Goal: Task Accomplishment & Management: Complete application form

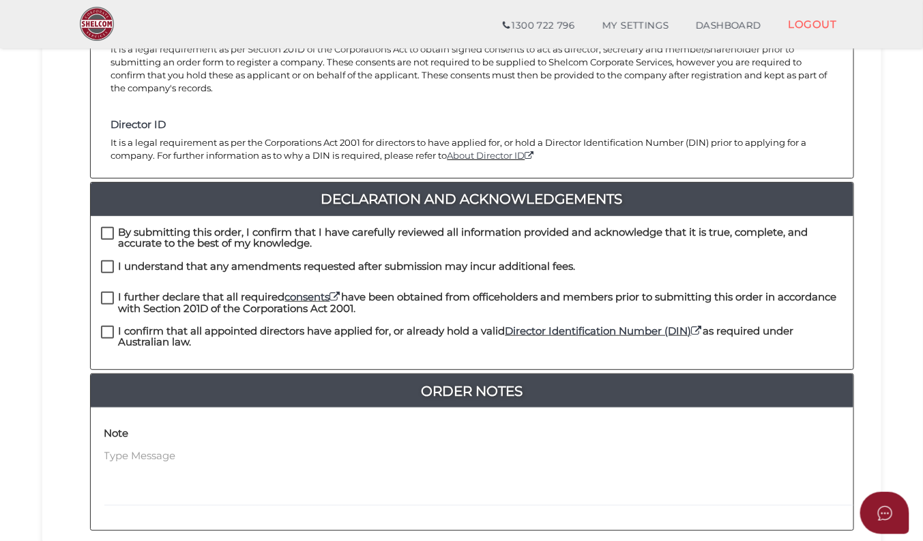
scroll to position [259, 0]
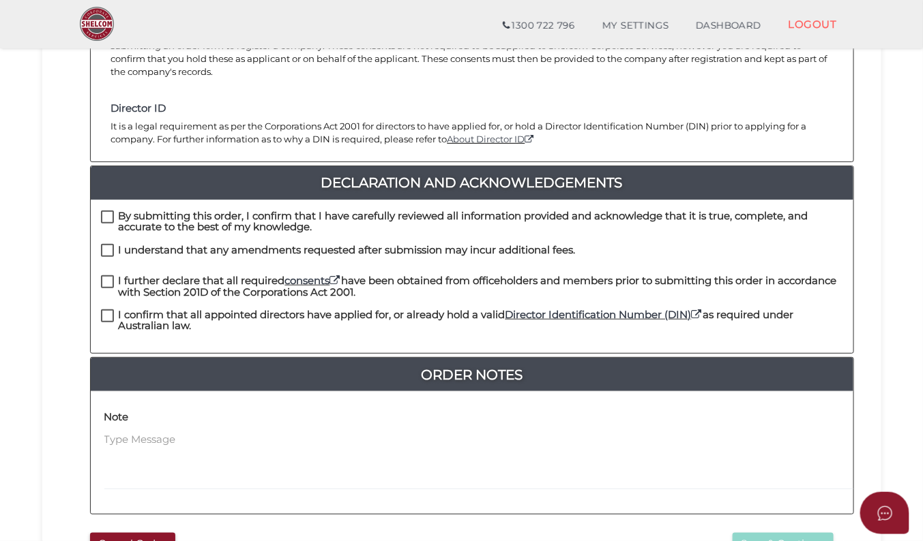
drag, startPoint x: 106, startPoint y: 297, endPoint x: 112, endPoint y: 291, distance: 8.2
click at [108, 295] on div "By submitting this order, I confirm that I have carefully reviewed all informat…" at bounding box center [472, 276] width 762 height 153
click at [114, 245] on label "I understand that any amendments requested after submission may incur additiona…" at bounding box center [338, 253] width 475 height 17
checkbox input "true"
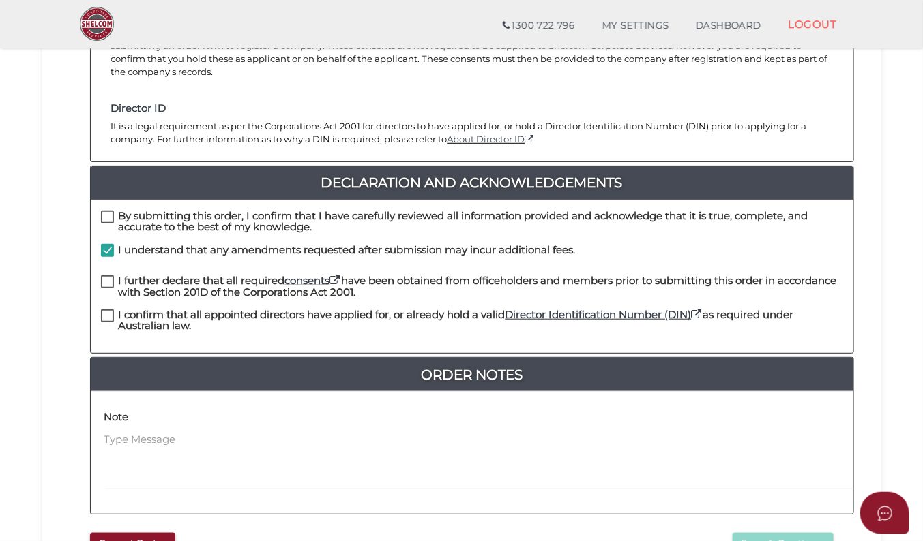
click at [110, 211] on label "By submitting this order, I confirm that I have carefully reviewed all informat…" at bounding box center [472, 219] width 742 height 17
checkbox input "true"
click at [110, 275] on label "I further declare that all required consents have been obtained from officehold…" at bounding box center [472, 283] width 742 height 17
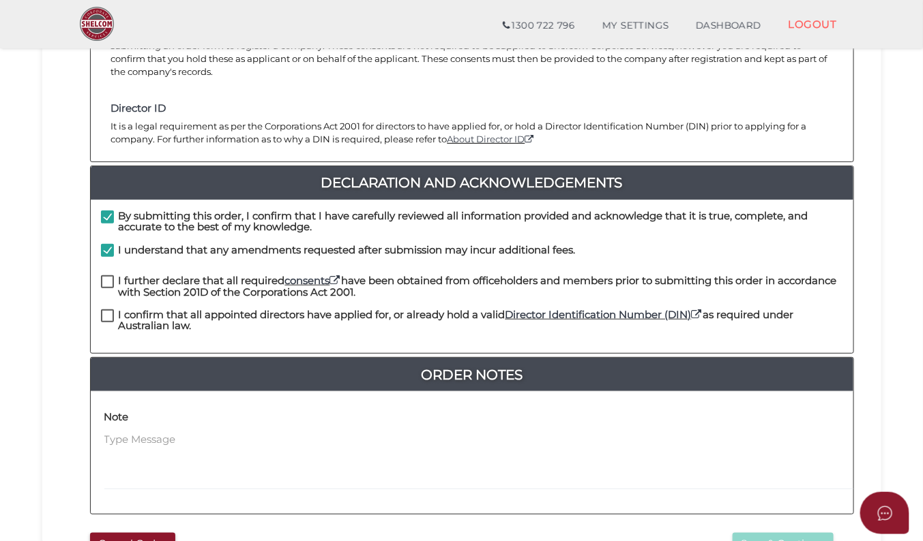
checkbox input "true"
click at [110, 310] on label "I confirm that all appointed directors have applied for, or already hold a vali…" at bounding box center [472, 318] width 742 height 17
checkbox input "true"
click at [783, 533] on button "Save & Continue" at bounding box center [782, 544] width 101 height 23
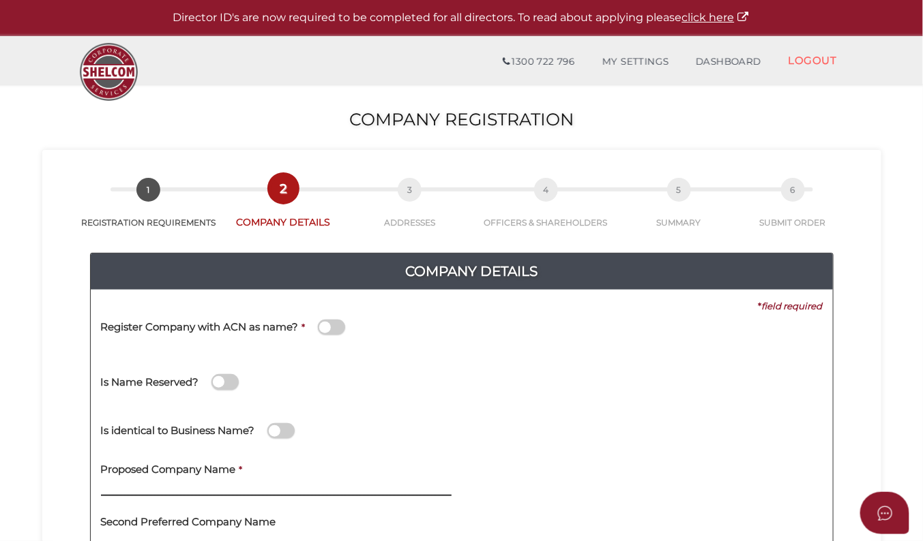
click at [189, 490] on input "text" at bounding box center [276, 488] width 350 height 15
paste input "Oxide Construct"
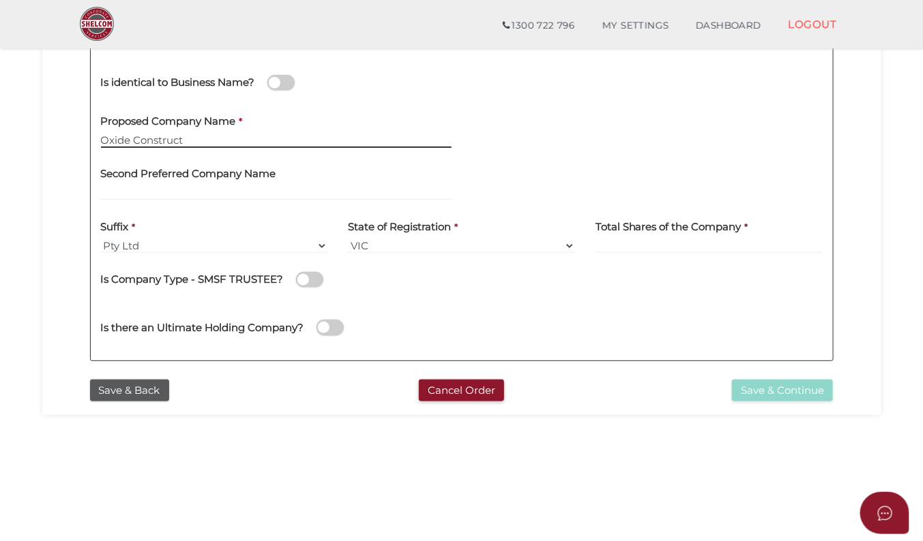
scroll to position [301, 0]
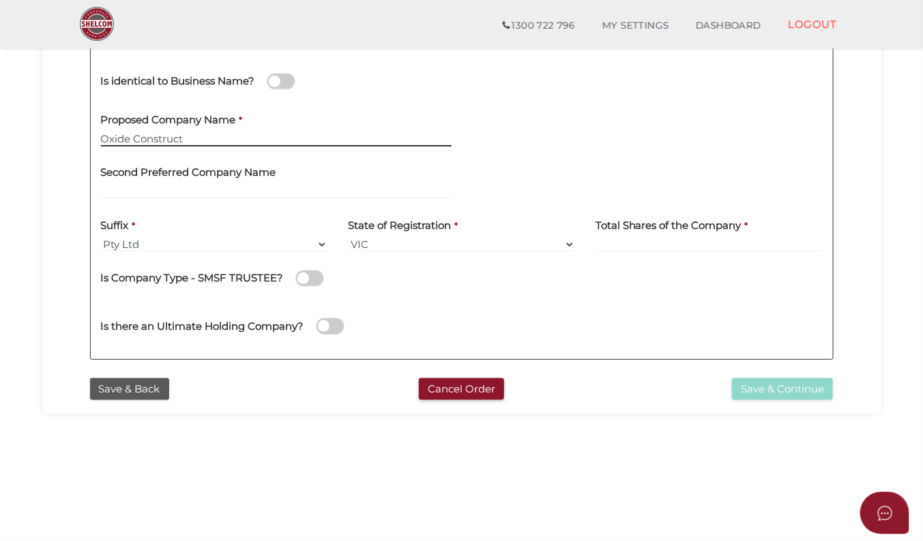
type input "Oxide Construct"
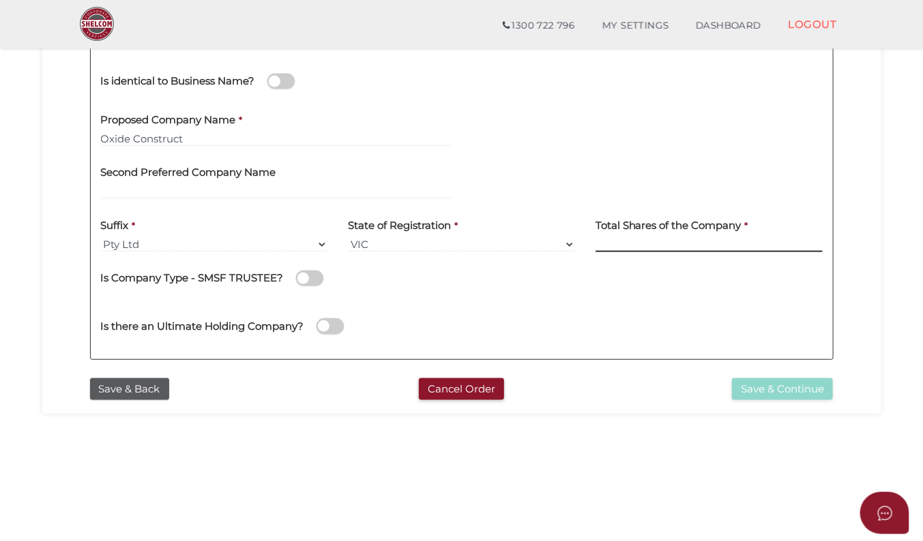
click at [689, 245] on input at bounding box center [708, 244] width 227 height 15
type input "12"
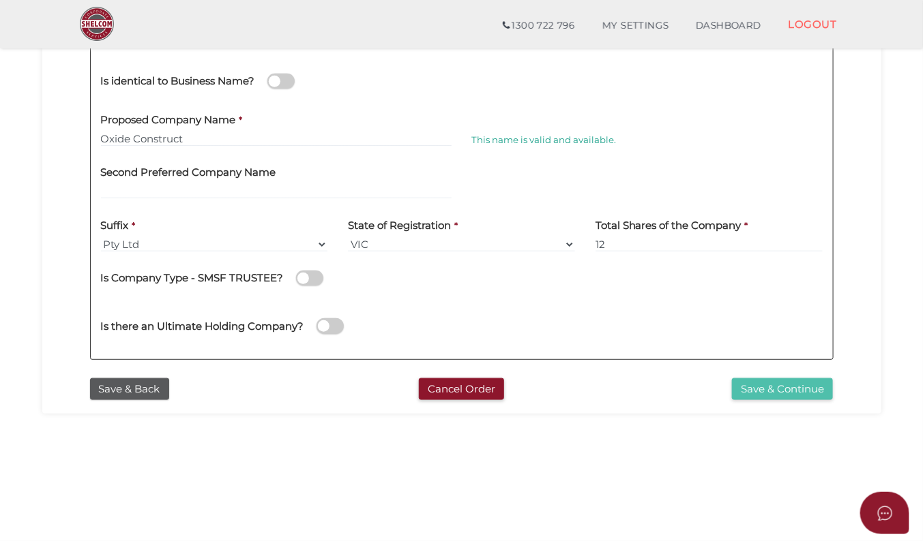
click at [798, 391] on button "Save & Continue" at bounding box center [782, 389] width 101 height 23
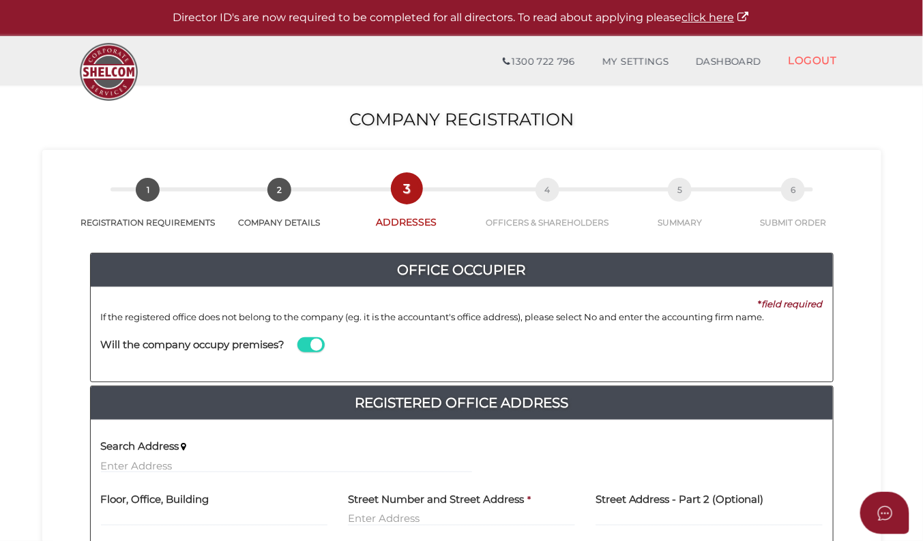
click at [312, 344] on span at bounding box center [310, 346] width 27 height 16
click at [0, 0] on input "checkbox" at bounding box center [0, 0] width 0 height 0
click at [597, 355] on input at bounding box center [647, 358] width 350 height 15
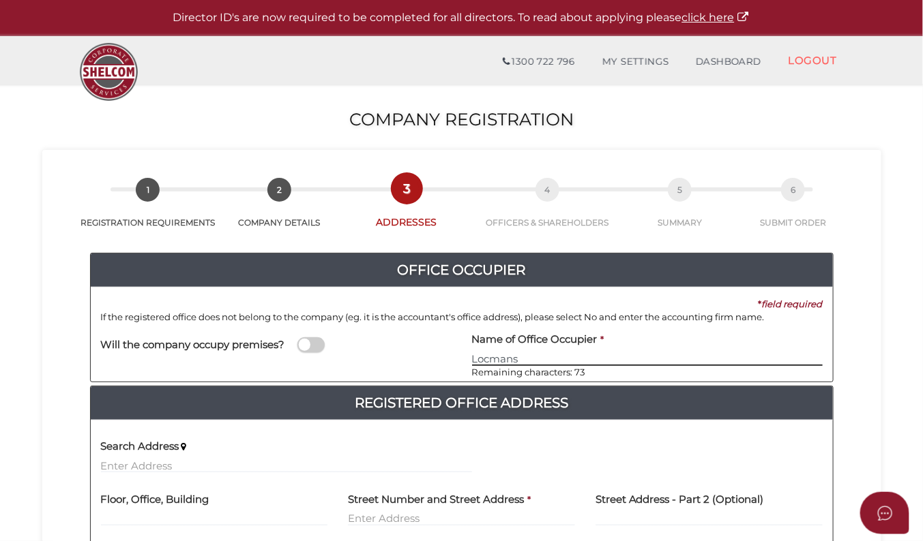
type input "Locmans"
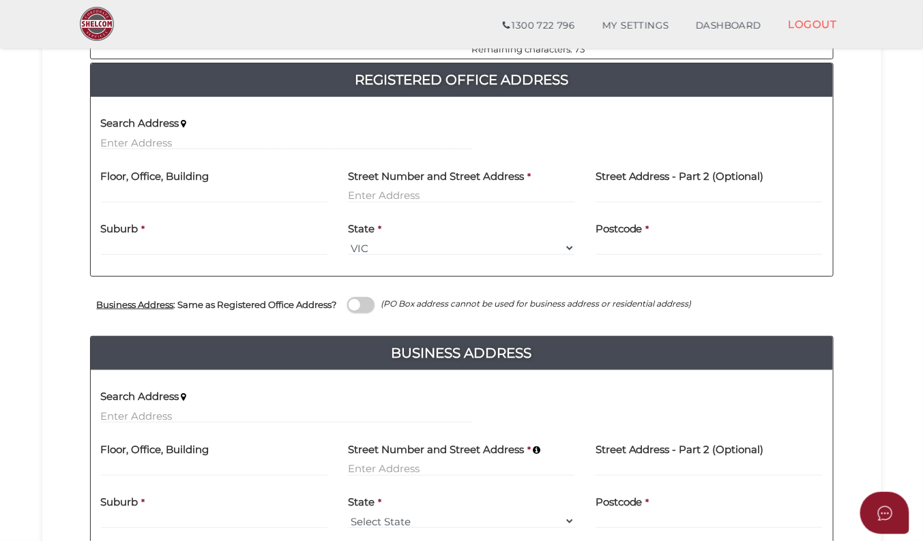
scroll to position [278, 0]
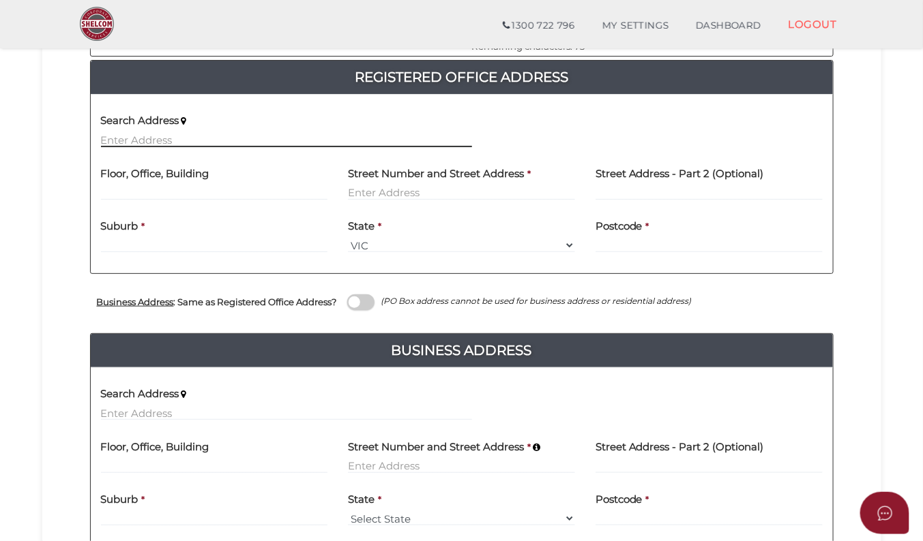
click at [184, 146] on input "text" at bounding box center [286, 139] width 371 height 15
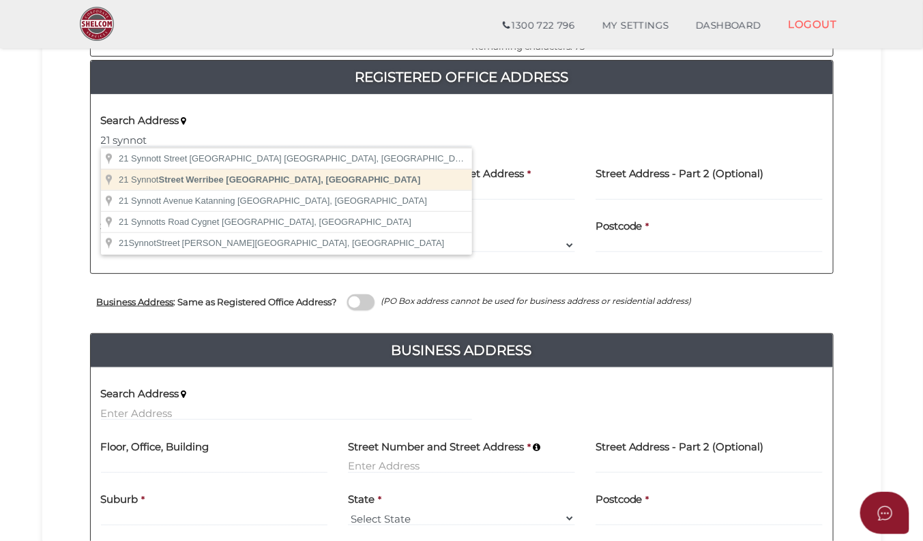
type input "21 Synnot Street, Werribee VIC, Australia"
type input "21 Synnot Street"
type input "Werribee"
select select "VIC"
type input "3030"
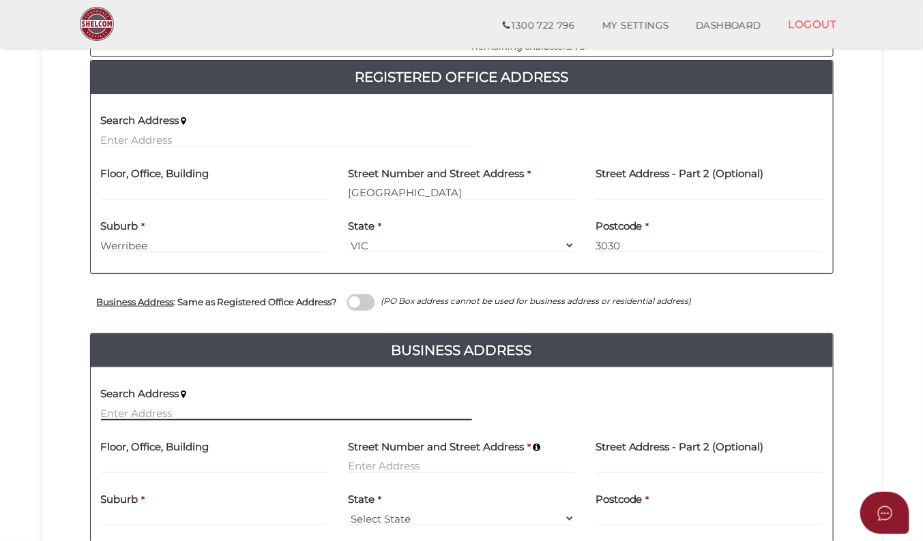
click at [180, 415] on input "text" at bounding box center [286, 413] width 371 height 15
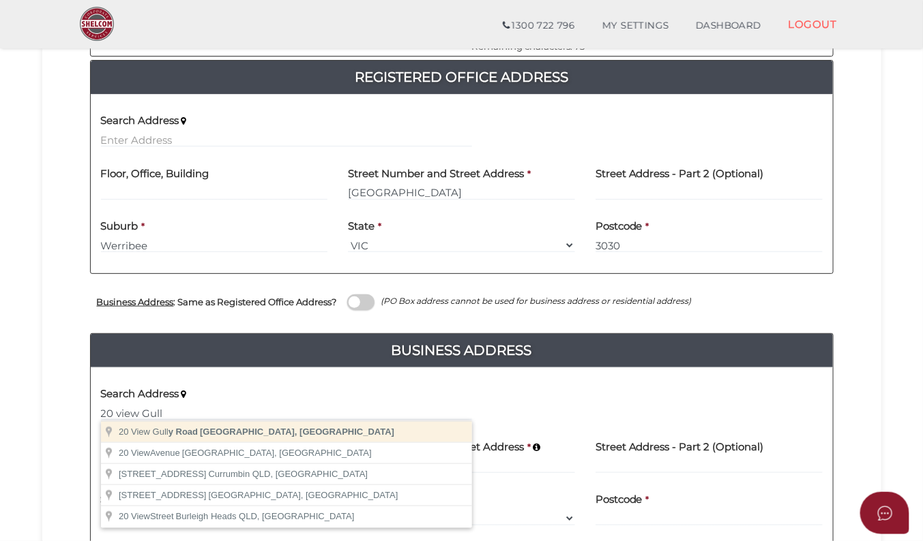
type input "20 View Gully Road, Hopetoun Park VIC, Australia"
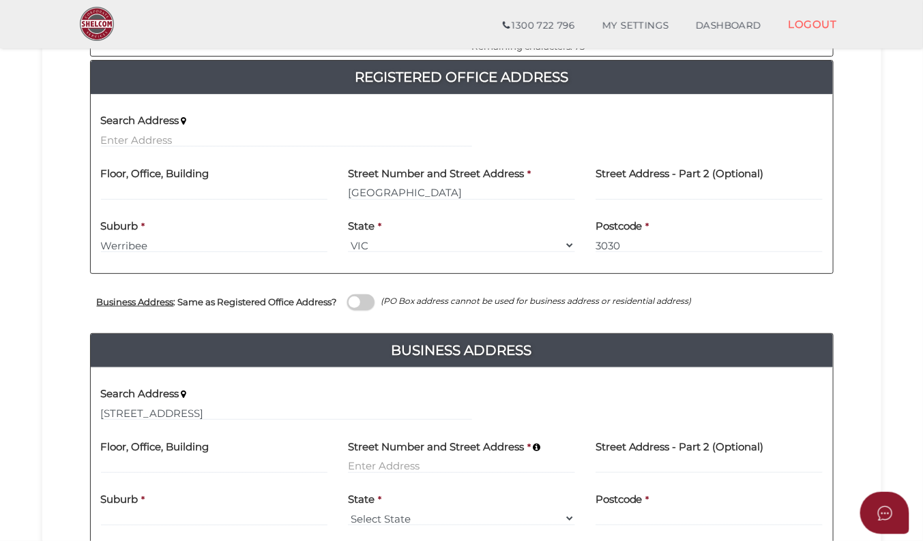
type input "20 View Gully Road"
type input "Hopetoun Park"
select select "VIC"
type input "3340"
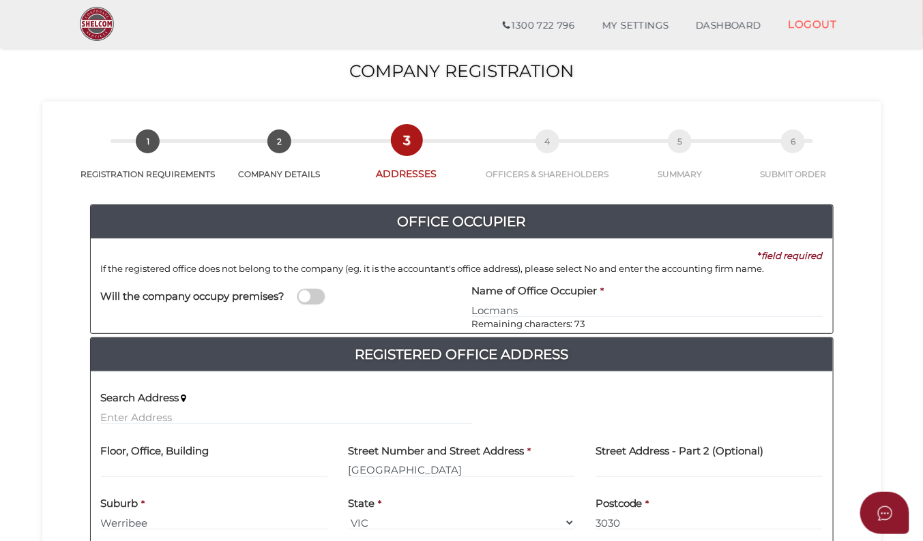
scroll to position [446, 0]
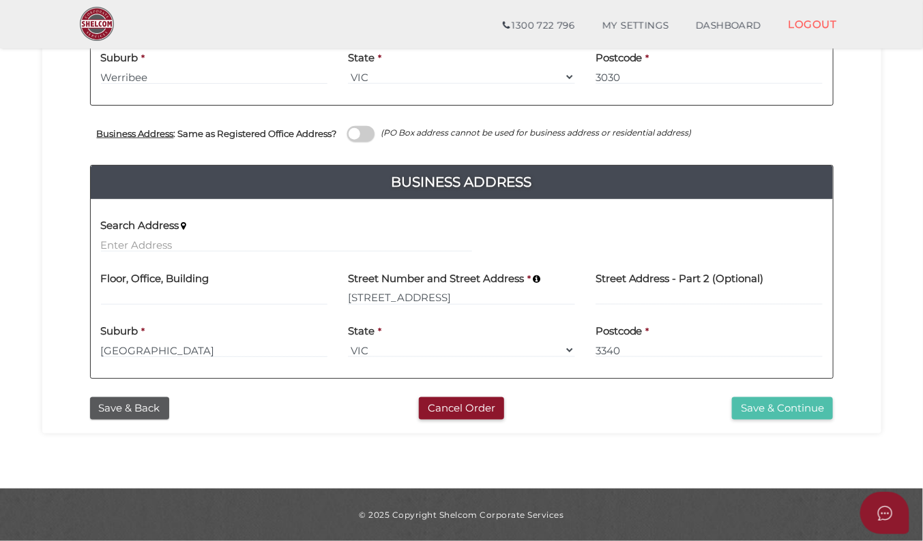
click at [790, 409] on button "Save & Continue" at bounding box center [782, 409] width 101 height 23
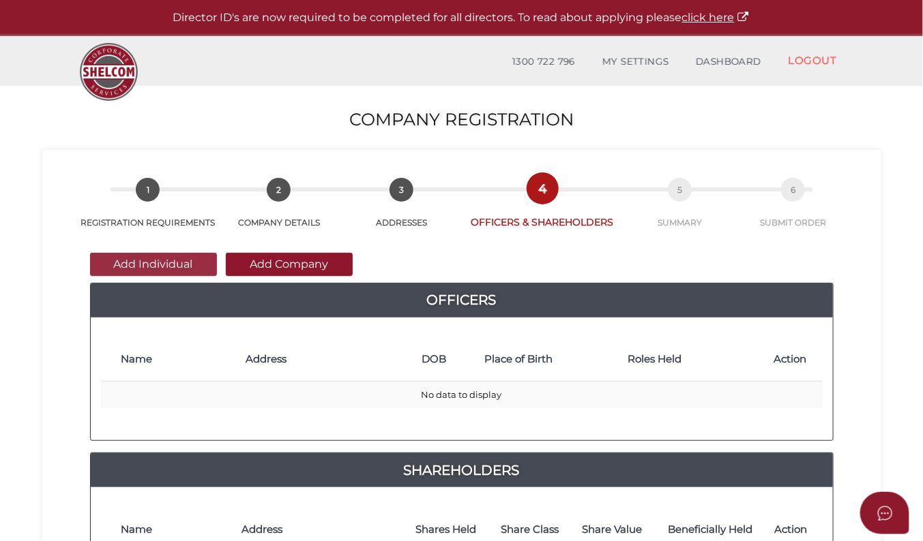
click at [181, 262] on button "Add Individual" at bounding box center [153, 264] width 127 height 23
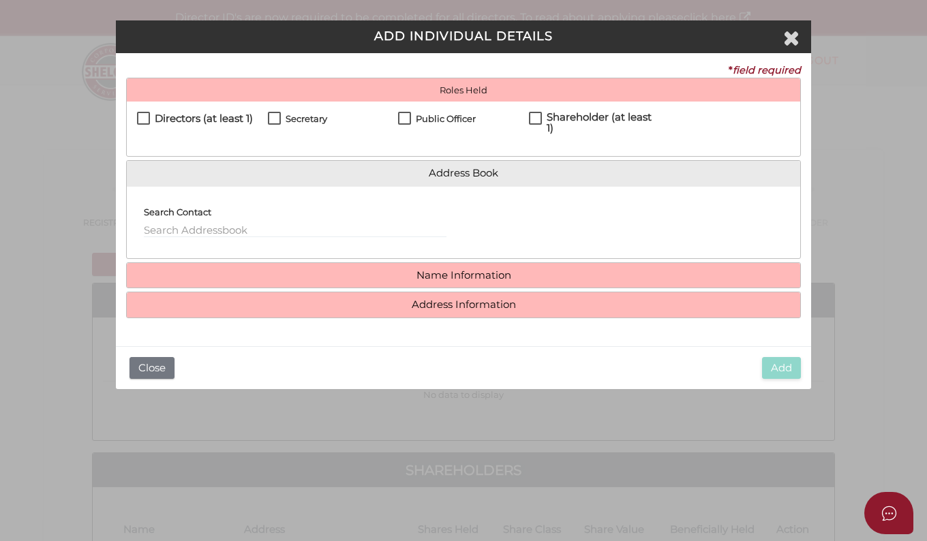
click at [148, 119] on label "Directors (at least 1)" at bounding box center [195, 121] width 116 height 17
checkbox input "true"
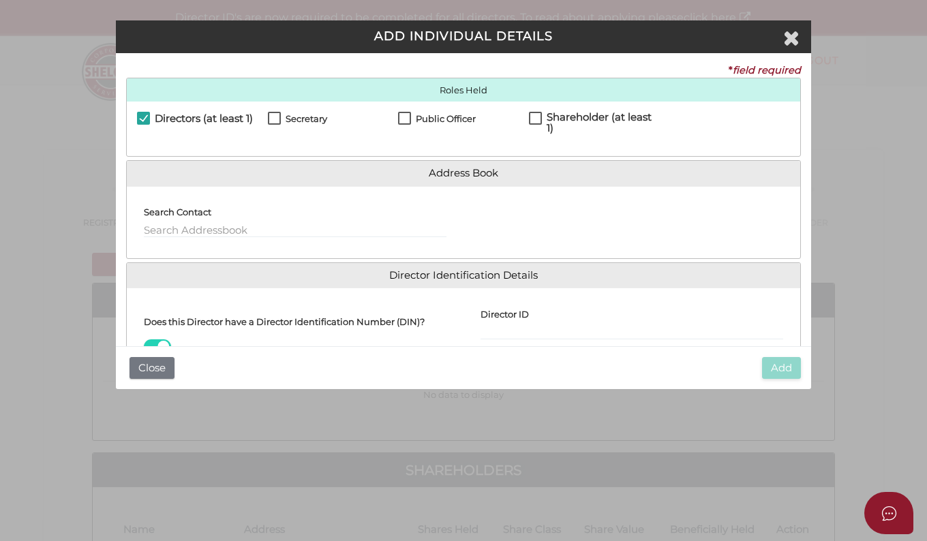
click at [271, 119] on label "Secretary" at bounding box center [297, 122] width 59 height 17
checkbox input "true"
click at [406, 121] on label "Public Officer" at bounding box center [437, 122] width 78 height 17
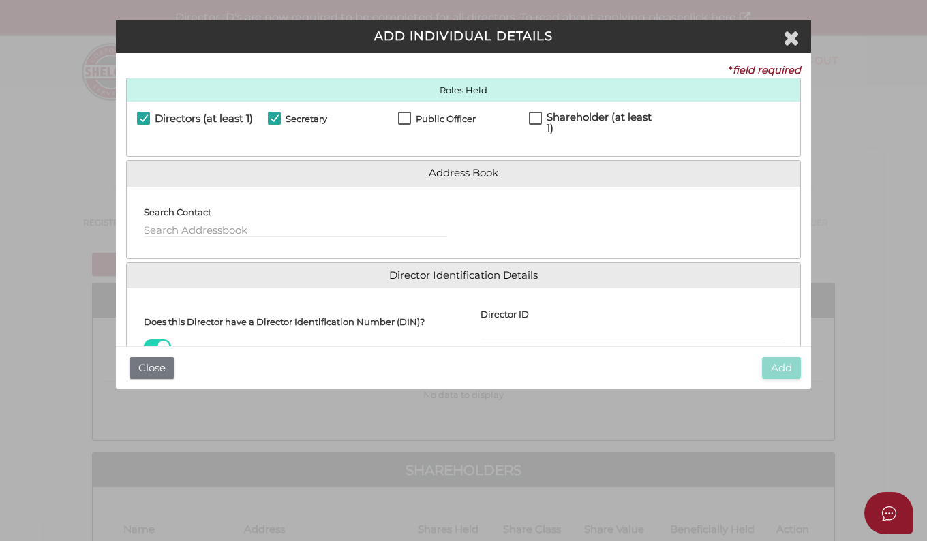
checkbox input "true"
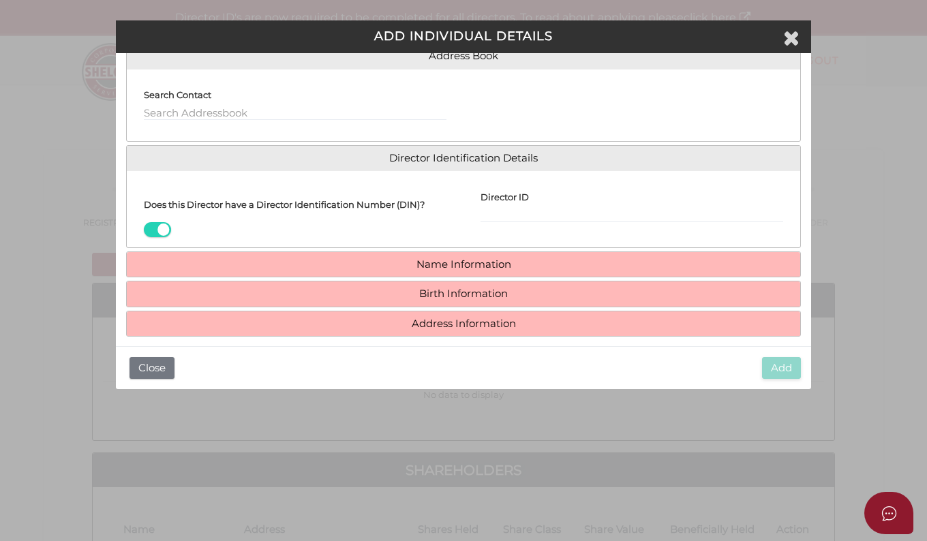
scroll to position [118, 0]
click at [501, 209] on input "Director ID" at bounding box center [632, 214] width 303 height 15
paste input "036826350348962"
type input "036826350348962"
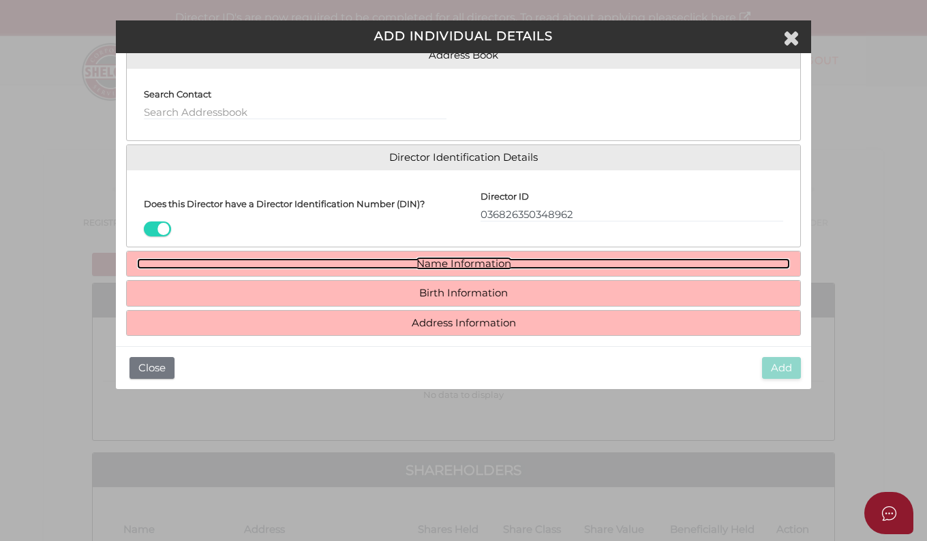
click at [458, 265] on link "Name Information" at bounding box center [463, 264] width 653 height 12
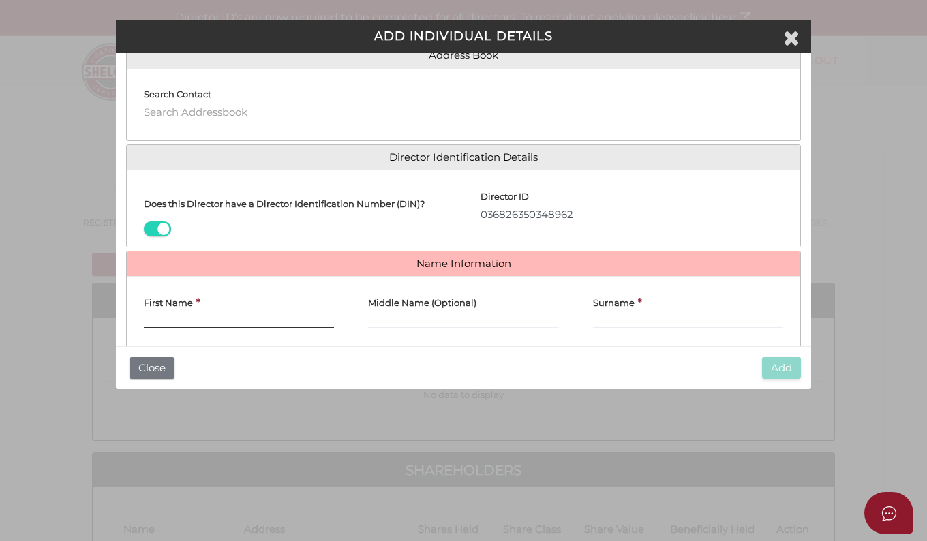
click at [216, 316] on input "First Name" at bounding box center [239, 321] width 190 height 15
click at [174, 319] on input "First Name" at bounding box center [239, 321] width 190 height 15
type input "Daniel"
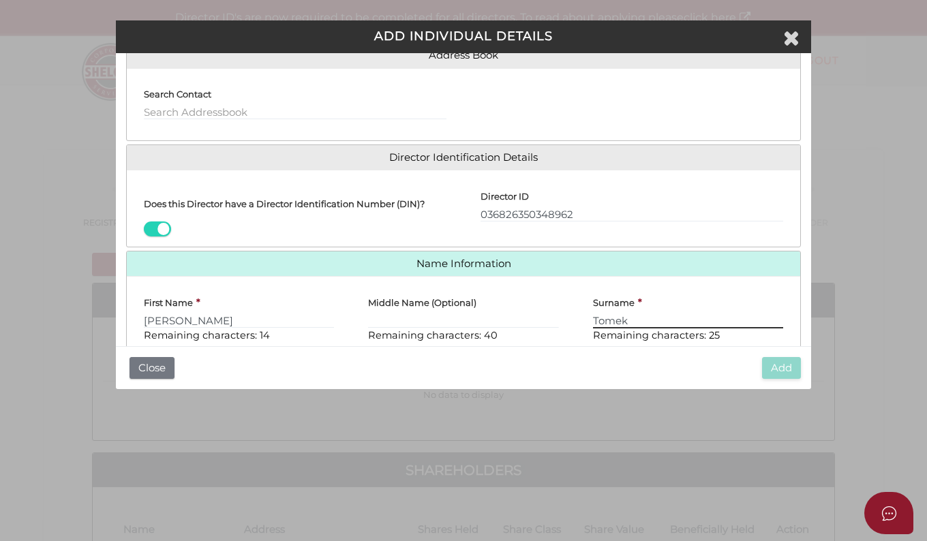
scroll to position [216, 0]
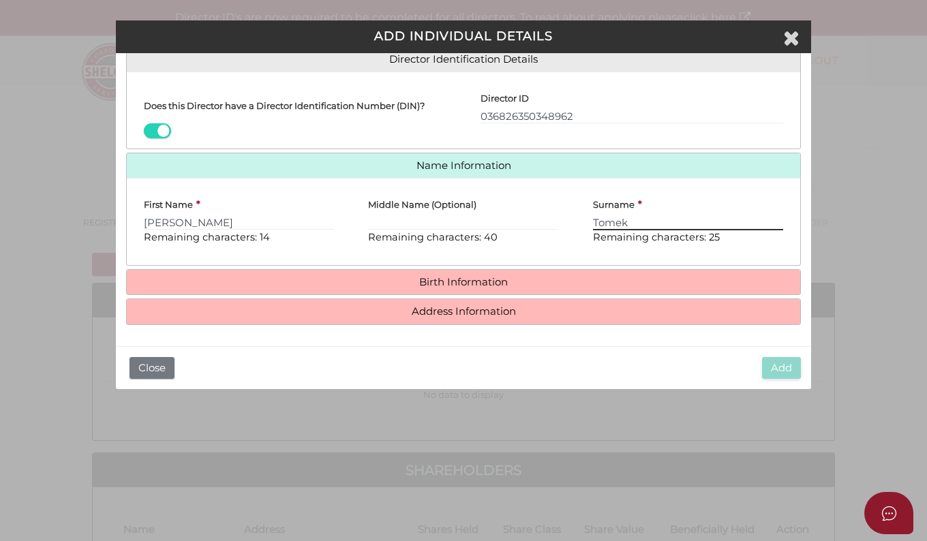
type input "Tomek"
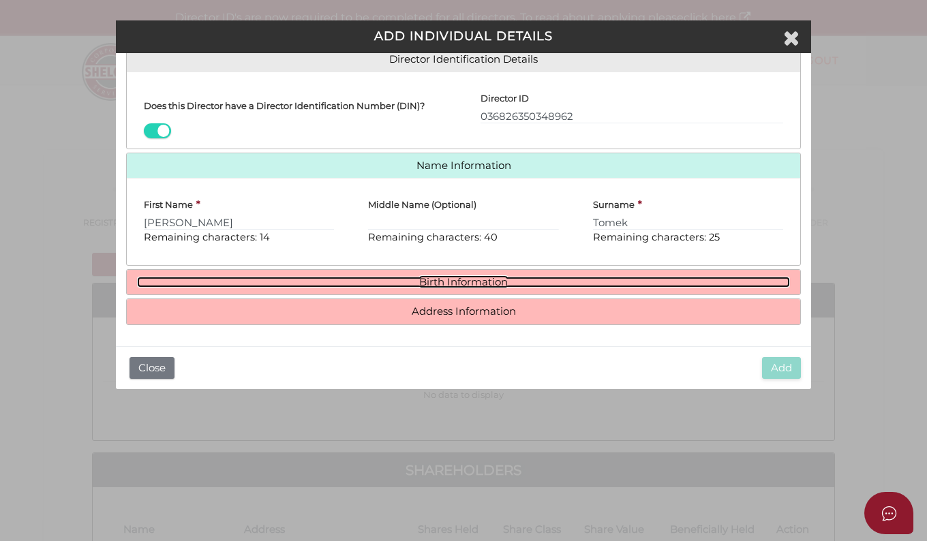
click at [453, 281] on link "Birth Information" at bounding box center [463, 283] width 653 height 12
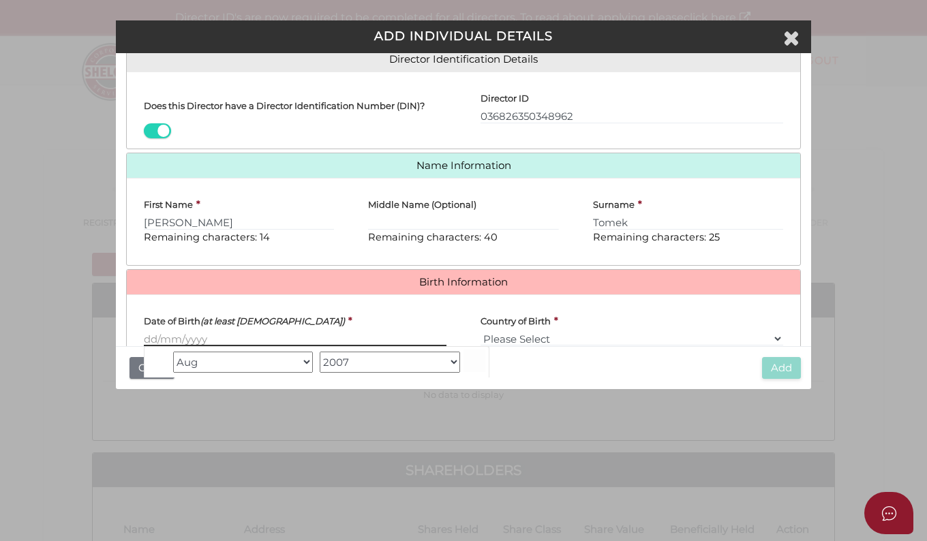
click at [227, 333] on input "Date of Birth (at least 18 years old)" at bounding box center [295, 338] width 303 height 15
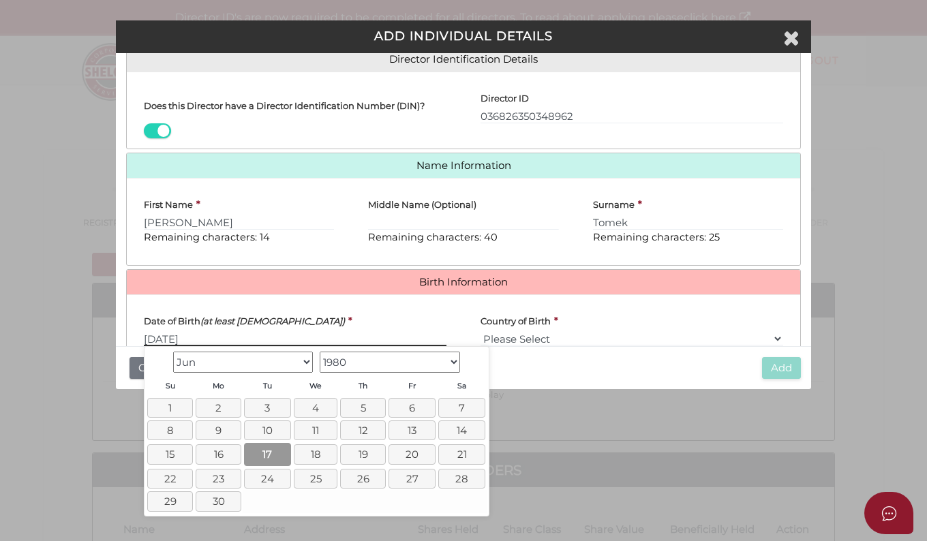
type input "[DATE]"
click at [275, 453] on link "17" at bounding box center [267, 454] width 47 height 23
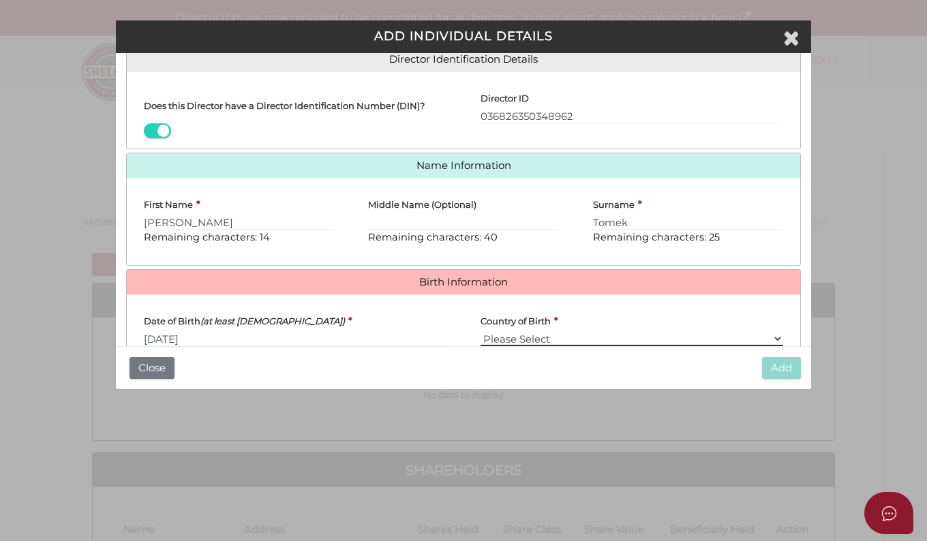
click at [525, 341] on select "Please Select v Australia Afghanistan Albania Algeria American Samoa Andorra An…" at bounding box center [632, 338] width 303 height 15
select select "[GEOGRAPHIC_DATA]"
click at [481, 331] on select "Please Select v Australia Afghanistan Albania Algeria American Samoa Andorra An…" at bounding box center [632, 338] width 303 height 15
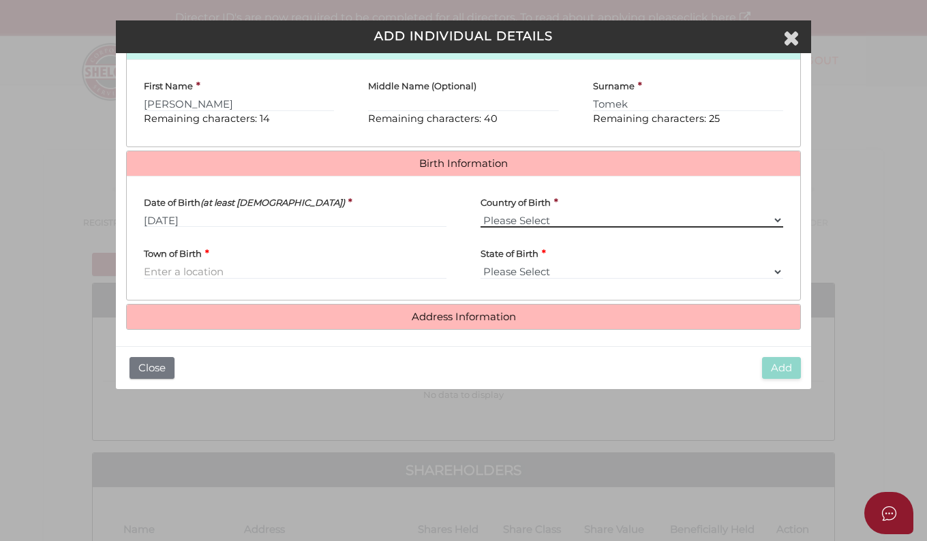
scroll to position [340, 0]
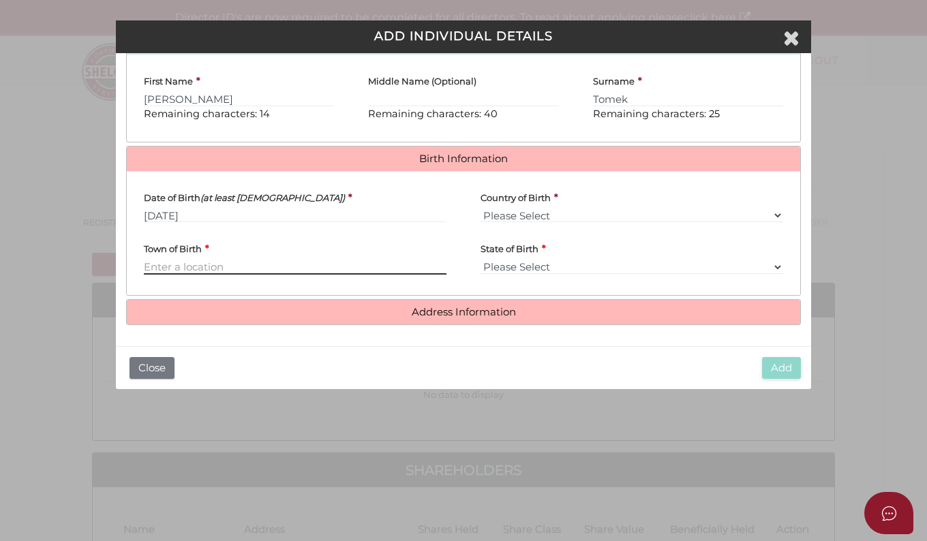
click at [255, 265] on input "Town of Birth" at bounding box center [295, 267] width 303 height 15
type input "Altona"
select select "VIC"
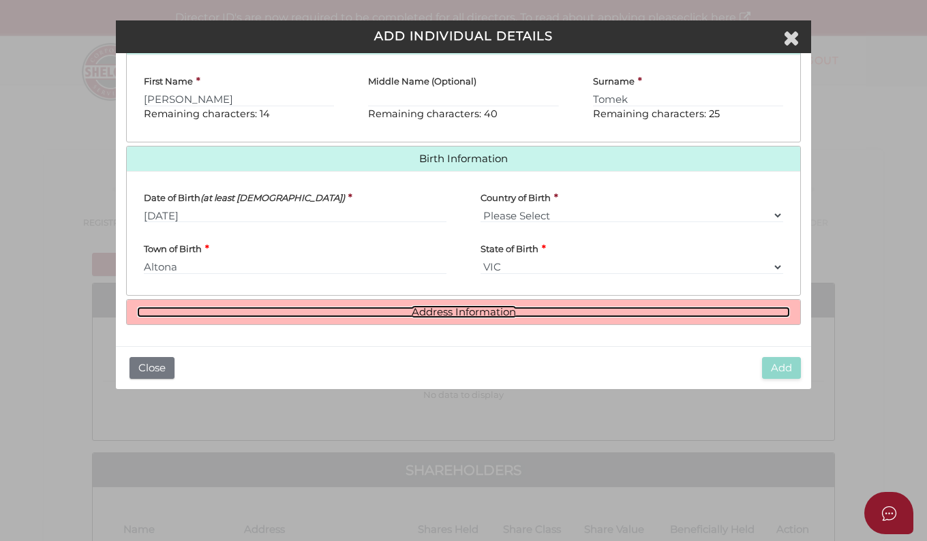
click at [430, 310] on link "Address Information" at bounding box center [463, 313] width 653 height 12
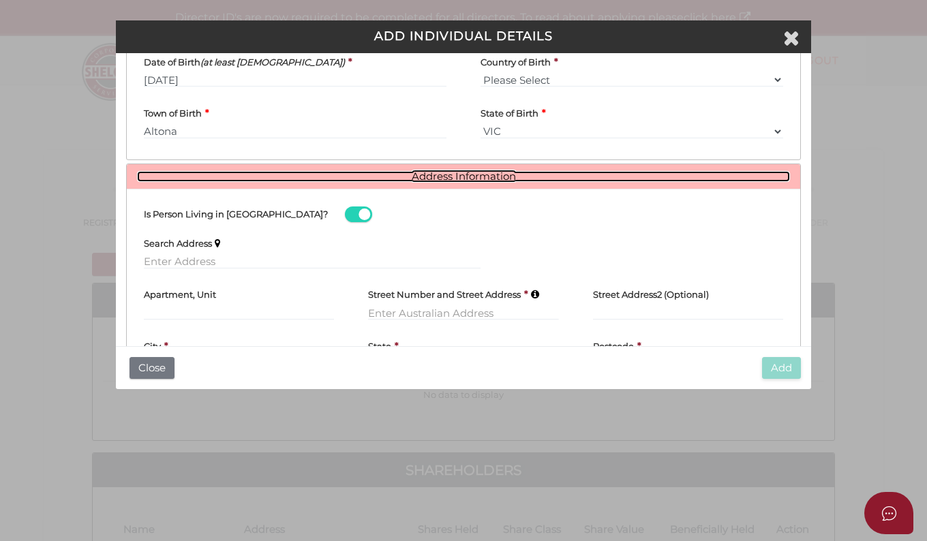
scroll to position [543, 0]
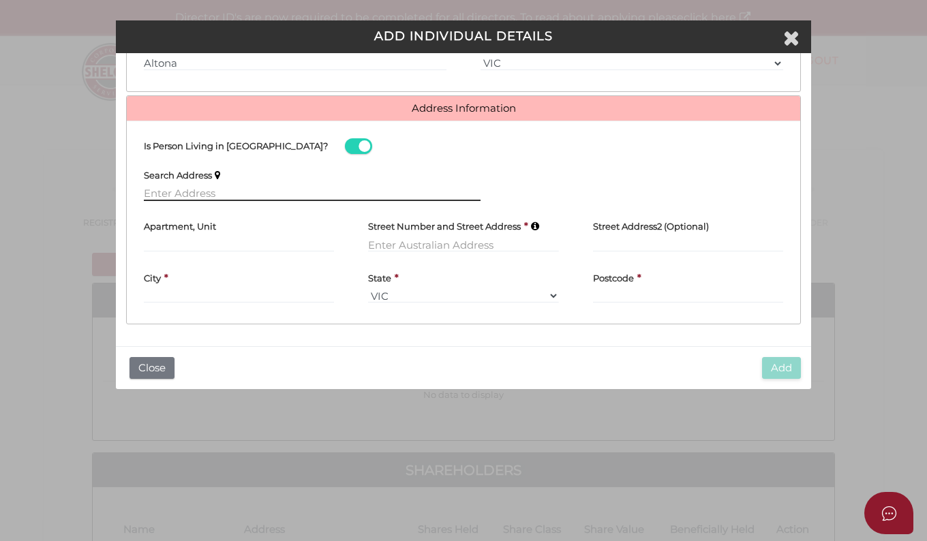
click at [171, 194] on input "text" at bounding box center [312, 193] width 337 height 15
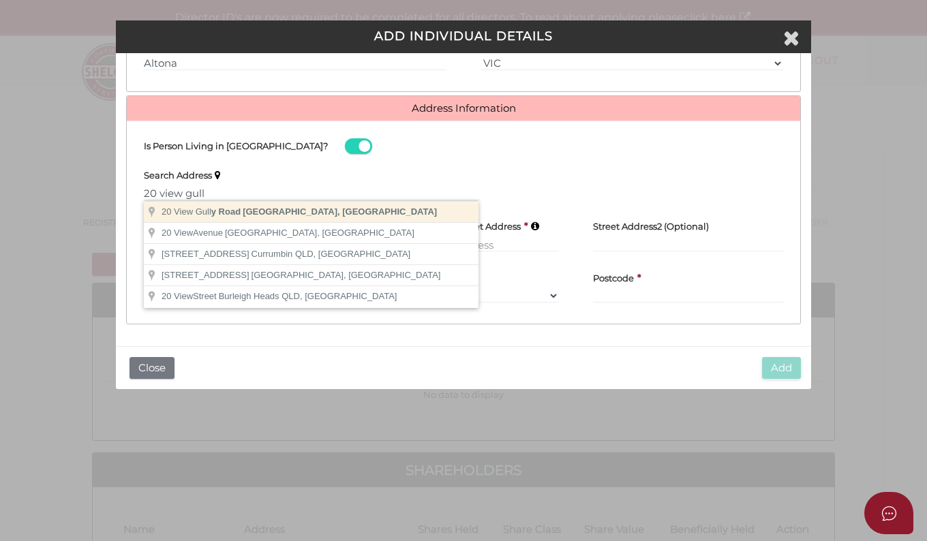
type input "20 View Gully Road, Hopetoun Park VIC, Australia"
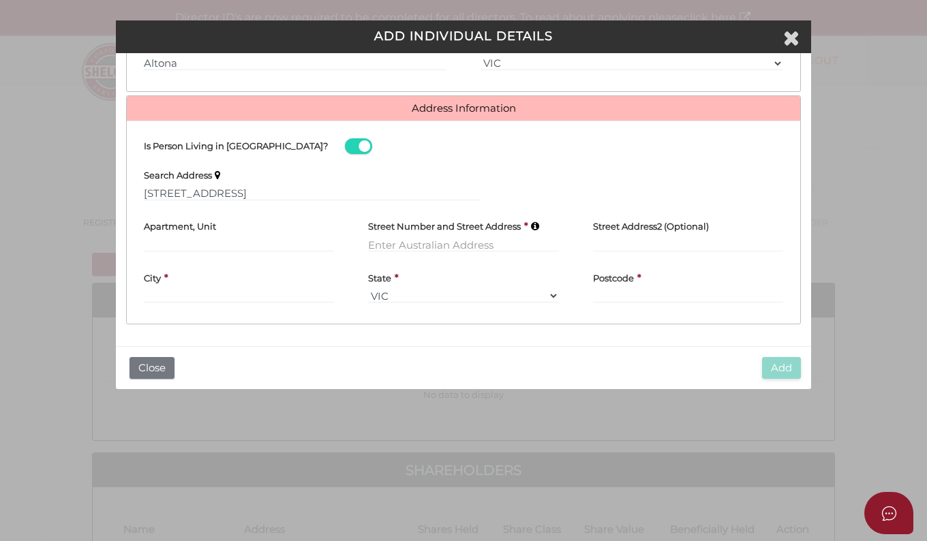
type input "20 View Gully Road"
type input "Hopetoun Park"
select select "VIC"
type input "3340"
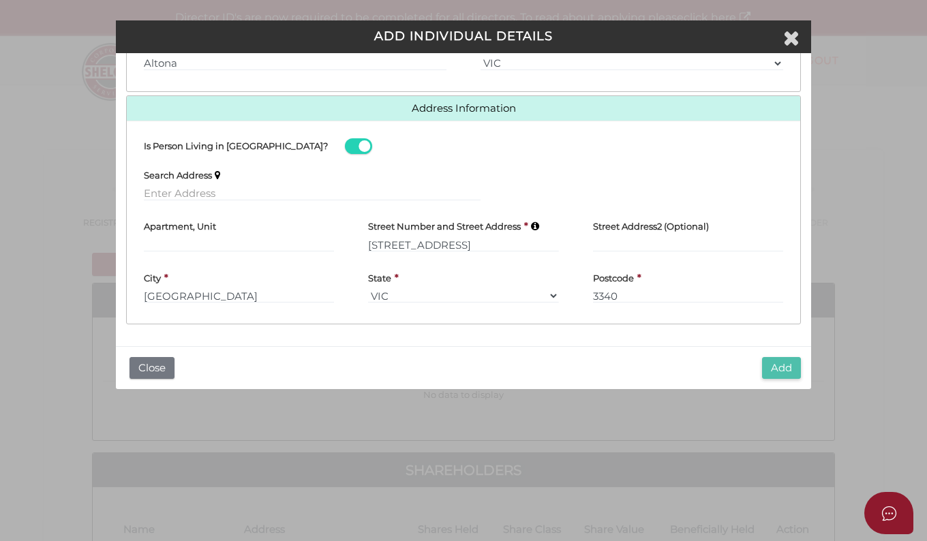
click at [782, 369] on button "Add" at bounding box center [781, 368] width 39 height 23
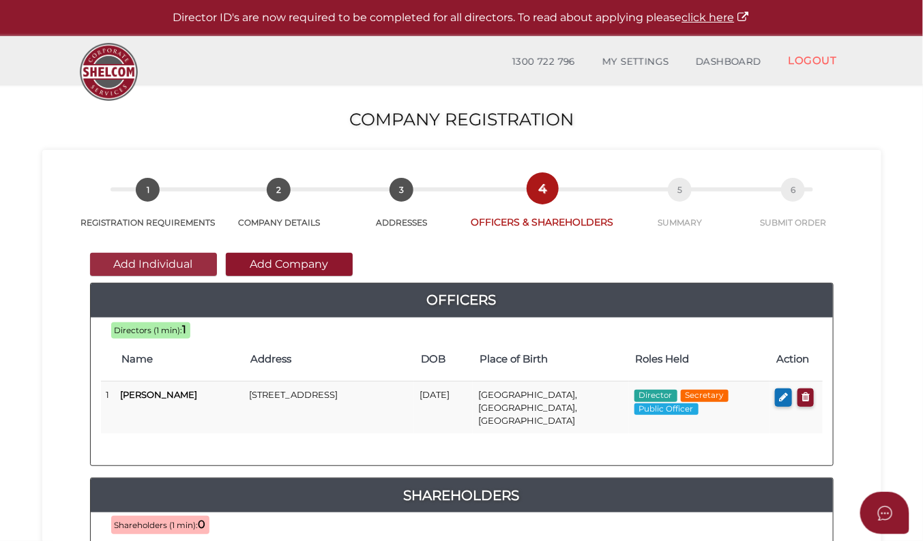
click at [154, 263] on button "Add Individual" at bounding box center [153, 264] width 127 height 23
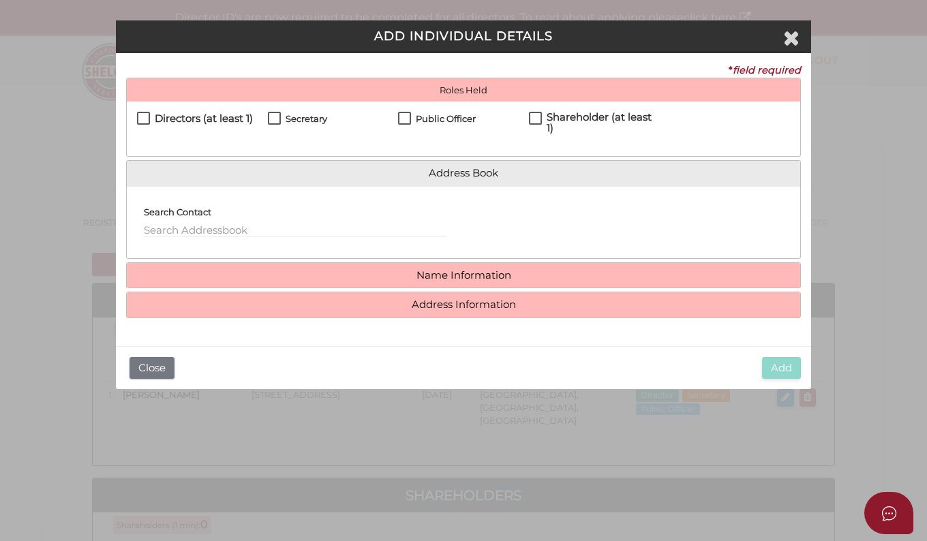
click at [142, 118] on label "Directors (at least 1)" at bounding box center [195, 121] width 116 height 17
checkbox input "true"
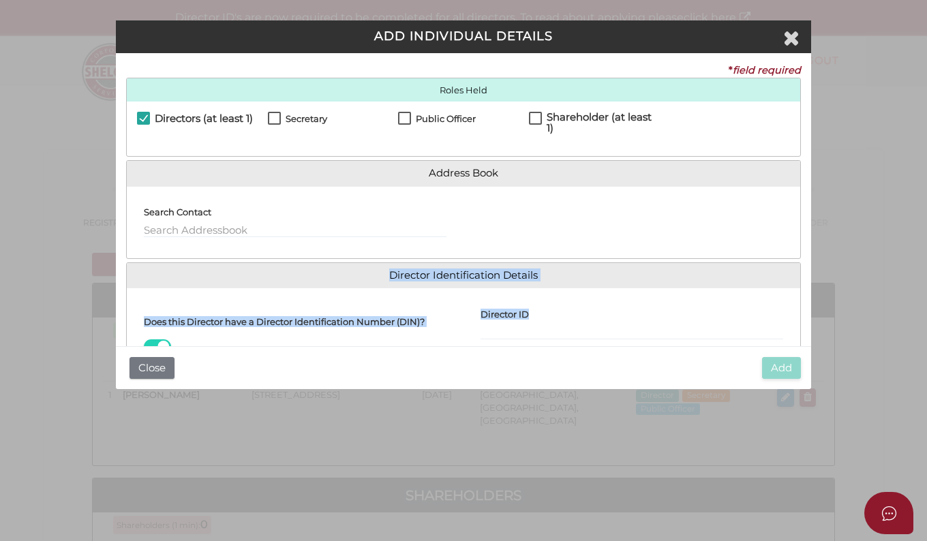
drag, startPoint x: 805, startPoint y: 238, endPoint x: 804, endPoint y: 293, distance: 54.6
click at [804, 293] on div "* field required Roles Held Directors (at least 1) Secretary Public Officer Mem…" at bounding box center [464, 199] width 696 height 293
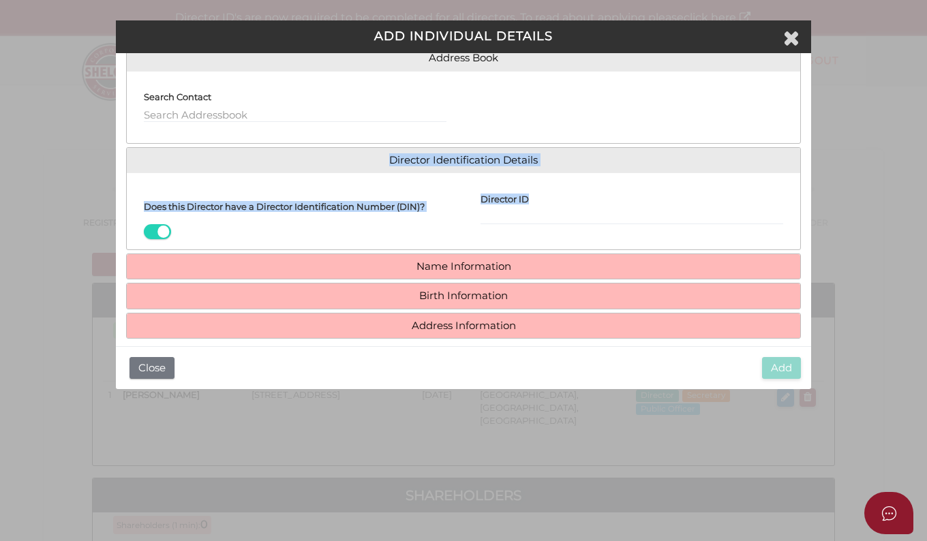
scroll to position [130, 0]
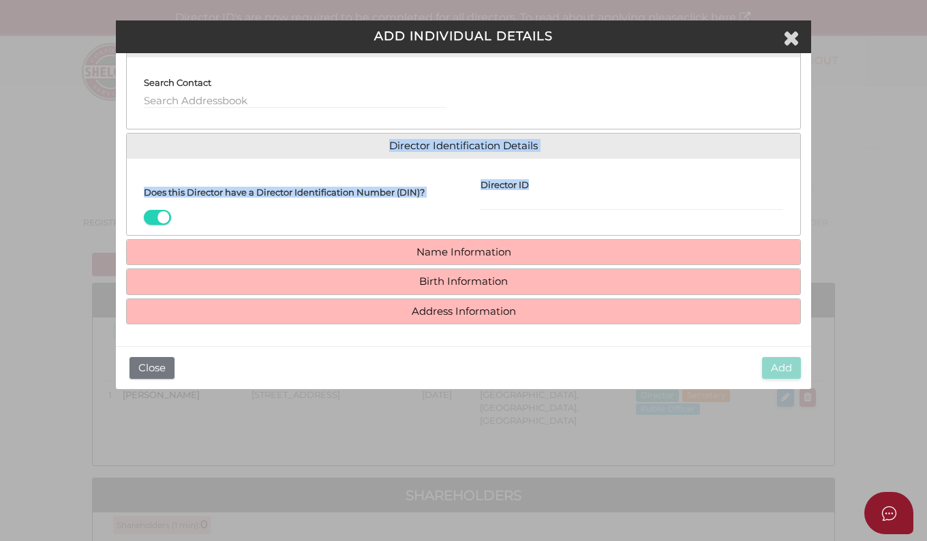
click at [280, 208] on div "Does this Director have a Director Identification Number (DIN)?" at bounding box center [295, 197] width 337 height 56
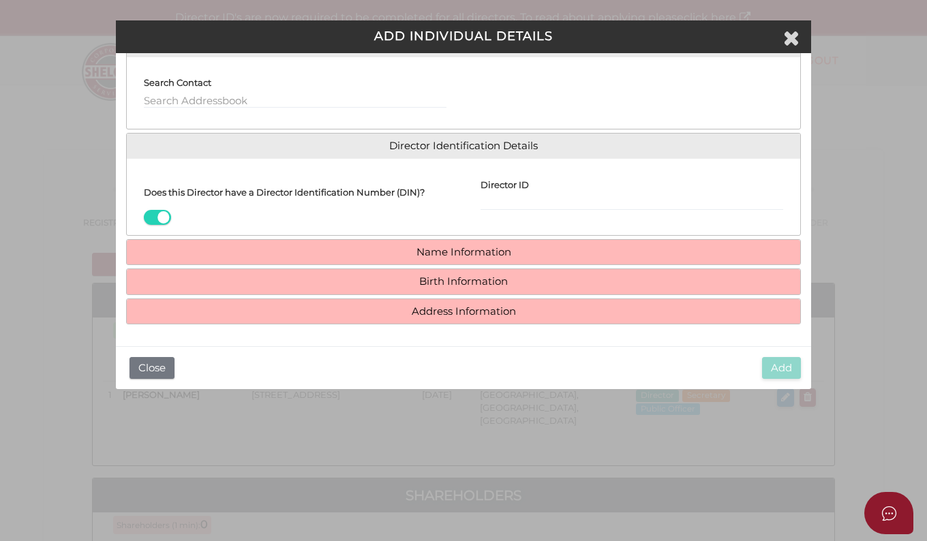
click at [152, 220] on span at bounding box center [157, 218] width 27 height 16
click at [0, 0] on input "checkbox" at bounding box center [0, 0] width 0 height 0
click at [441, 244] on h4 "Name Information" at bounding box center [464, 252] width 674 height 25
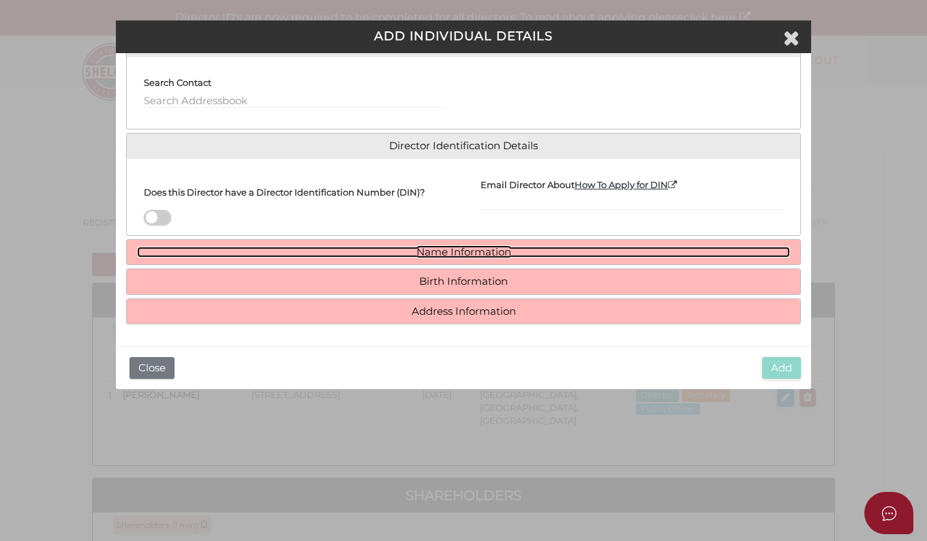
click at [439, 250] on link "Name Information" at bounding box center [463, 253] width 653 height 12
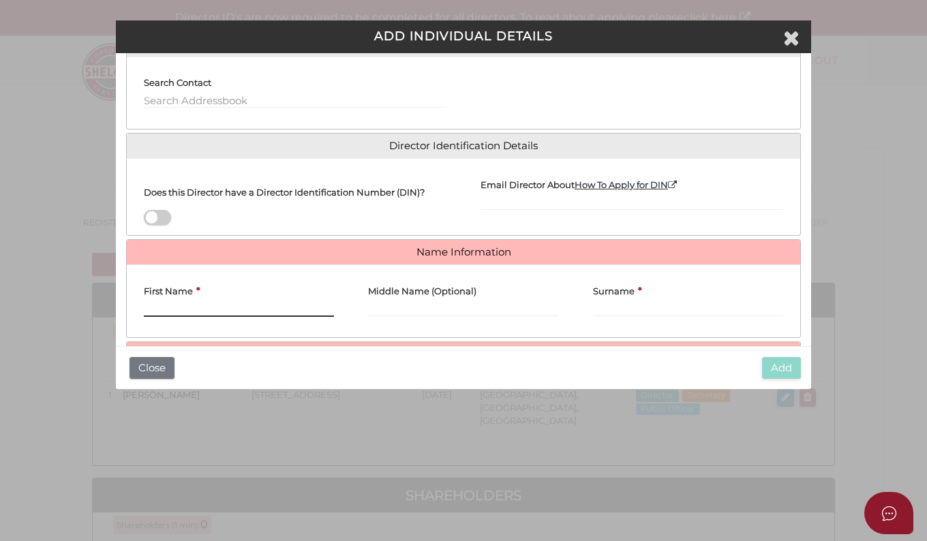
click at [203, 304] on input "First Name" at bounding box center [239, 309] width 190 height 15
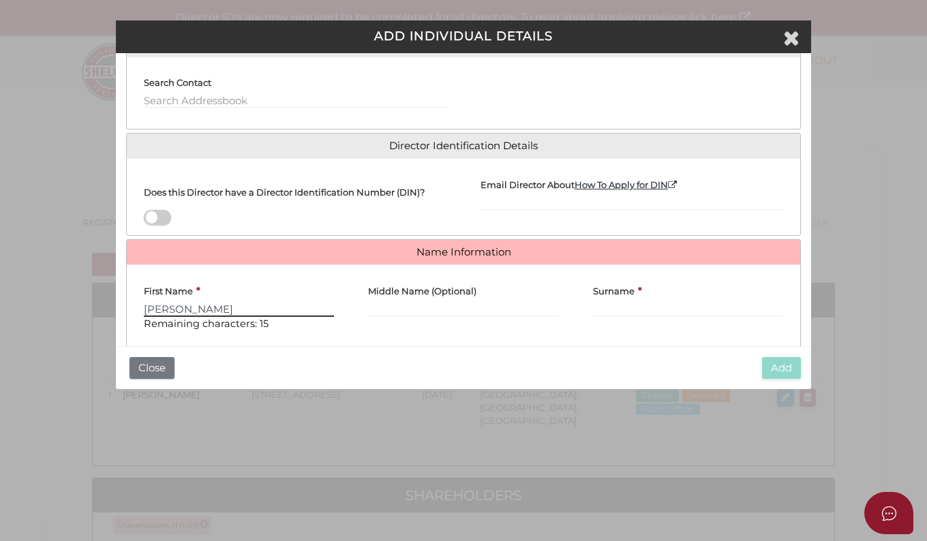
type input "Renee"
type input "Cara"
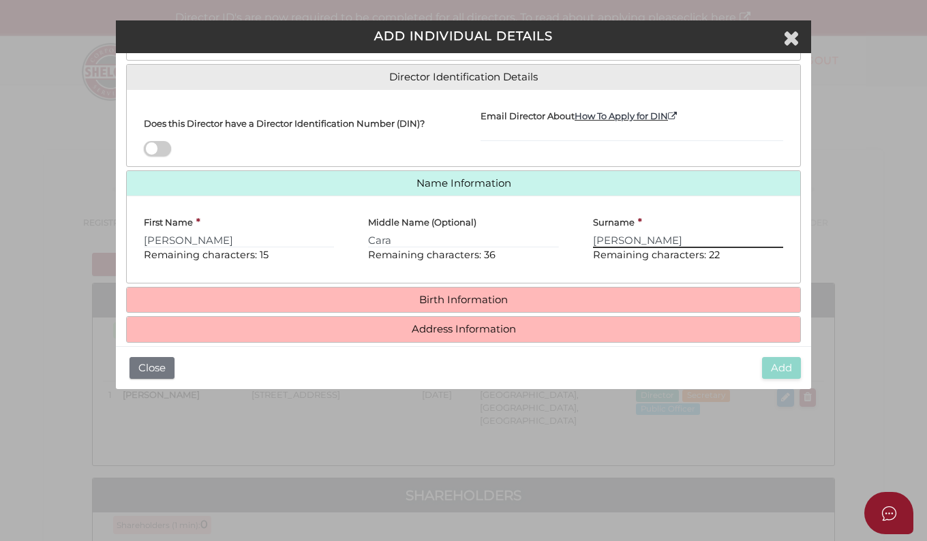
scroll to position [216, 0]
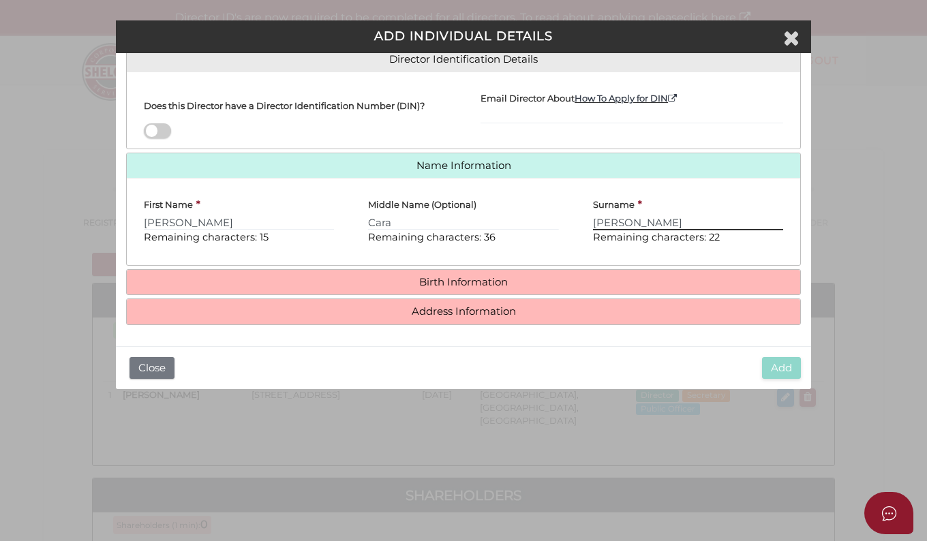
type input "Jennings"
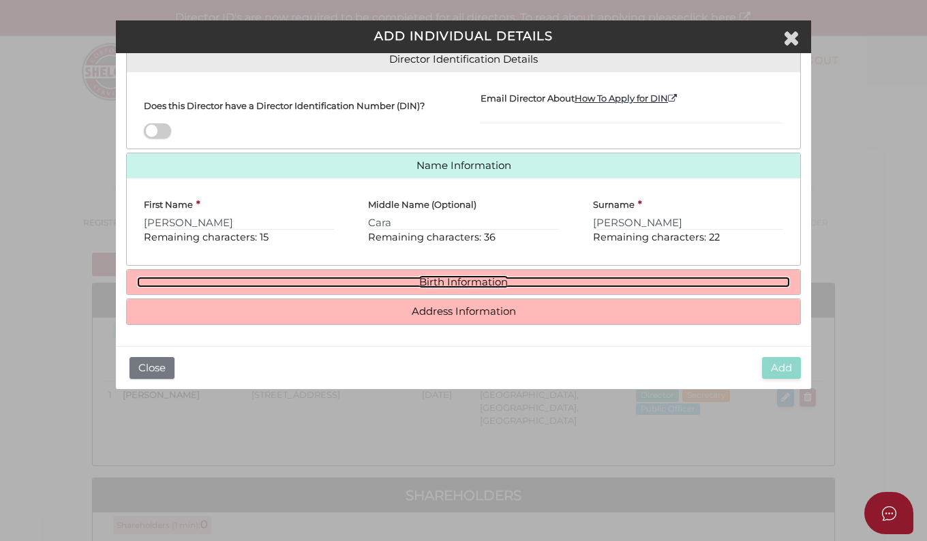
click at [447, 282] on link "Birth Information" at bounding box center [463, 283] width 653 height 12
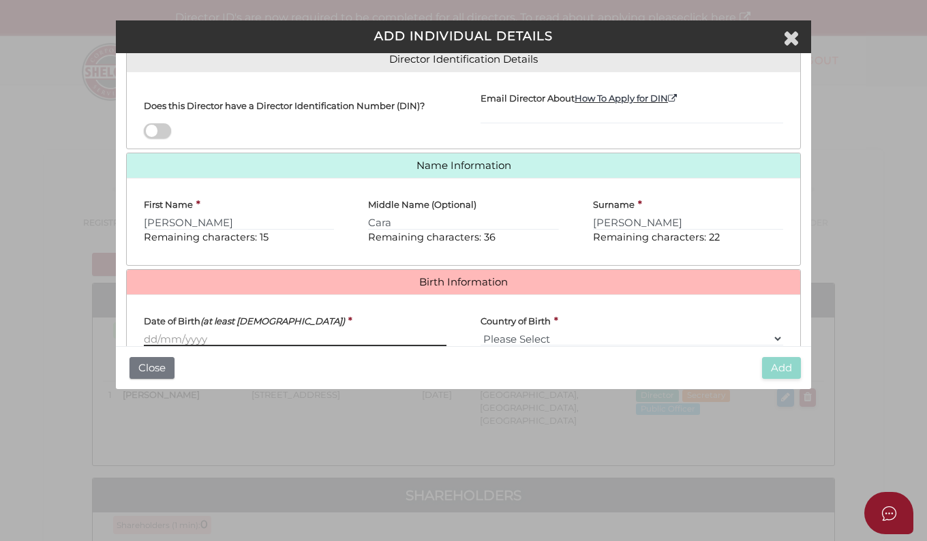
click at [181, 338] on input "Date of Birth (at least 18 years old)" at bounding box center [295, 338] width 303 height 15
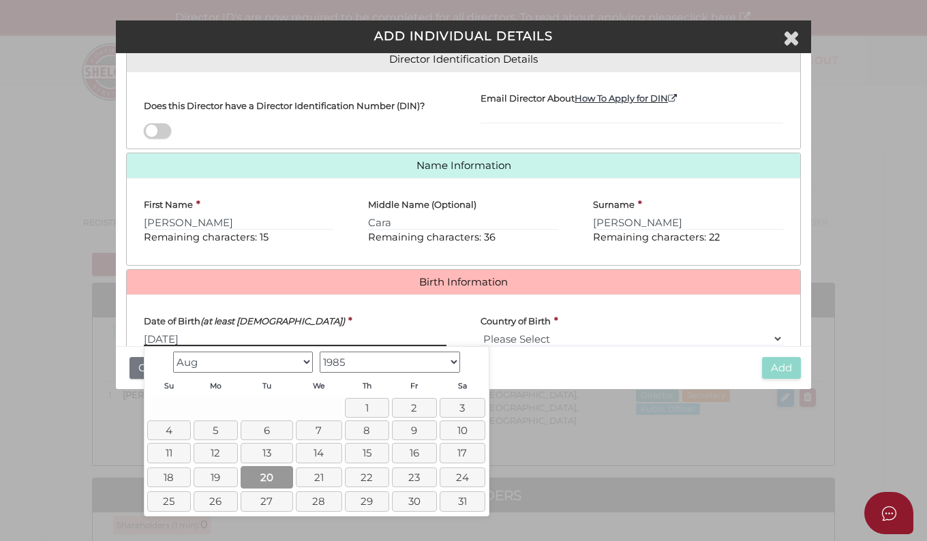
type input "[DATE]"
click at [273, 483] on link "20" at bounding box center [267, 477] width 53 height 23
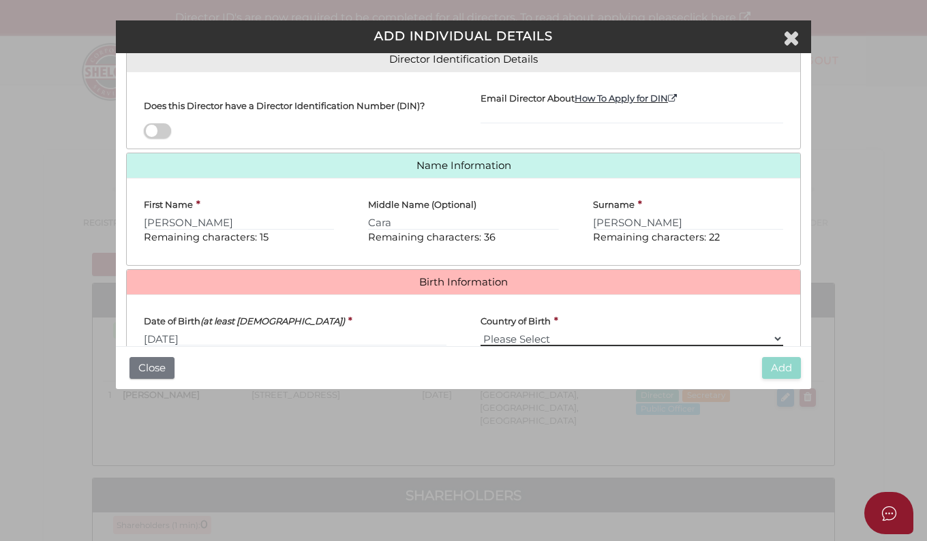
click at [509, 335] on select "Please Select v Australia Afghanistan Albania Algeria American Samoa Andorra An…" at bounding box center [632, 338] width 303 height 15
select select "[GEOGRAPHIC_DATA]"
click at [481, 331] on select "Please Select v Australia Afghanistan Albania Algeria American Samoa Andorra An…" at bounding box center [632, 338] width 303 height 15
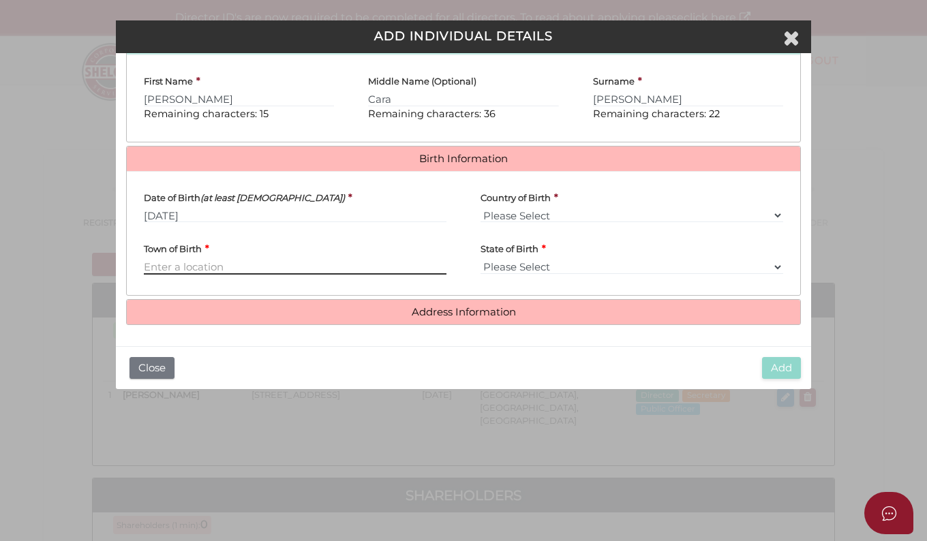
click at [172, 265] on input "Town of Birth" at bounding box center [295, 267] width 303 height 15
type input "Geelong"
click at [464, 319] on h4 "Address Information" at bounding box center [464, 312] width 674 height 25
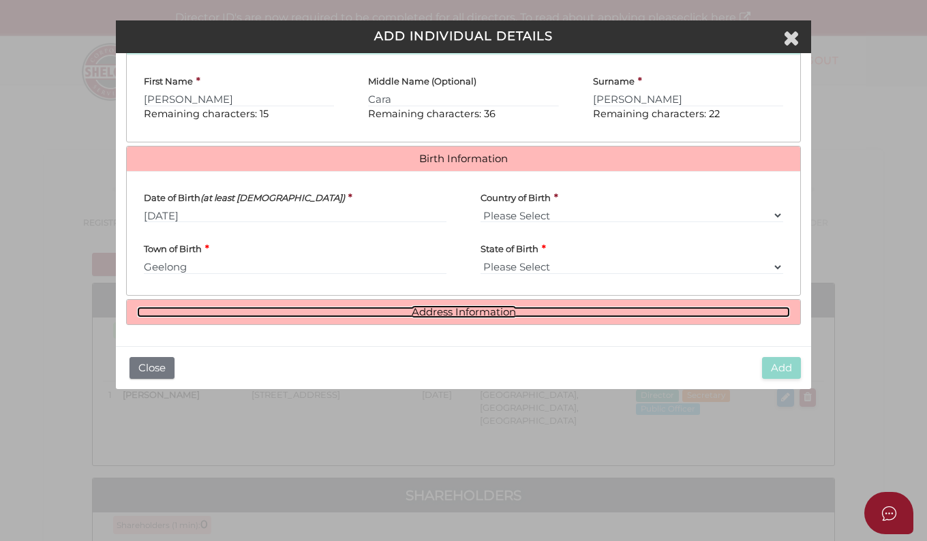
click at [464, 312] on link "Address Information" at bounding box center [463, 313] width 653 height 12
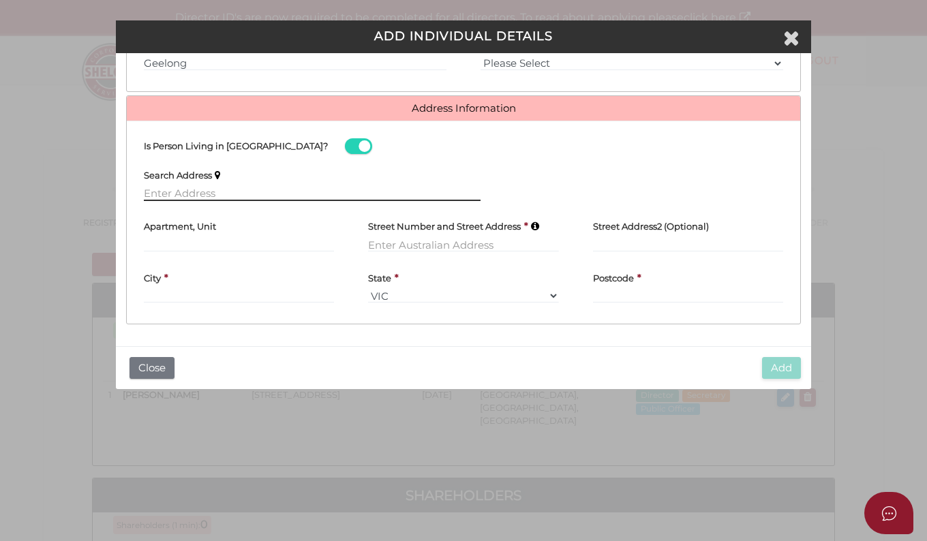
click at [176, 188] on input "text" at bounding box center [312, 193] width 337 height 15
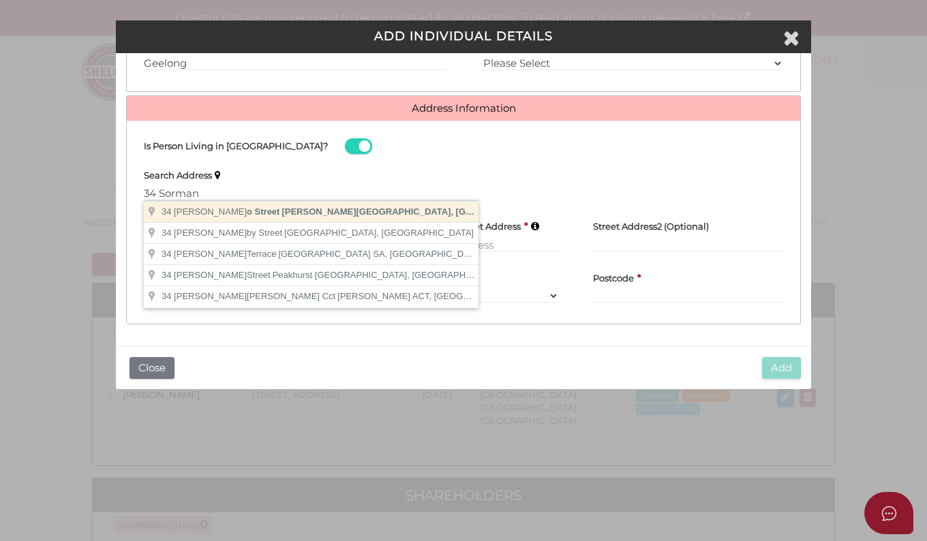
type input "[STREET_ADDRESS][PERSON_NAME]"
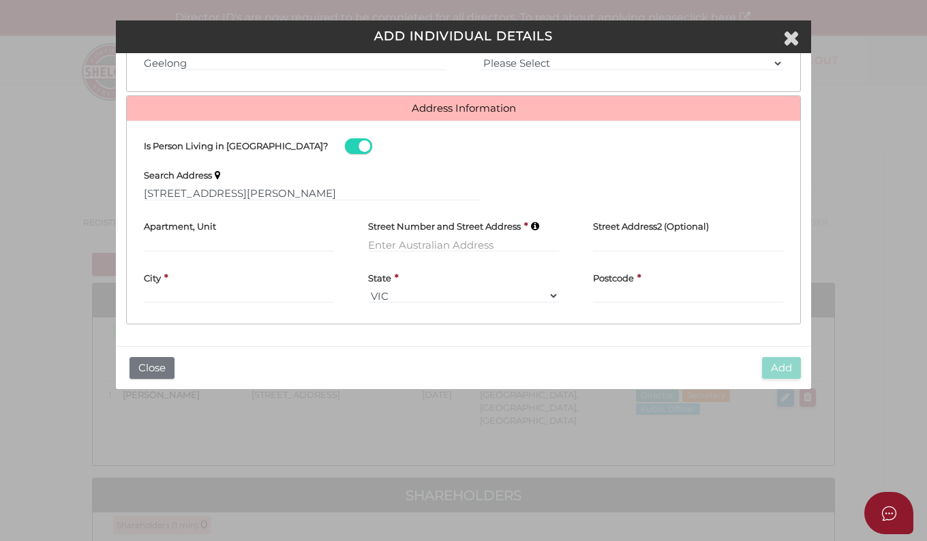
type input "[STREET_ADDRESS]"
type input "[PERSON_NAME][GEOGRAPHIC_DATA]"
select select "QLD"
type input "4227"
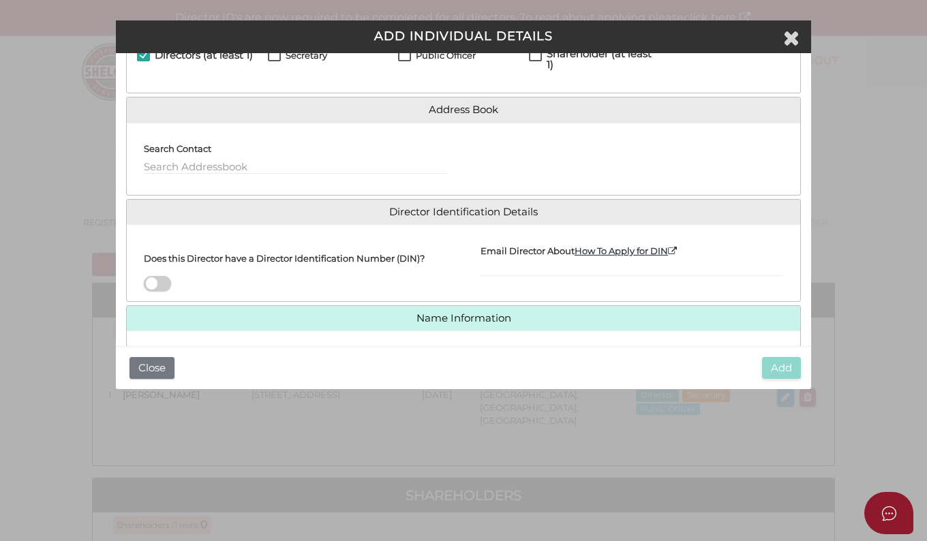
scroll to position [62, 0]
drag, startPoint x: 813, startPoint y: 122, endPoint x: 817, endPoint y: 155, distance: 33.7
click at [817, 155] on div "Pty Ltd ADD INDIVIDUAL DETAILS * field required Roles Held Directors (at least …" at bounding box center [463, 270] width 927 height 541
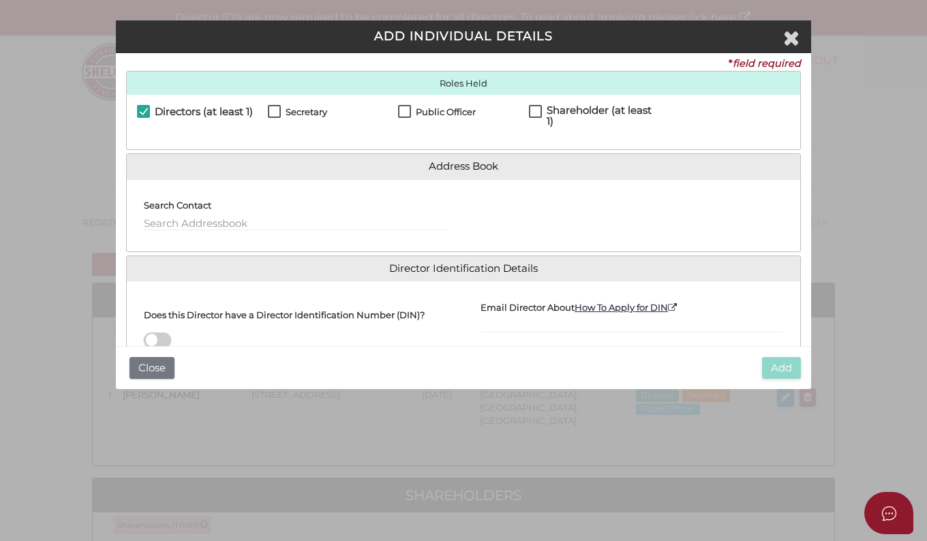
scroll to position [0, 0]
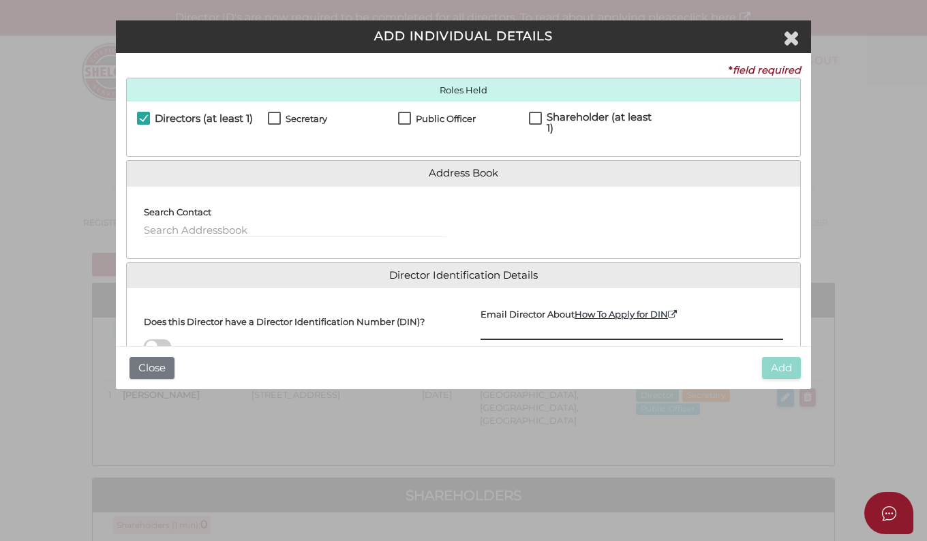
click at [498, 331] on input "Email Director About How To Apply for DIN" at bounding box center [632, 332] width 303 height 15
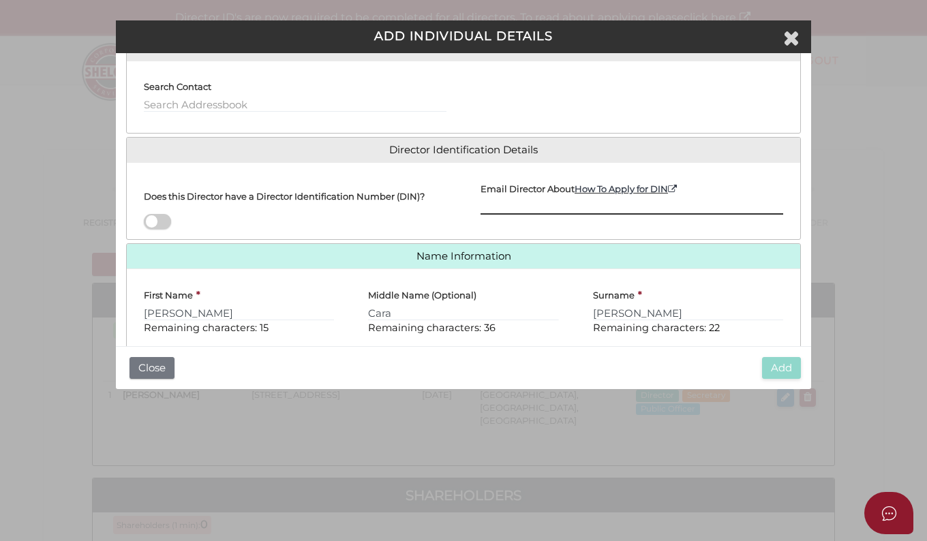
scroll to position [164, 0]
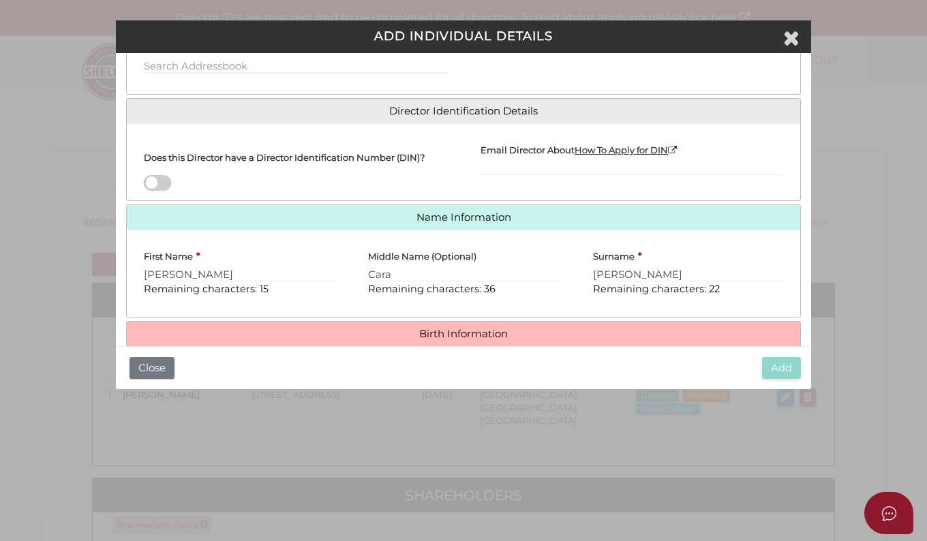
click at [164, 182] on span at bounding box center [157, 183] width 27 height 16
click at [0, 0] on input "checkbox" at bounding box center [0, 0] width 0 height 0
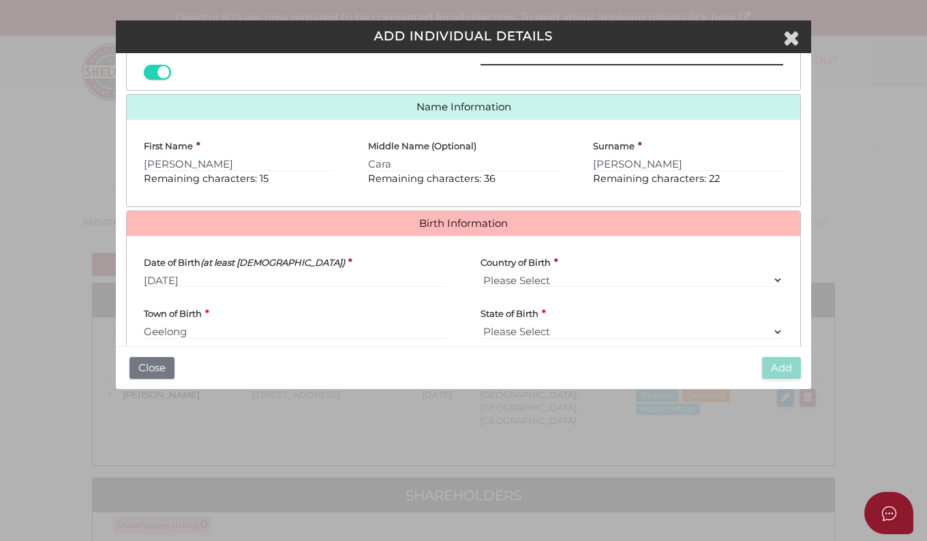
scroll to position [278, 0]
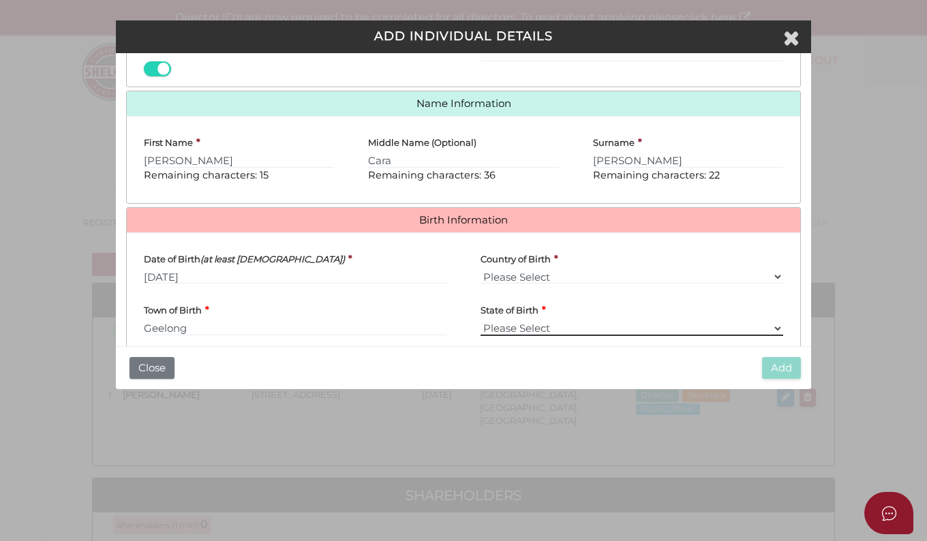
click at [526, 331] on select "Please Select VIC ACT NSW NT QLD TAS WA SA" at bounding box center [632, 328] width 303 height 15
select select "VIC"
click at [481, 321] on select "Please Select VIC ACT NSW NT QLD TAS WA SA" at bounding box center [632, 328] width 303 height 15
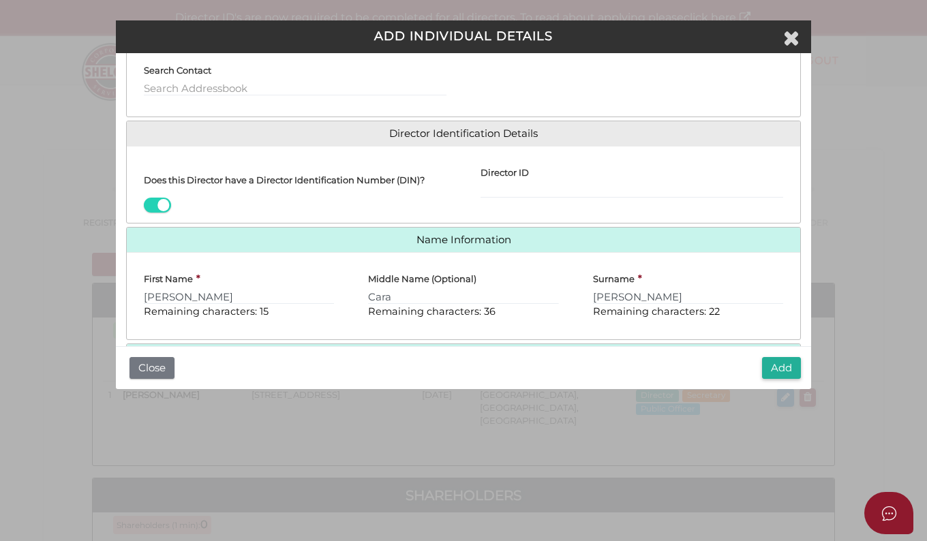
scroll to position [138, 0]
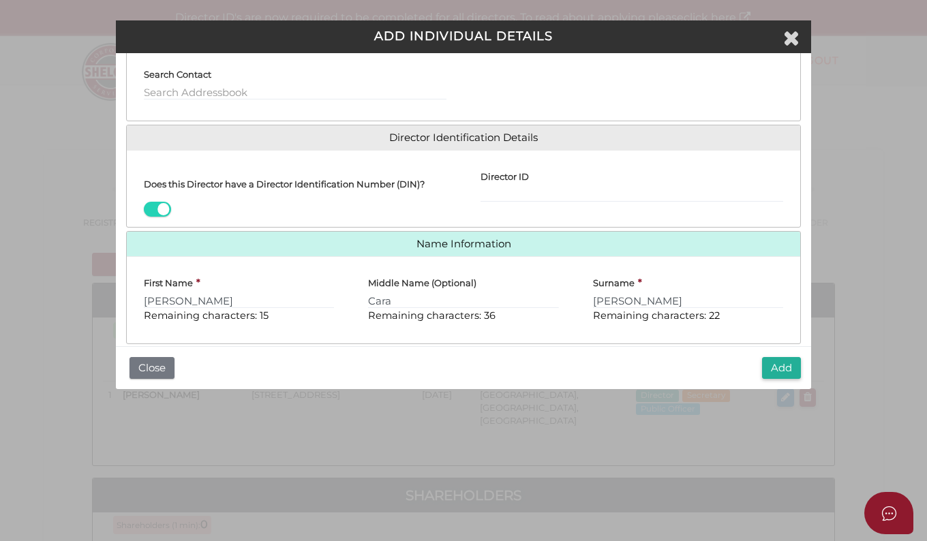
click at [153, 207] on span at bounding box center [157, 210] width 27 height 16
click at [0, 0] on input "checkbox" at bounding box center [0, 0] width 0 height 0
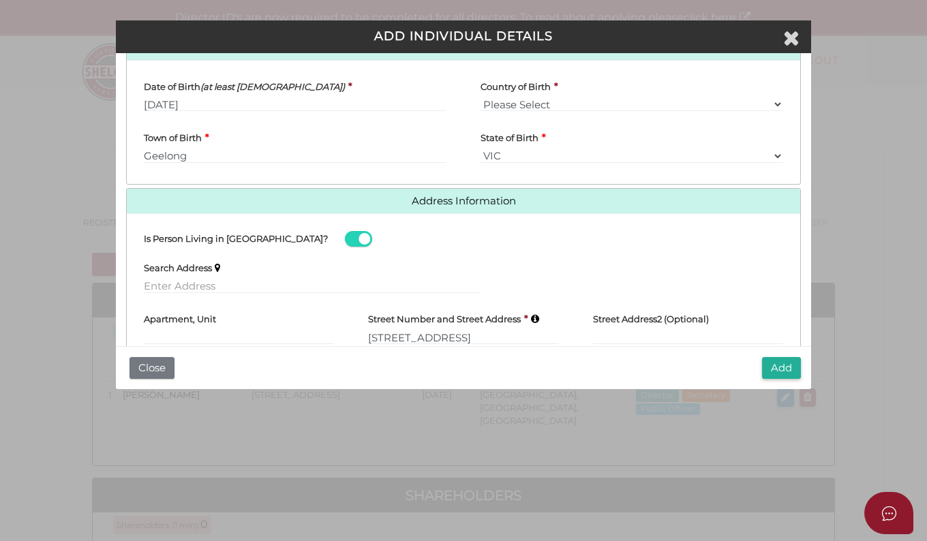
scroll to position [543, 0]
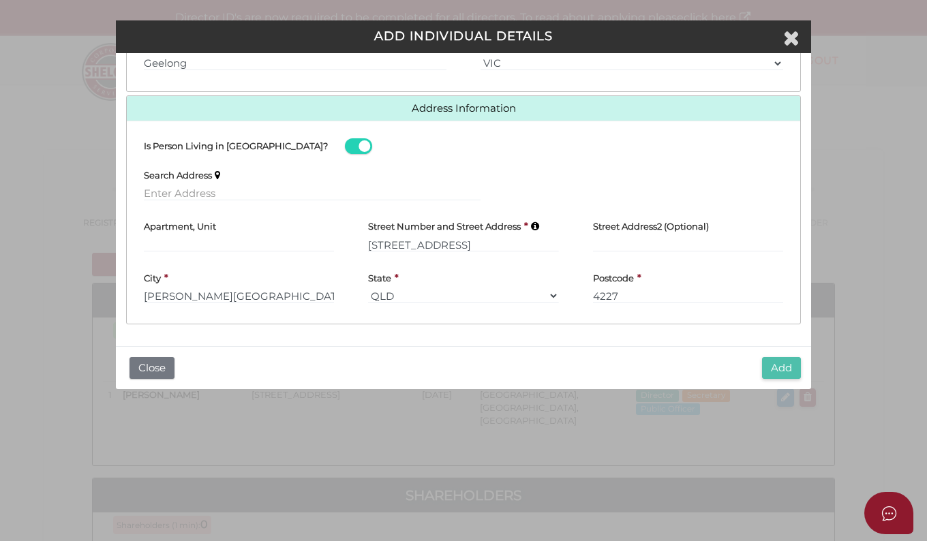
click at [786, 368] on button "Add" at bounding box center [781, 368] width 39 height 23
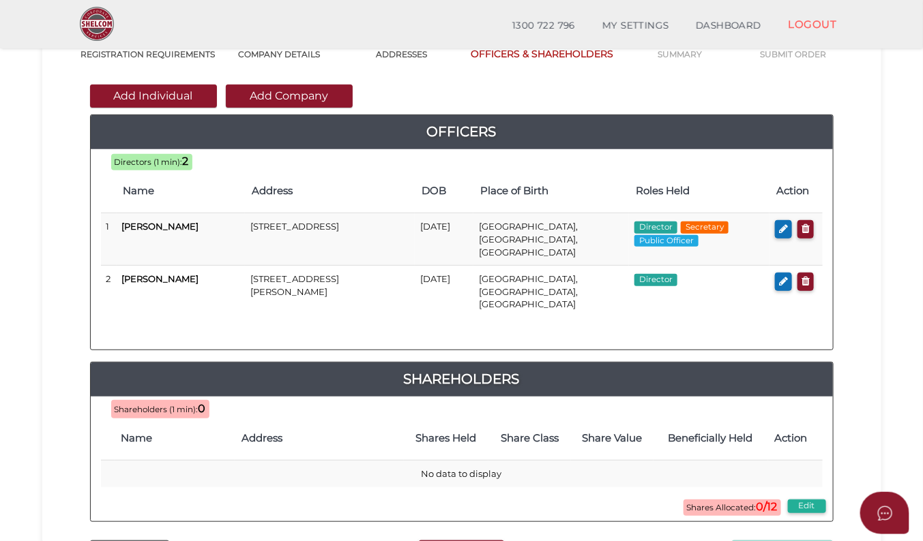
scroll to position [121, 0]
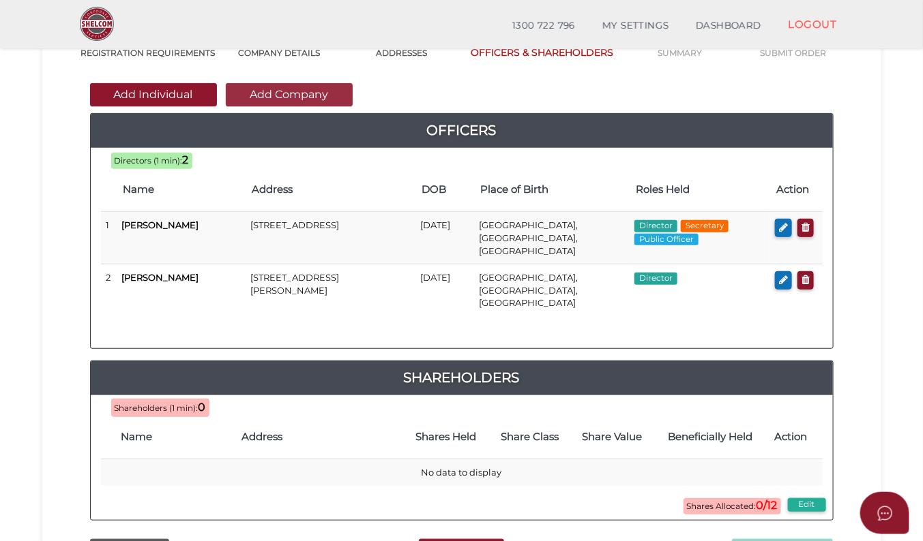
click at [286, 94] on button "Add Company" at bounding box center [289, 94] width 127 height 23
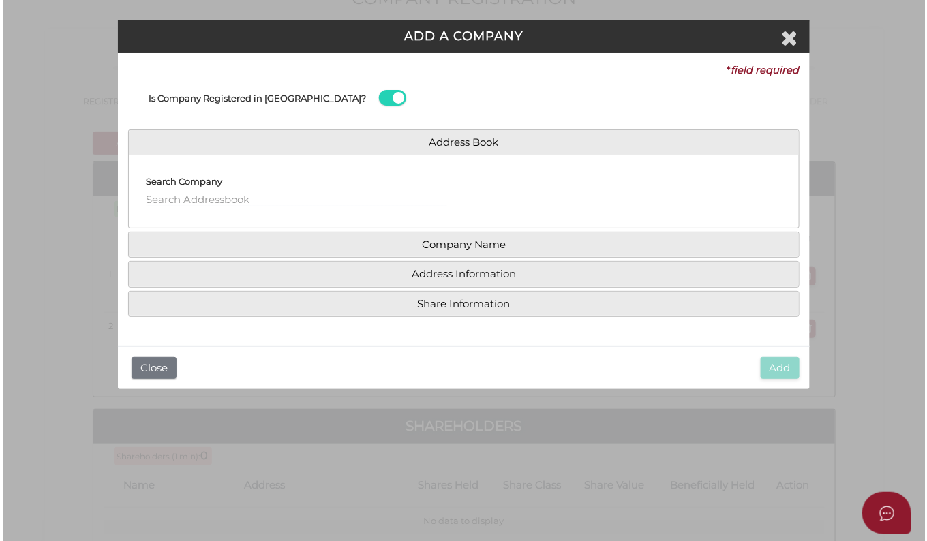
scroll to position [0, 0]
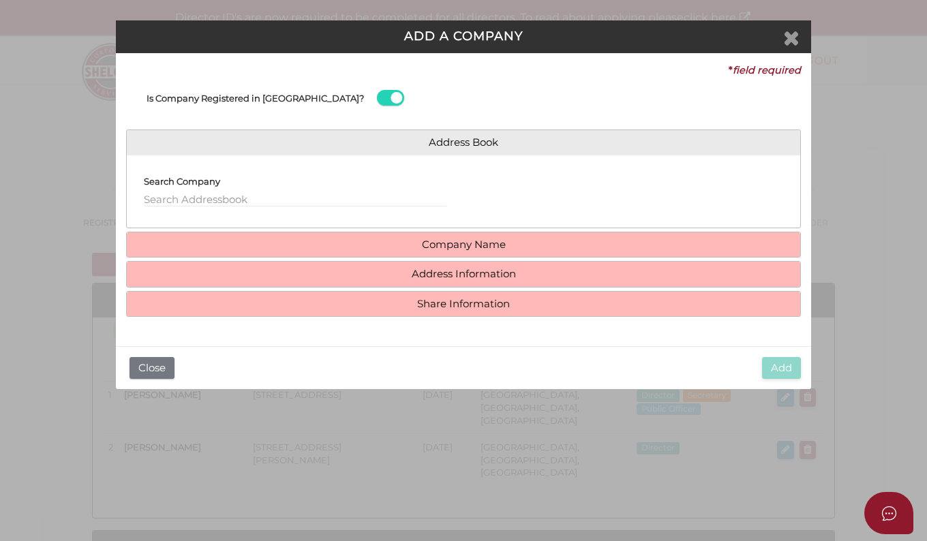
click at [798, 41] on icon "Close" at bounding box center [792, 37] width 16 height 20
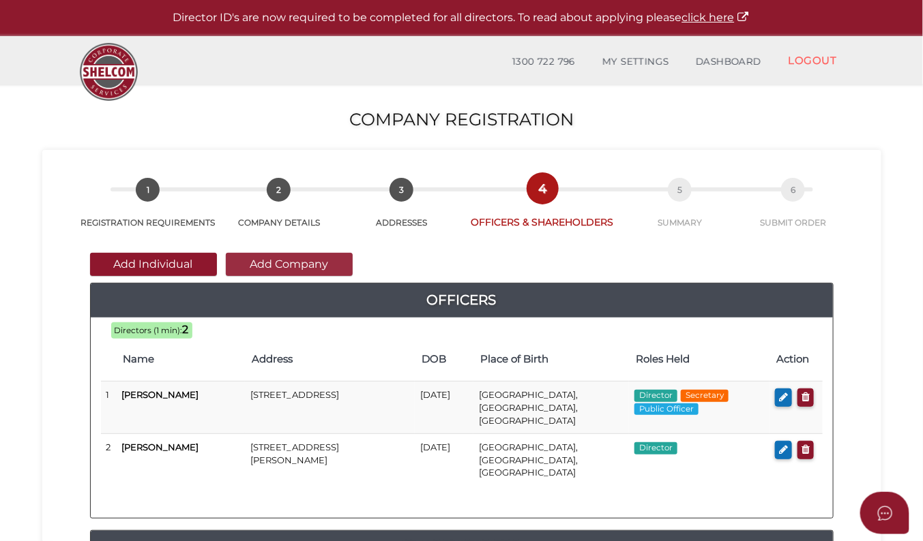
click at [260, 267] on button "Add Company" at bounding box center [289, 264] width 127 height 23
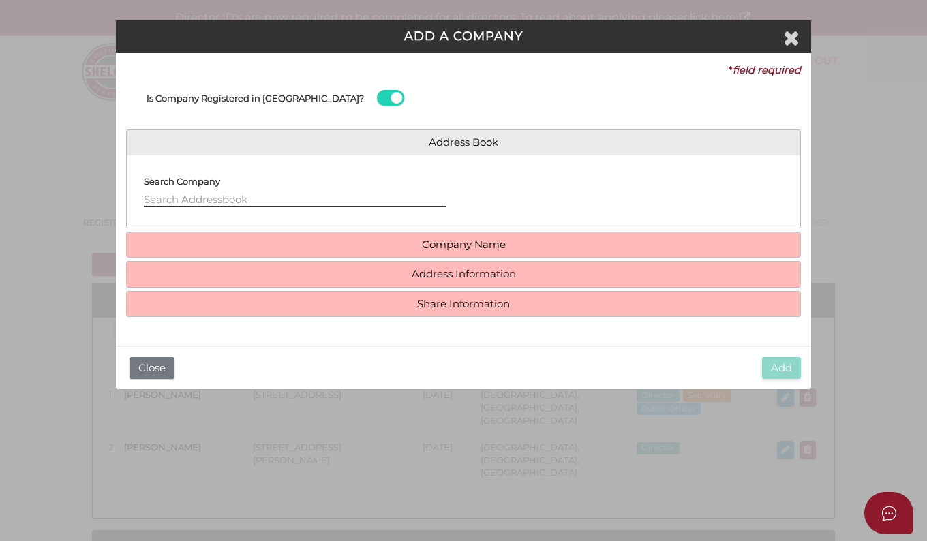
click at [188, 199] on input "text" at bounding box center [295, 199] width 303 height 15
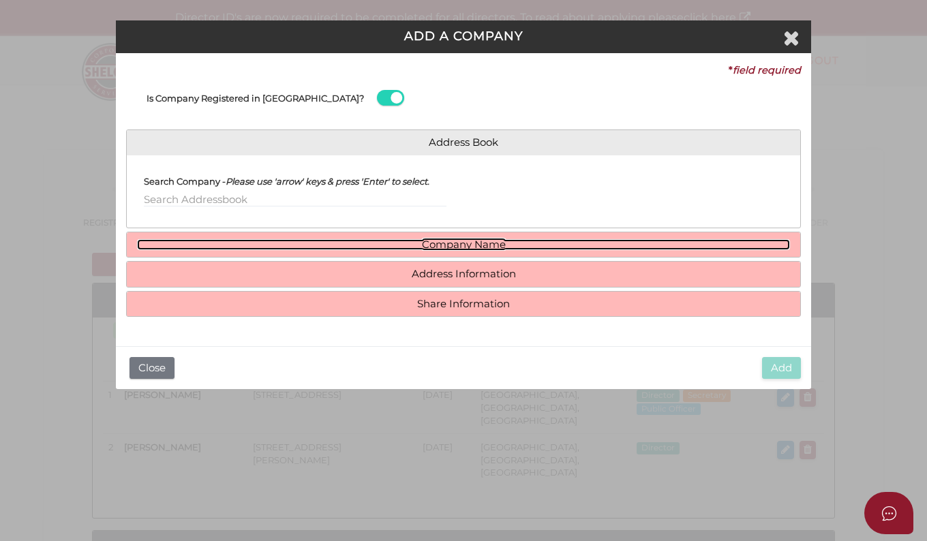
click at [468, 244] on link "Company Name" at bounding box center [463, 245] width 653 height 12
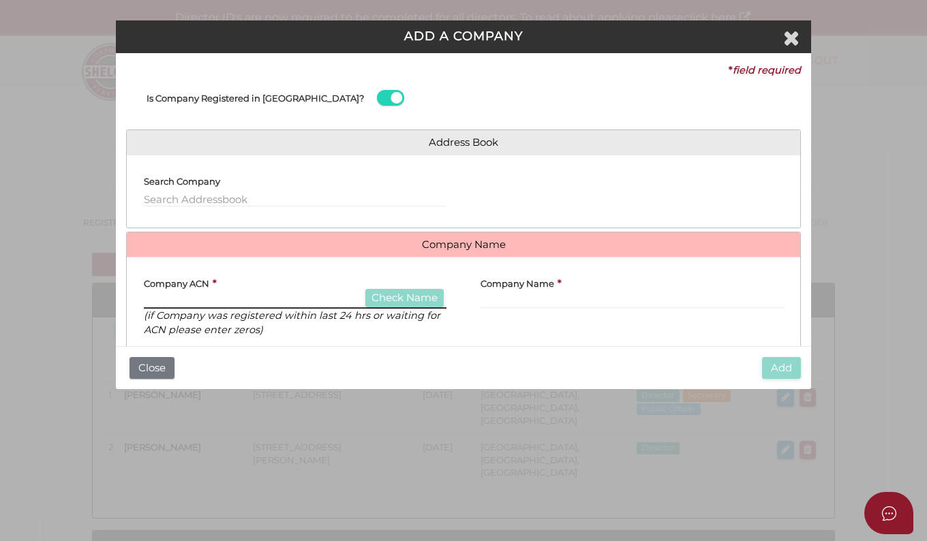
click at [248, 303] on input "text" at bounding box center [295, 301] width 303 height 15
click at [187, 293] on label "Company ACN" at bounding box center [176, 281] width 65 height 26
click at [163, 304] on input "text" at bounding box center [295, 301] width 303 height 15
paste input "660659674"
type input "660659674"
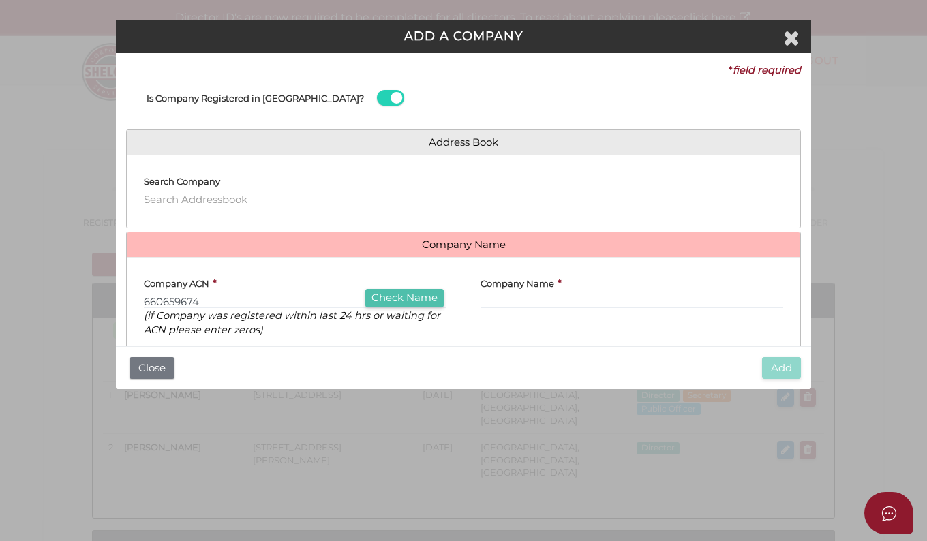
click at [416, 297] on button "Check Name" at bounding box center [404, 298] width 78 height 18
type input "SILVER BIRCH HOMES PTY LTD"
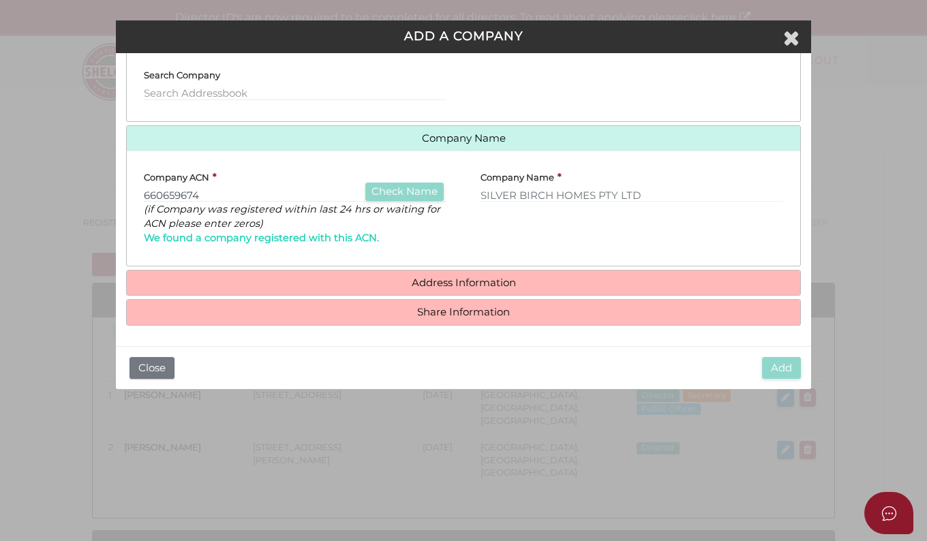
scroll to position [107, 0]
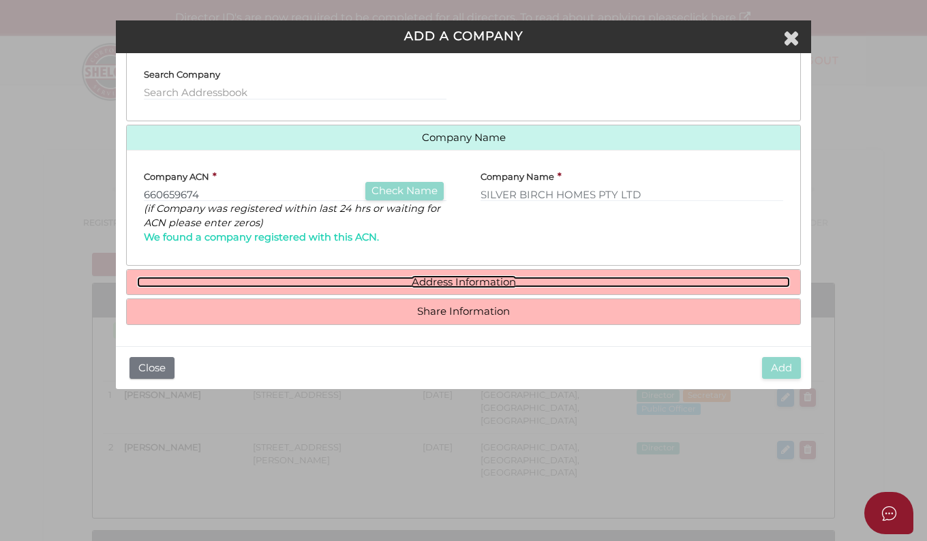
click at [435, 282] on link "Address Information" at bounding box center [463, 283] width 653 height 12
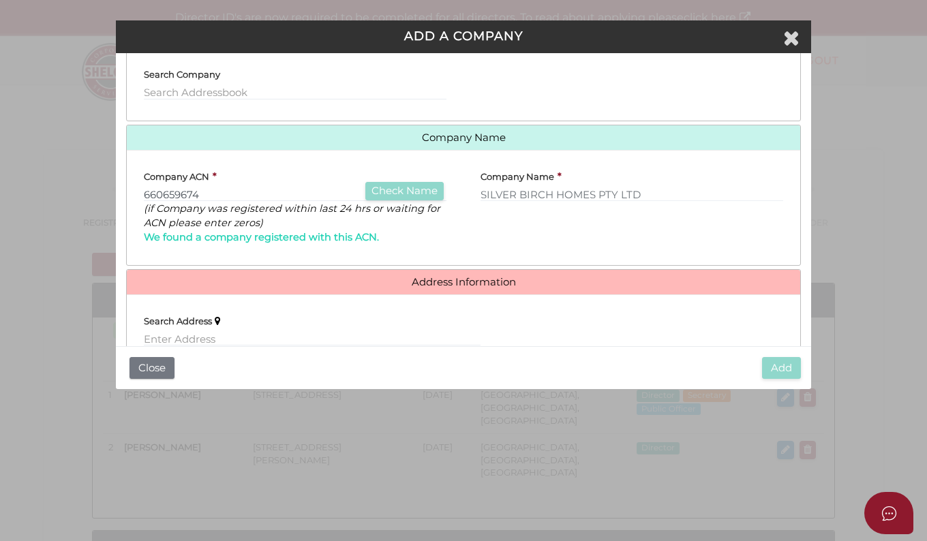
drag, startPoint x: 790, startPoint y: 220, endPoint x: 785, endPoint y: 280, distance: 60.3
click at [785, 280] on div "* field required Is Company Registered in Australia? Address Book Search Compan…" at bounding box center [464, 199] width 696 height 293
click at [179, 338] on input "text" at bounding box center [312, 338] width 337 height 15
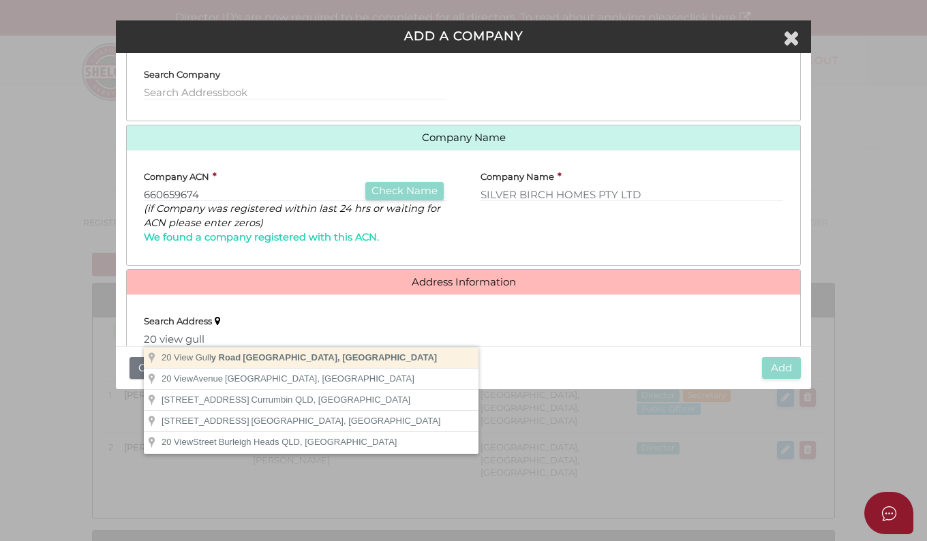
type input "20 View Gully Road, Hopetoun Park VIC, Australia"
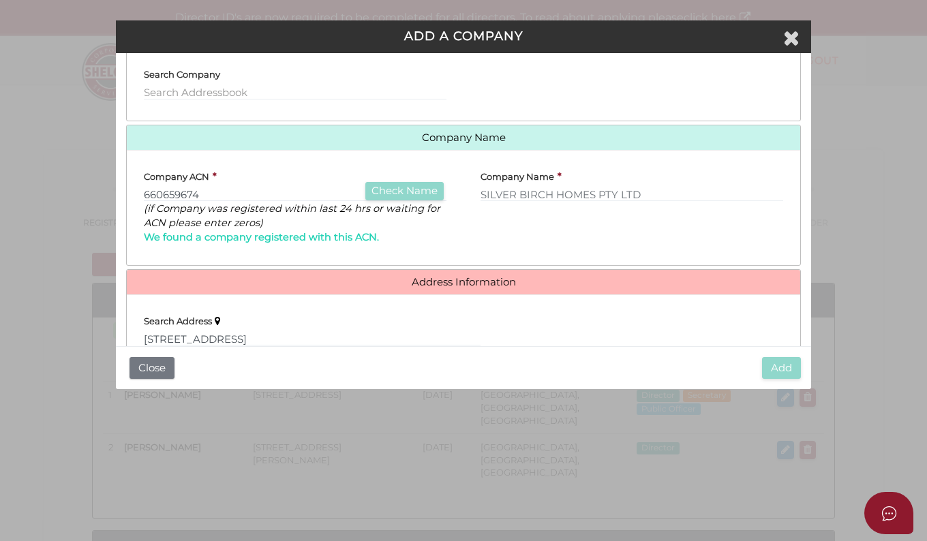
type input "20 View Gully Road"
type input "Hopetoun Park"
select select "VIC"
type input "3340"
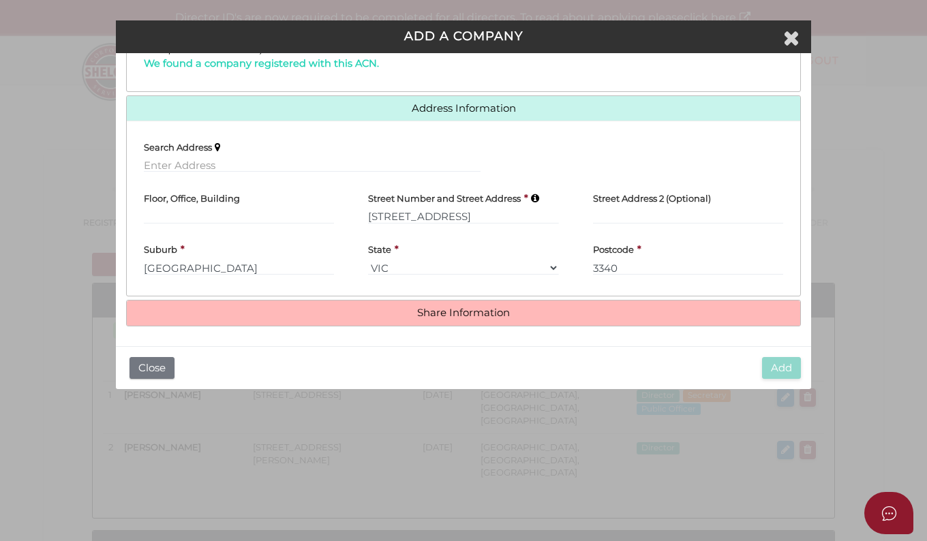
scroll to position [282, 0]
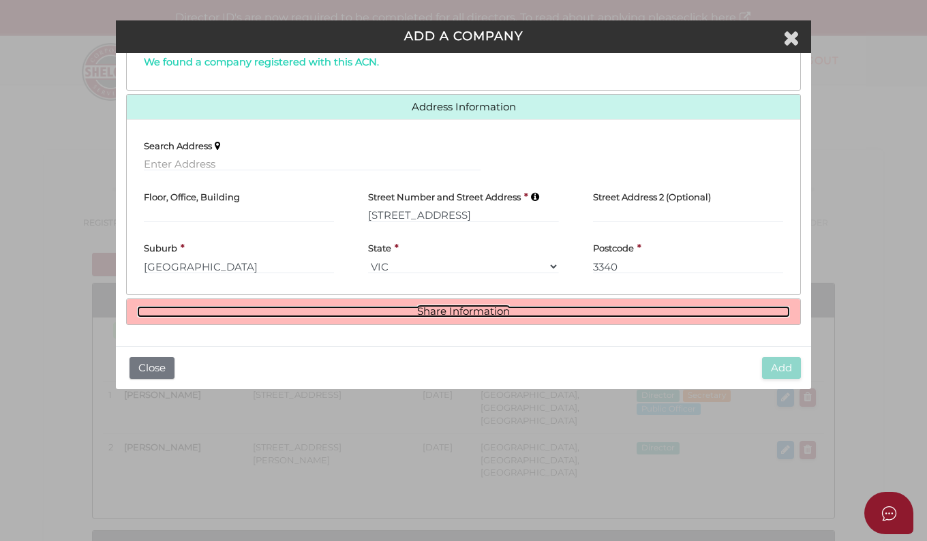
click at [479, 316] on link "Share Information" at bounding box center [463, 312] width 653 height 12
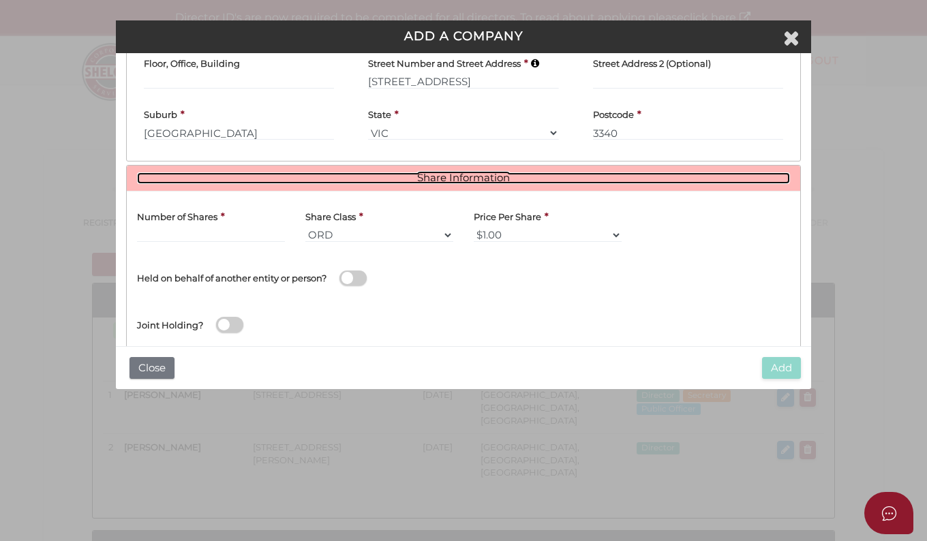
scroll to position [446, 0]
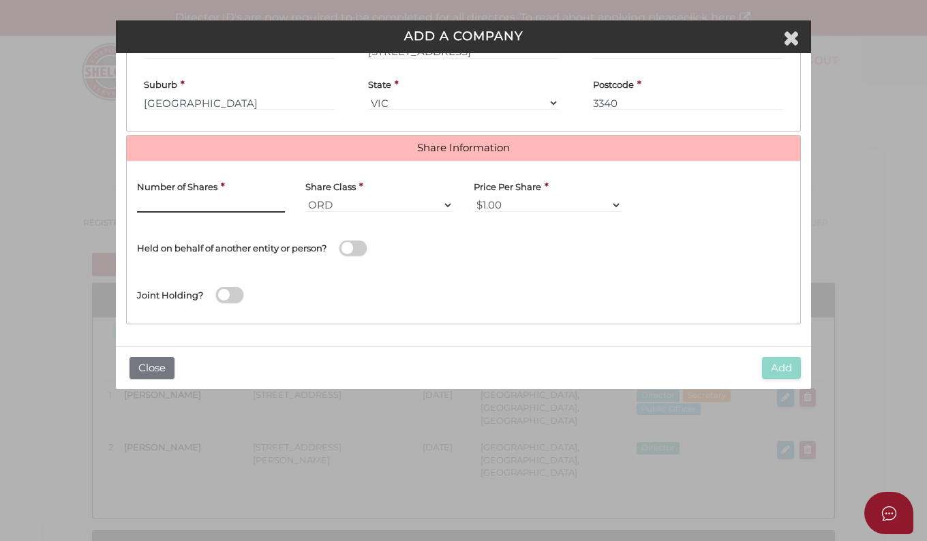
click at [196, 204] on input "text" at bounding box center [211, 205] width 148 height 15
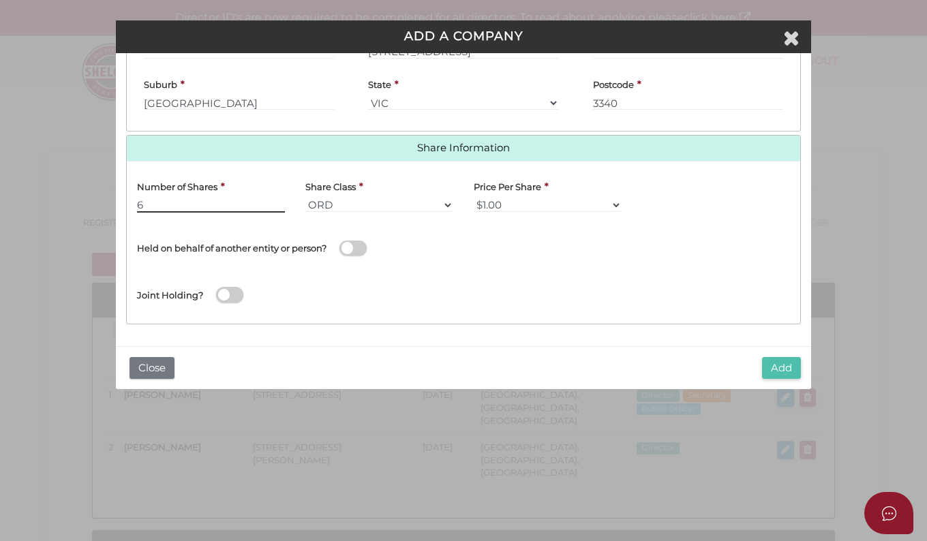
type input "6"
click at [791, 368] on button "Add" at bounding box center [781, 368] width 39 height 23
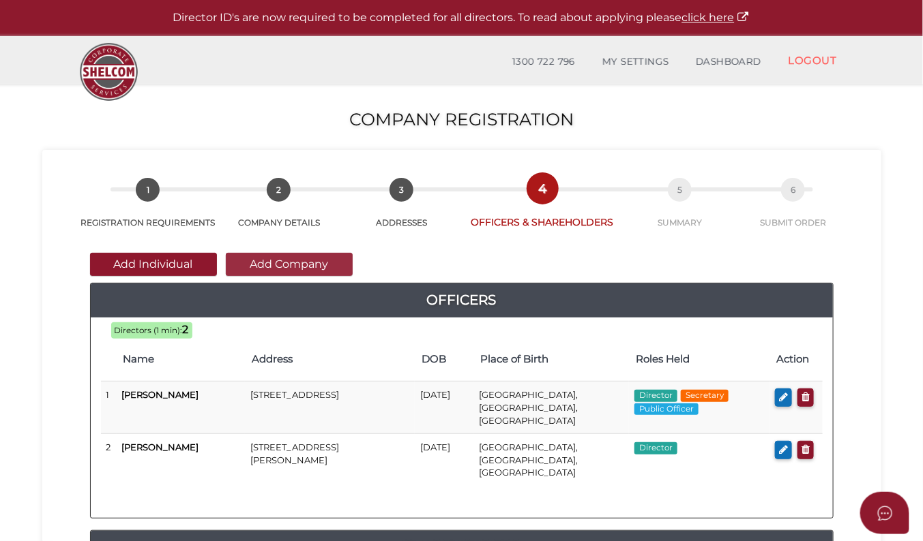
click at [277, 263] on button "Add Company" at bounding box center [289, 264] width 127 height 23
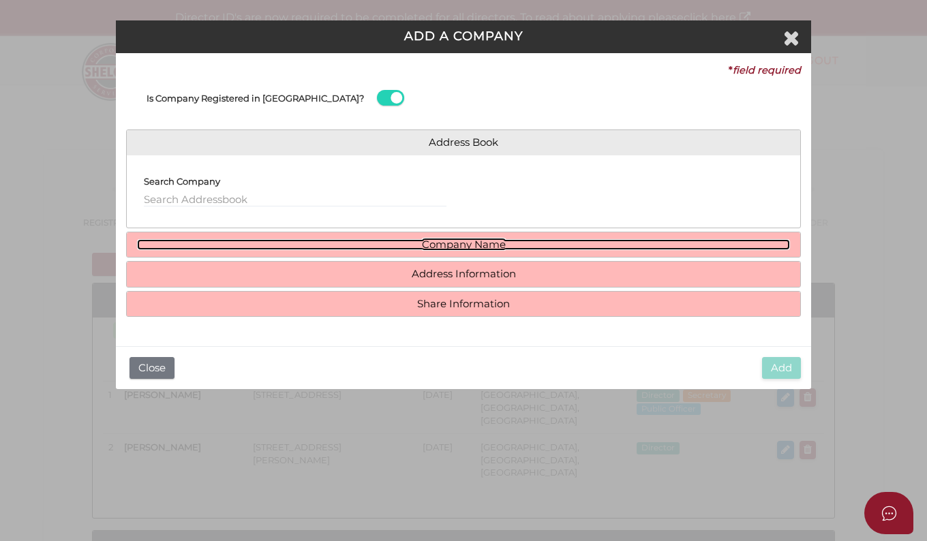
click at [476, 241] on link "Company Name" at bounding box center [463, 245] width 653 height 12
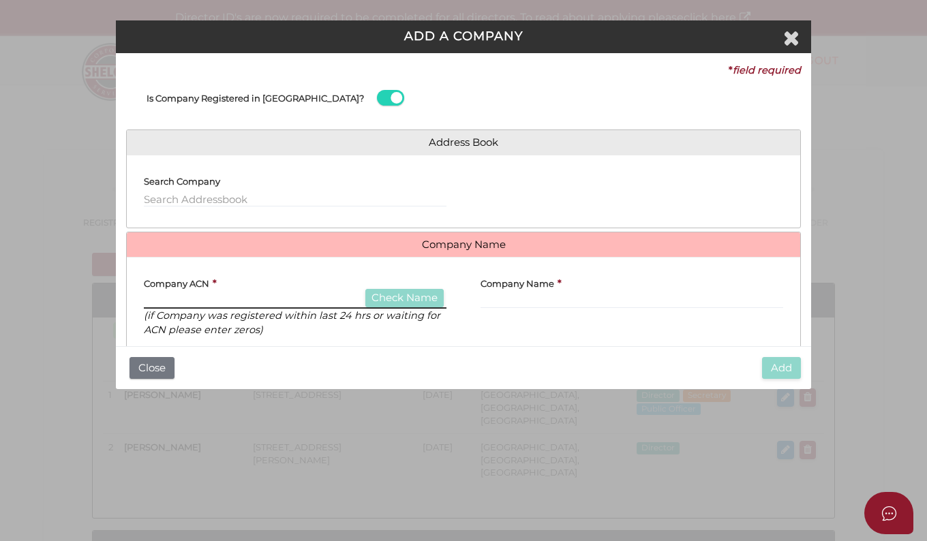
drag, startPoint x: 218, startPoint y: 294, endPoint x: 229, endPoint y: 291, distance: 11.9
click at [218, 294] on input "text" at bounding box center [295, 301] width 303 height 15
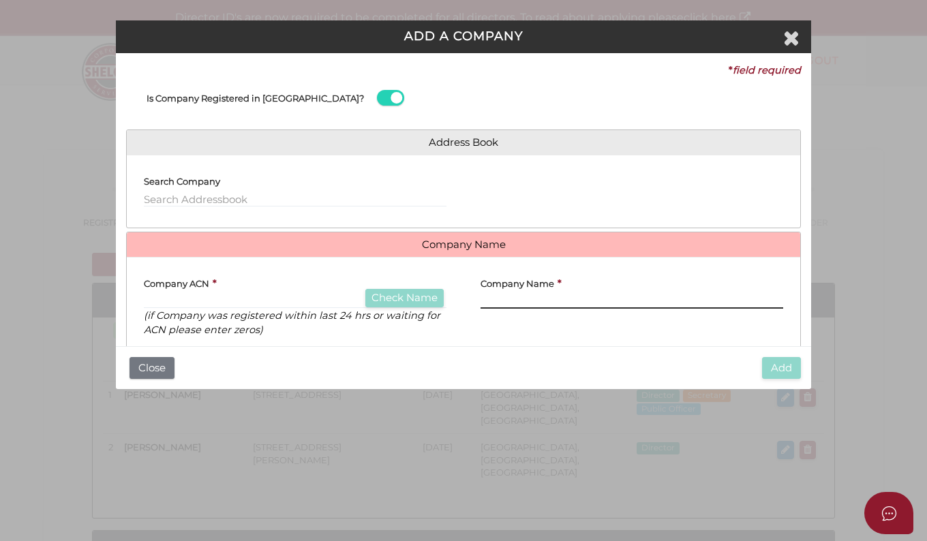
click at [498, 303] on input "text" at bounding box center [632, 301] width 303 height 15
type input "fast forward ventures pty ltd"
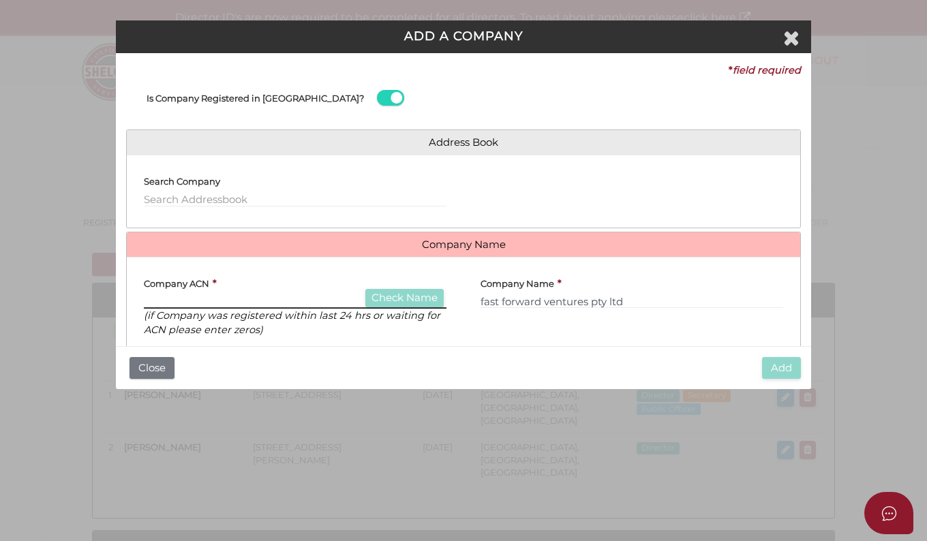
click at [203, 298] on input "text" at bounding box center [295, 301] width 303 height 15
paste input "669784356"
type input "669784356"
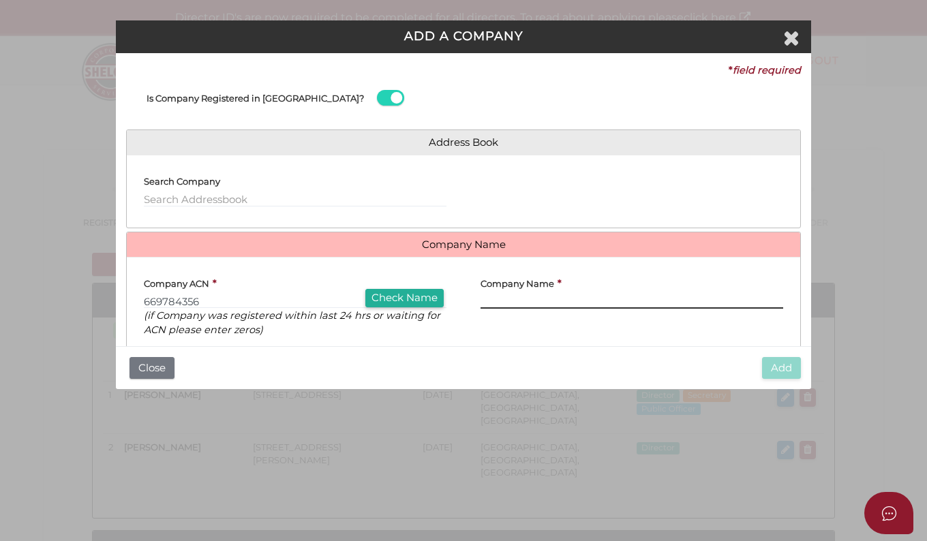
click at [507, 295] on input "text" at bounding box center [632, 301] width 303 height 15
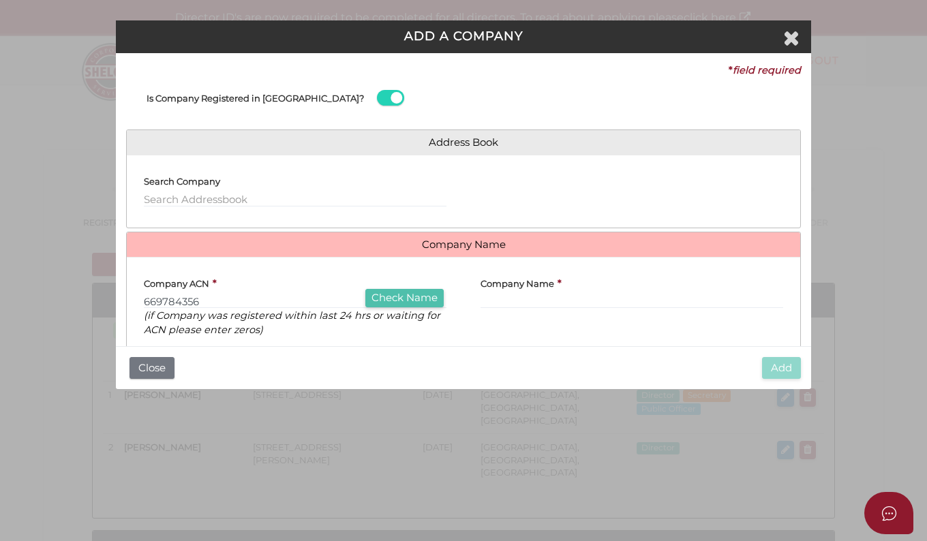
click at [434, 295] on button "Check Name" at bounding box center [404, 298] width 78 height 18
type input "FAST-FORWARD VENTURES PTY LTD"
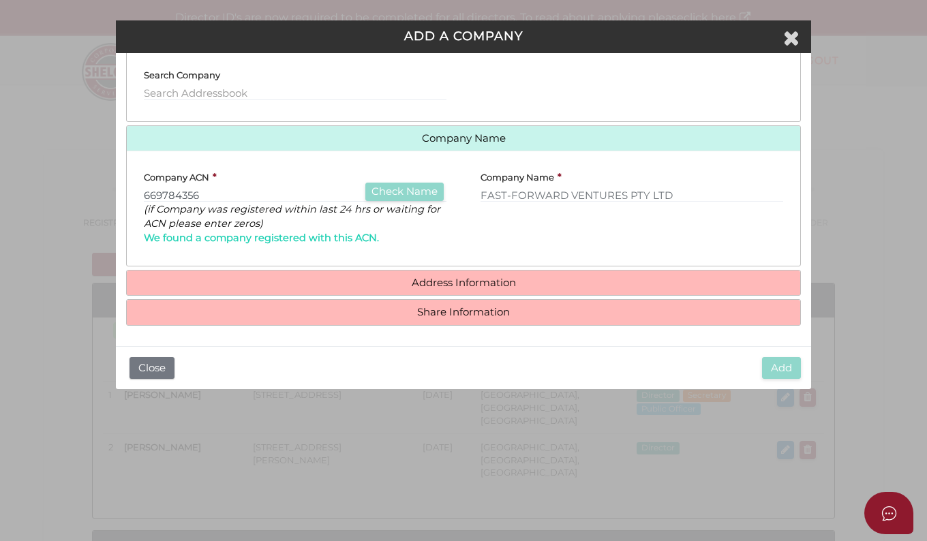
scroll to position [107, 0]
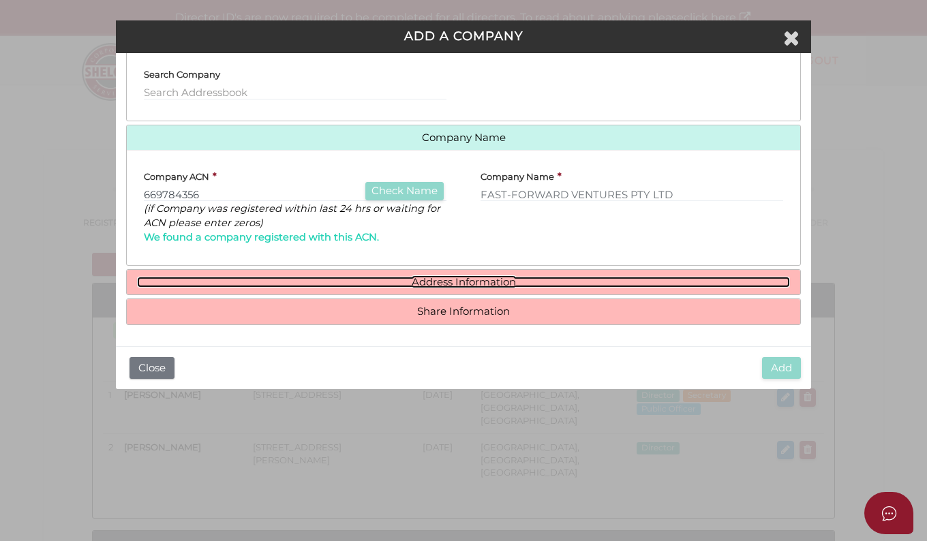
click at [473, 278] on link "Address Information" at bounding box center [463, 283] width 653 height 12
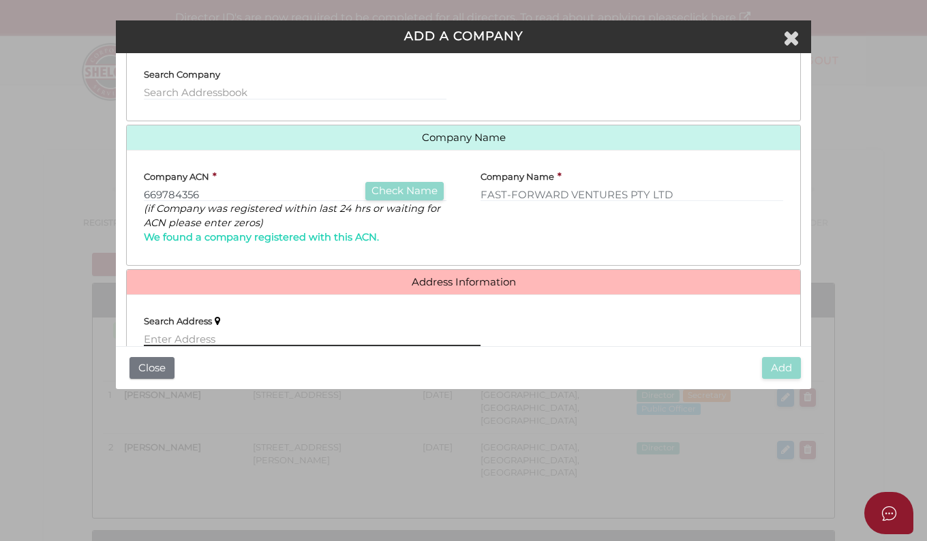
click at [233, 335] on input "text" at bounding box center [312, 338] width 337 height 15
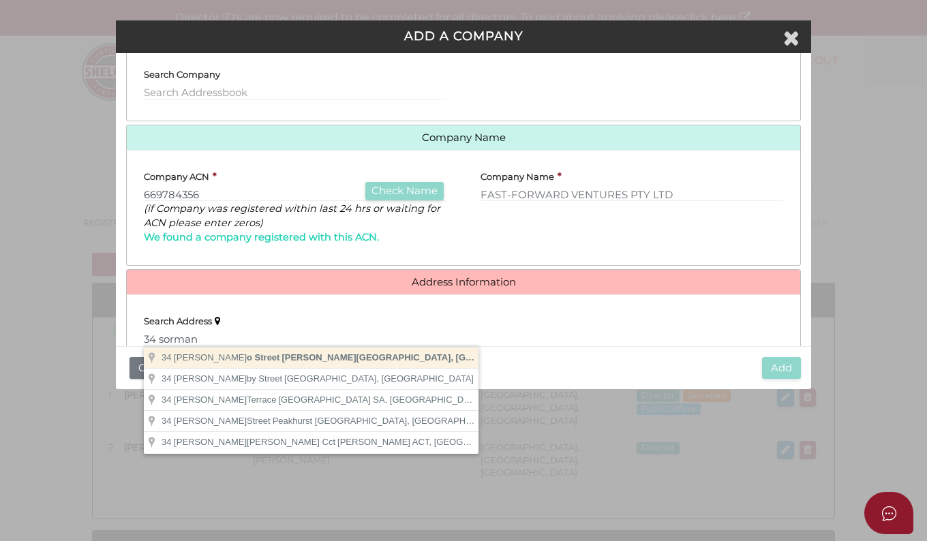
type input "[STREET_ADDRESS][PERSON_NAME]"
type input "[STREET_ADDRESS]"
type input "[PERSON_NAME][GEOGRAPHIC_DATA]"
select select "QLD"
type input "4227"
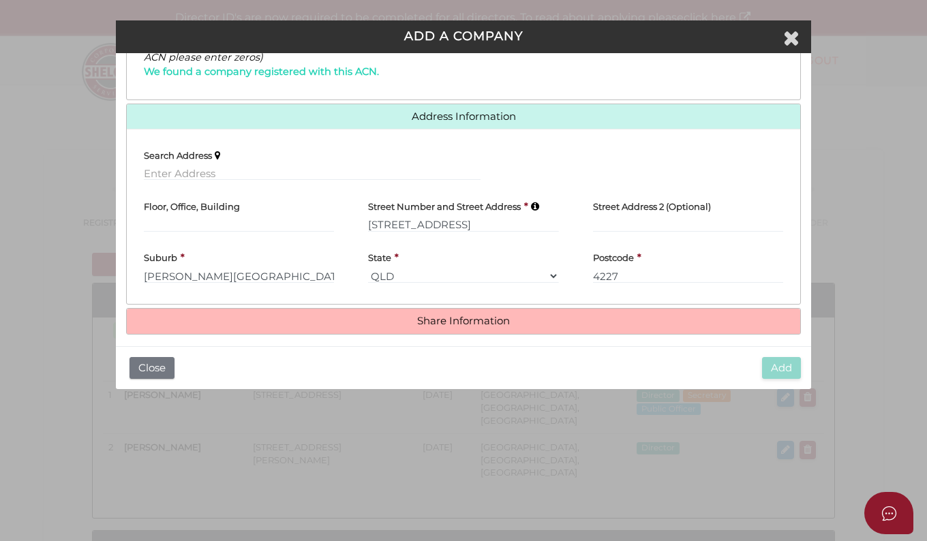
scroll to position [282, 0]
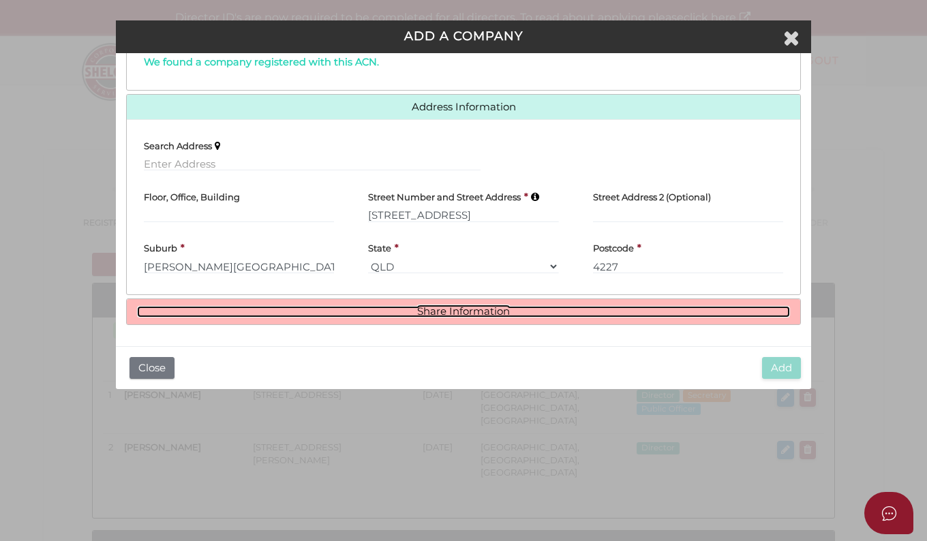
click at [456, 313] on link "Share Information" at bounding box center [463, 312] width 653 height 12
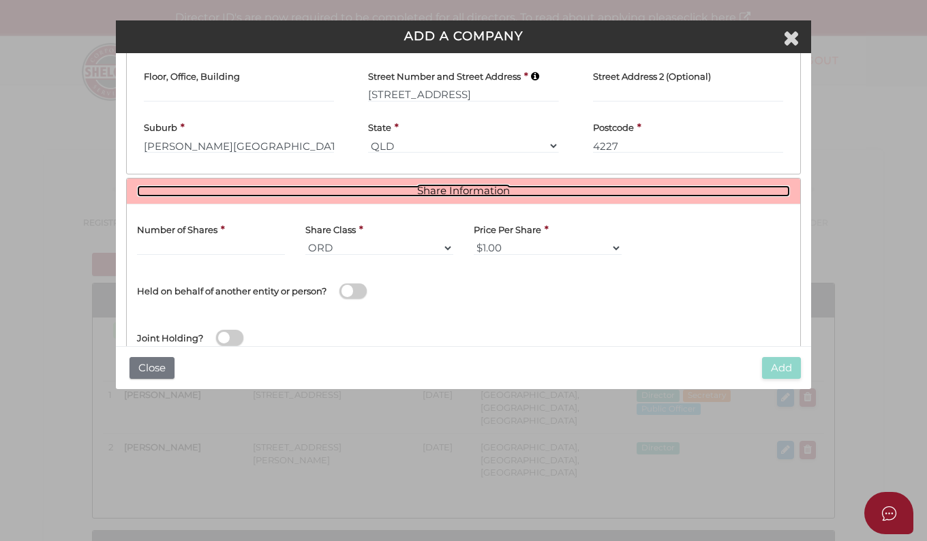
scroll to position [446, 0]
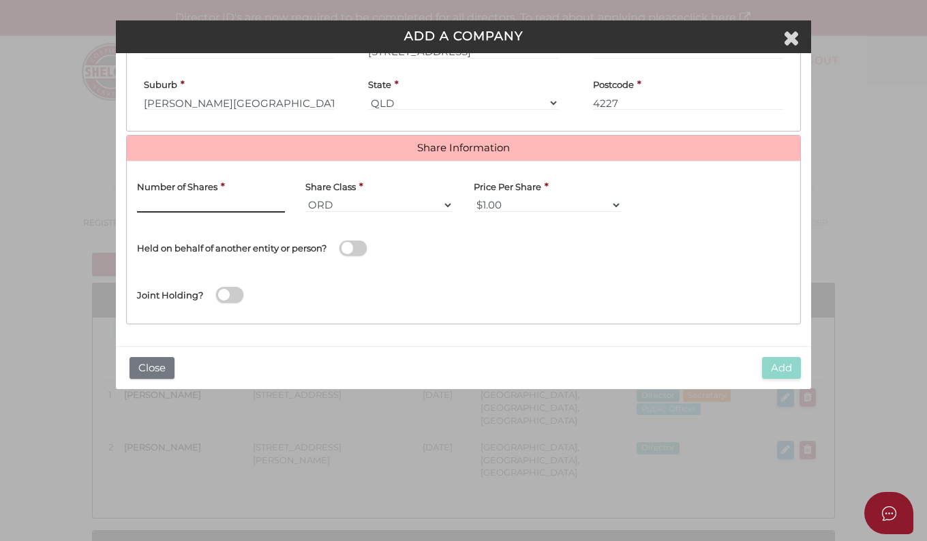
click at [230, 205] on input "text" at bounding box center [211, 205] width 148 height 15
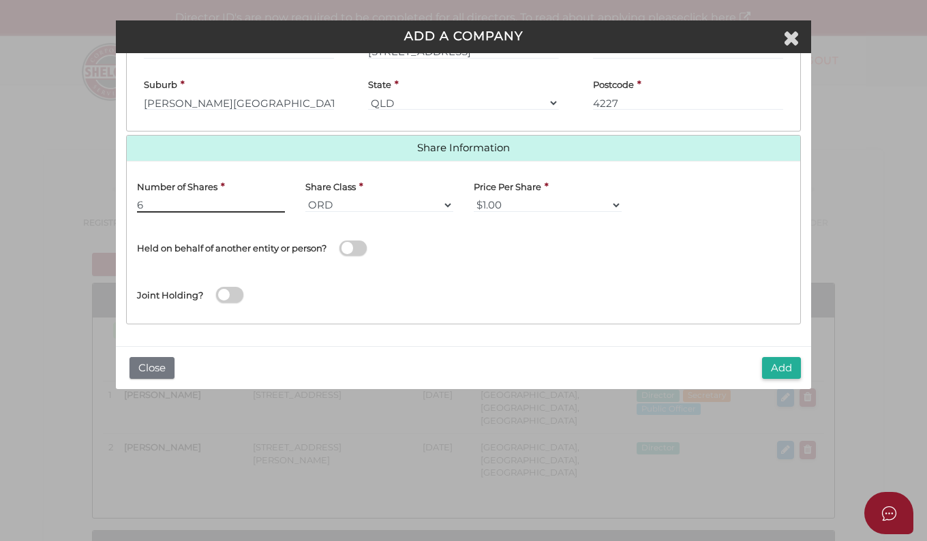
type input "6"
click at [361, 250] on span at bounding box center [353, 249] width 27 height 16
click at [0, 0] on input "checkbox" at bounding box center [0, 0] width 0 height 0
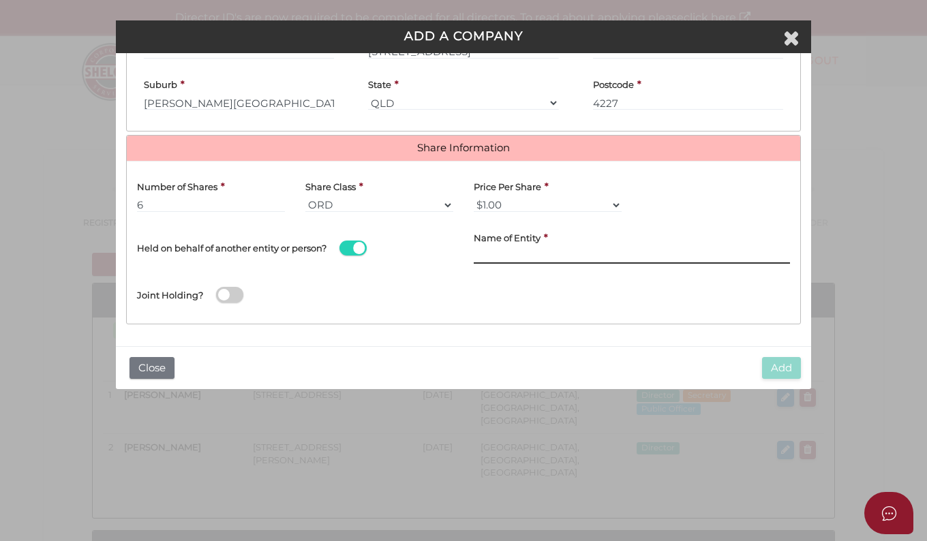
click at [478, 254] on input "text" at bounding box center [632, 256] width 316 height 15
paste input "Forward Investment Trust"
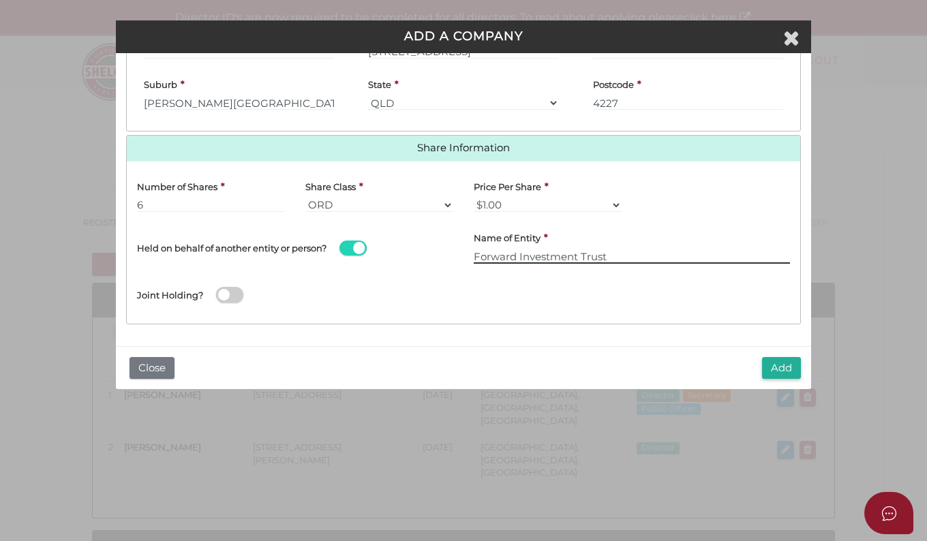
click at [477, 256] on input "Forward Investment Trust" at bounding box center [632, 256] width 316 height 15
type input "Forward Investment Trust"
click at [792, 372] on button "Add" at bounding box center [781, 368] width 39 height 23
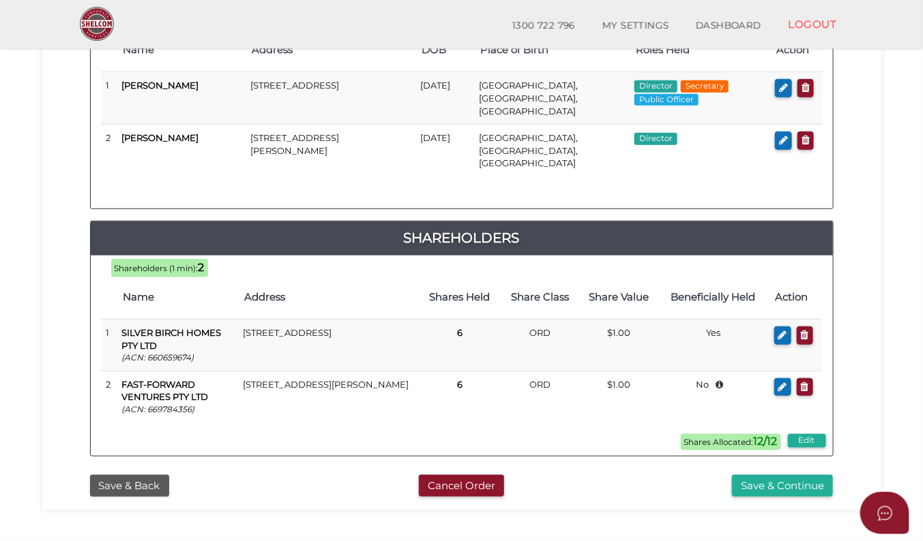
scroll to position [262, 0]
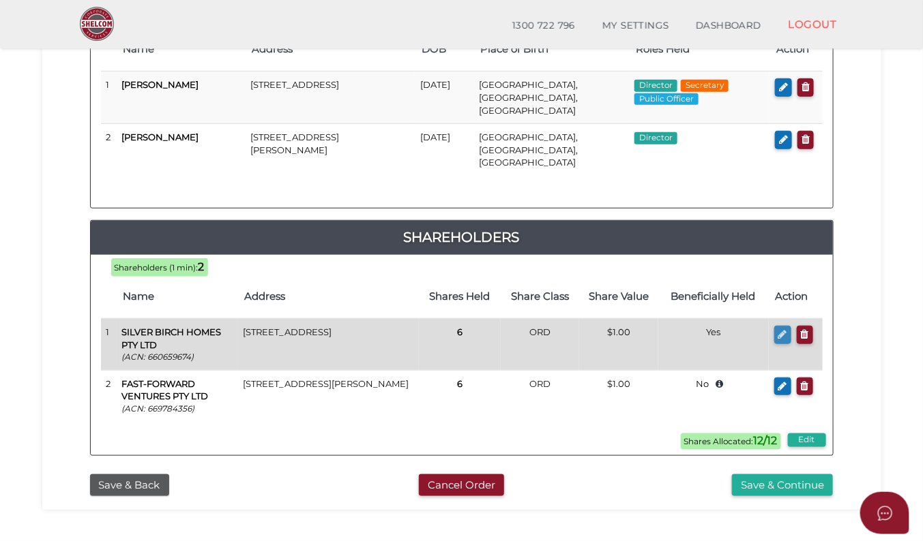
click at [781, 329] on icon "button" at bounding box center [782, 334] width 9 height 10
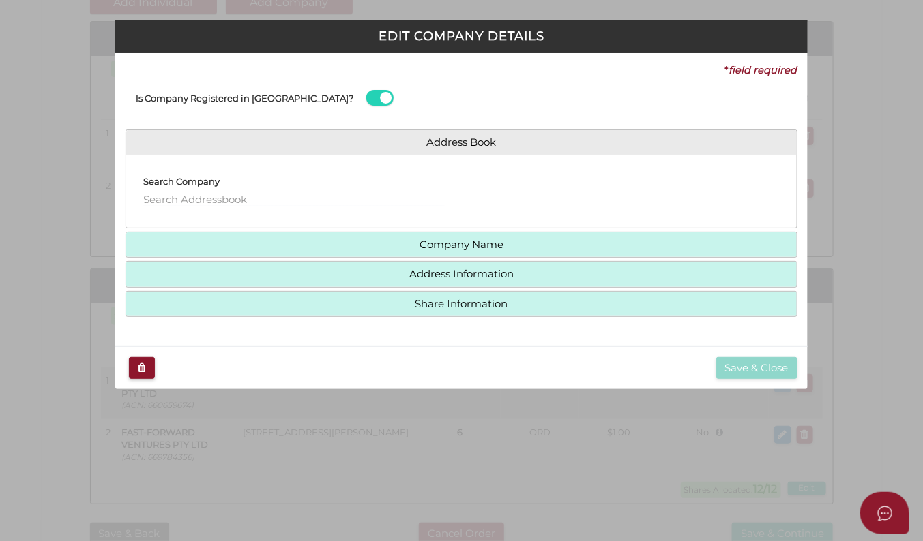
type input "6"
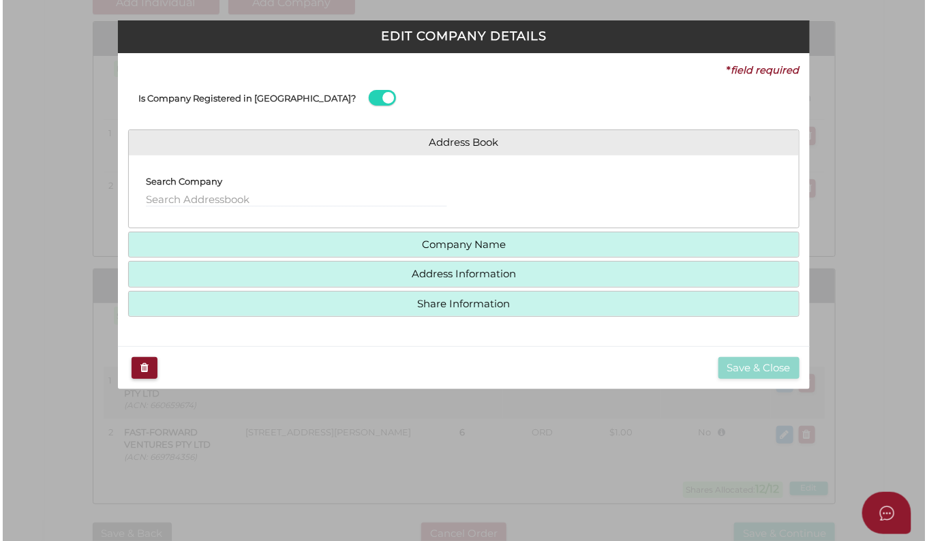
scroll to position [0, 0]
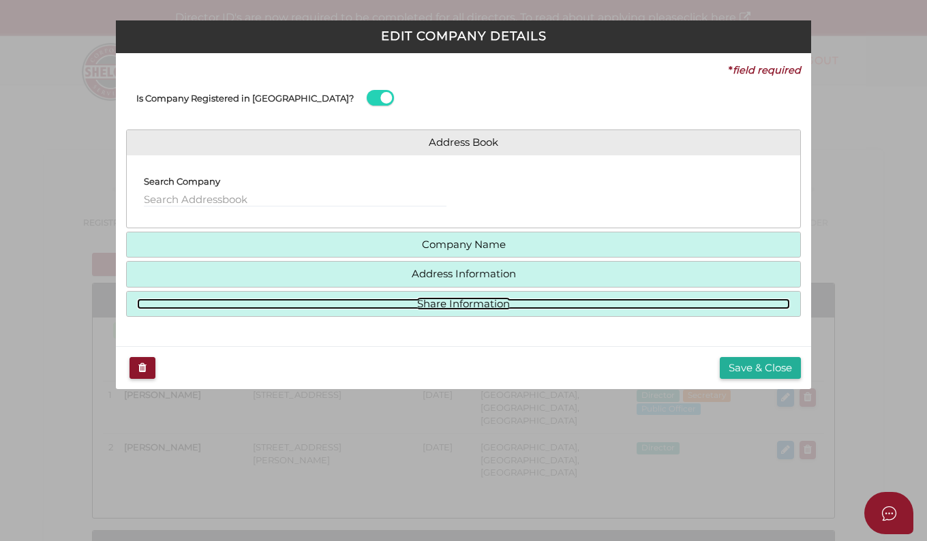
click at [546, 303] on link "Share Information" at bounding box center [463, 305] width 653 height 12
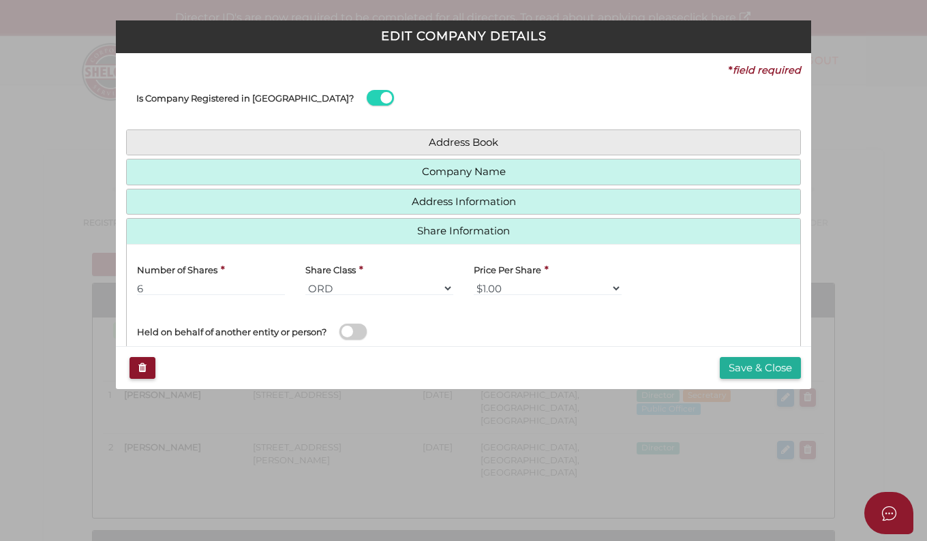
click at [356, 329] on span at bounding box center [353, 332] width 27 height 16
click at [0, 0] on input "checkbox" at bounding box center [0, 0] width 0 height 0
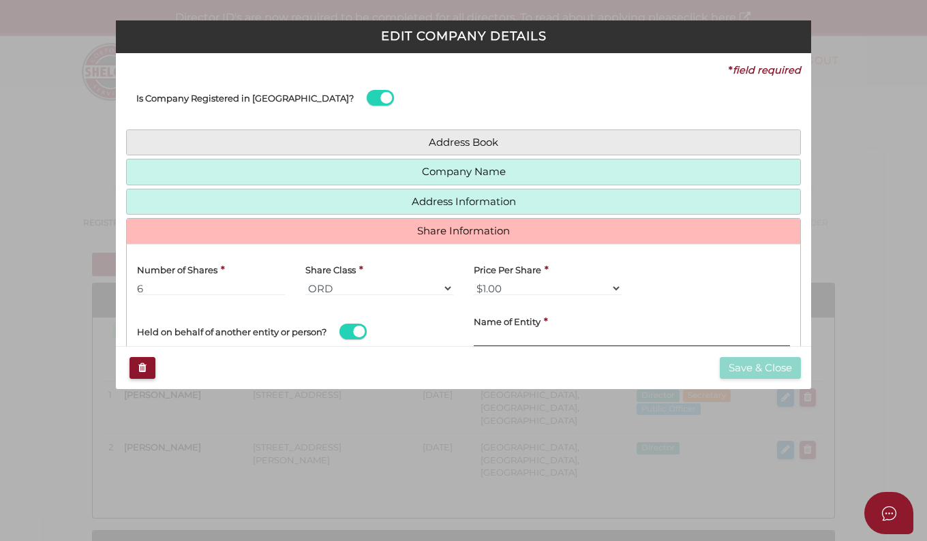
click at [554, 339] on input "text" at bounding box center [632, 339] width 316 height 15
paste input "Silver Birch Trust"
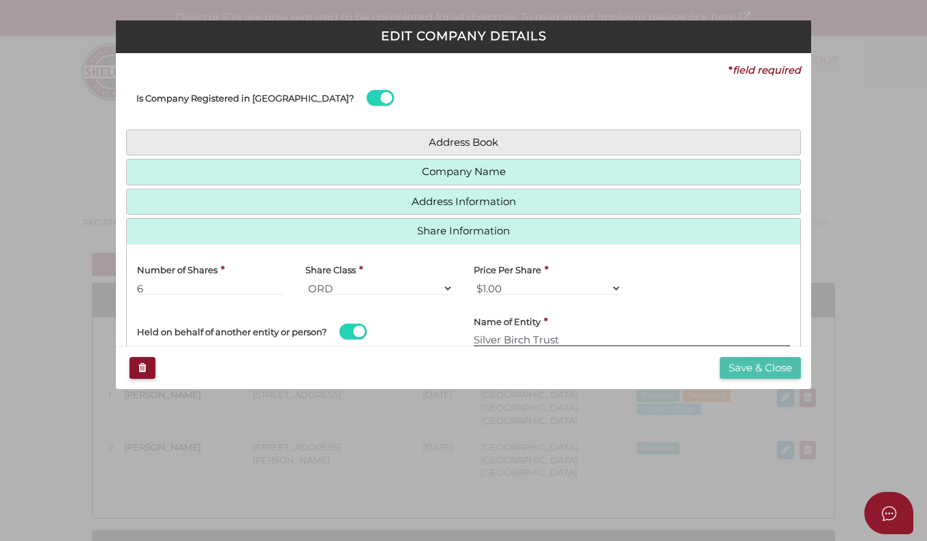
type input "Silver Birch Trust"
click at [764, 365] on button "Save & Close" at bounding box center [760, 368] width 81 height 23
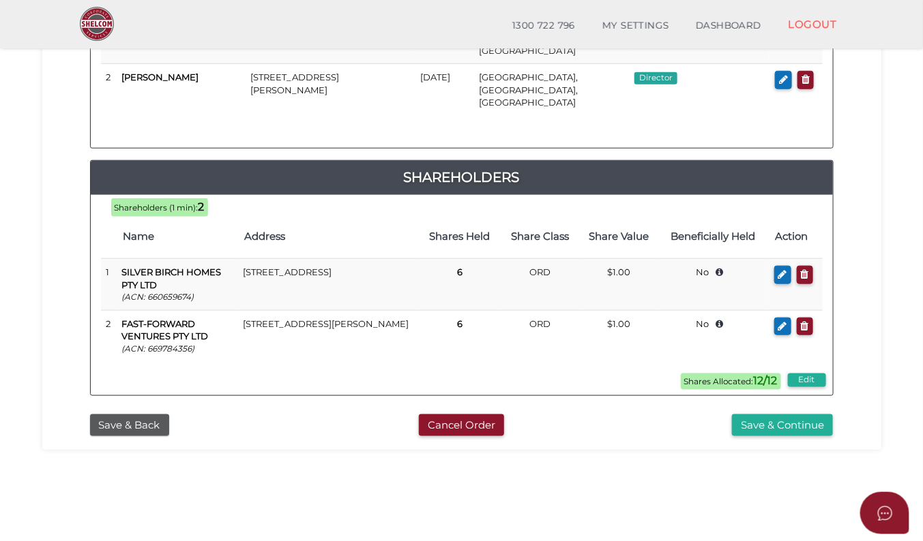
scroll to position [353, 0]
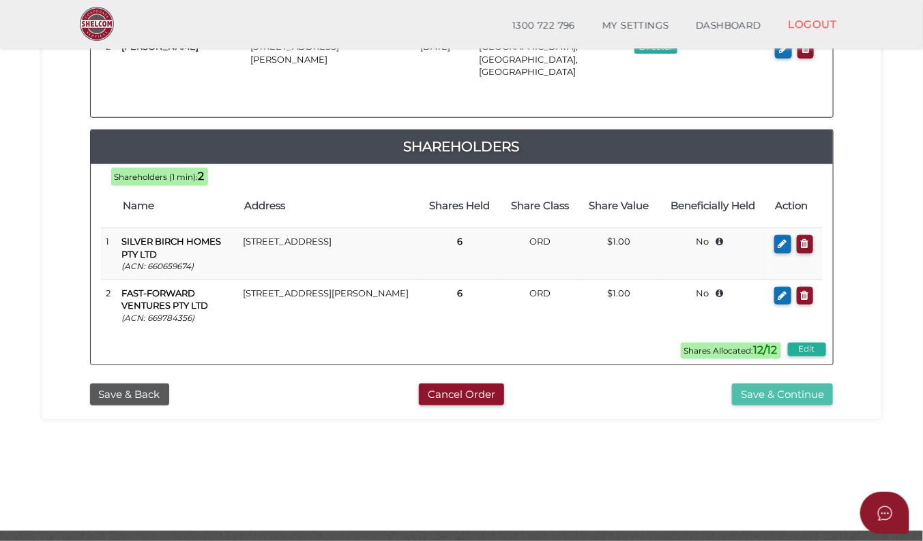
click at [784, 384] on button "Save & Continue" at bounding box center [782, 395] width 101 height 23
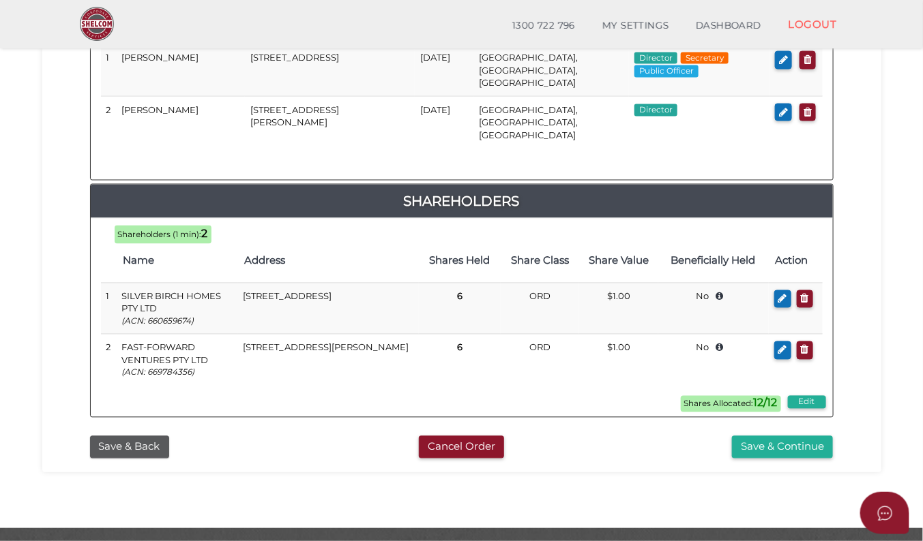
scroll to position [746, 0]
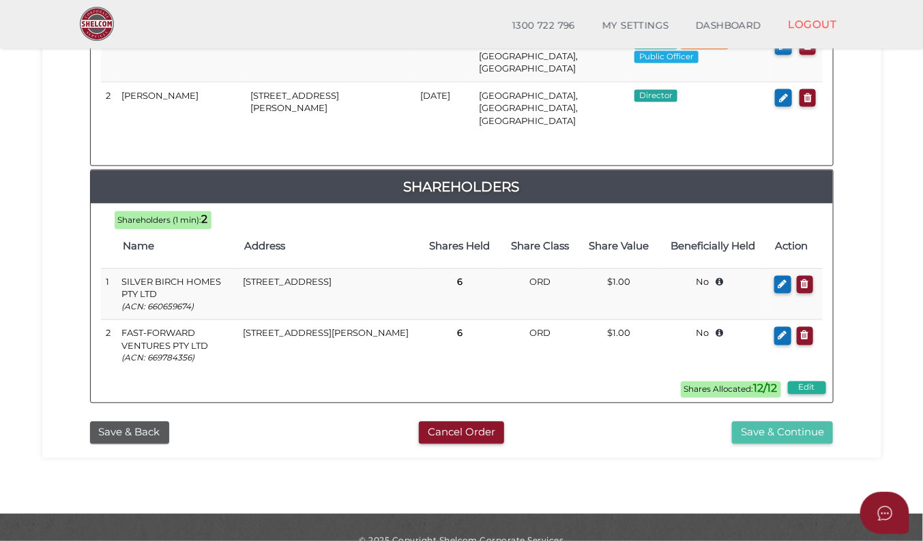
click at [783, 422] on button "Save & Continue" at bounding box center [782, 433] width 101 height 23
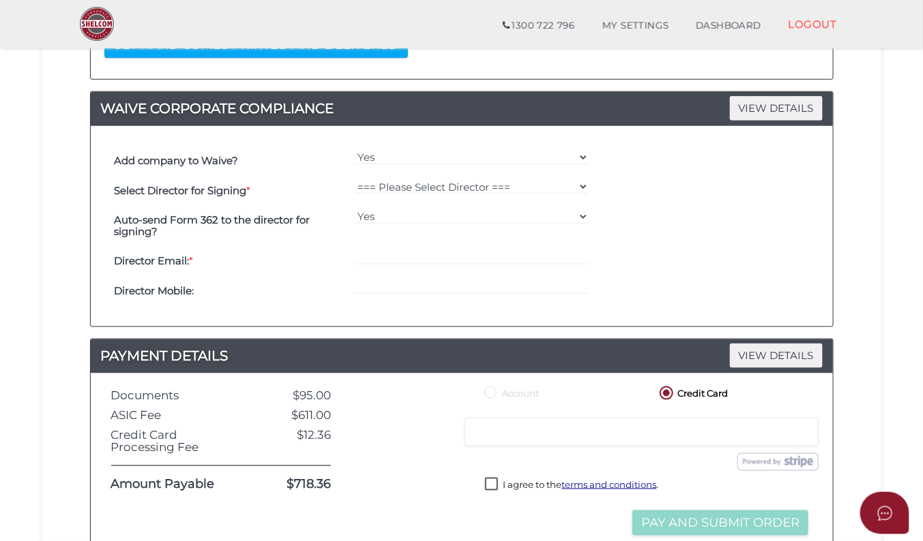
scroll to position [351, 0]
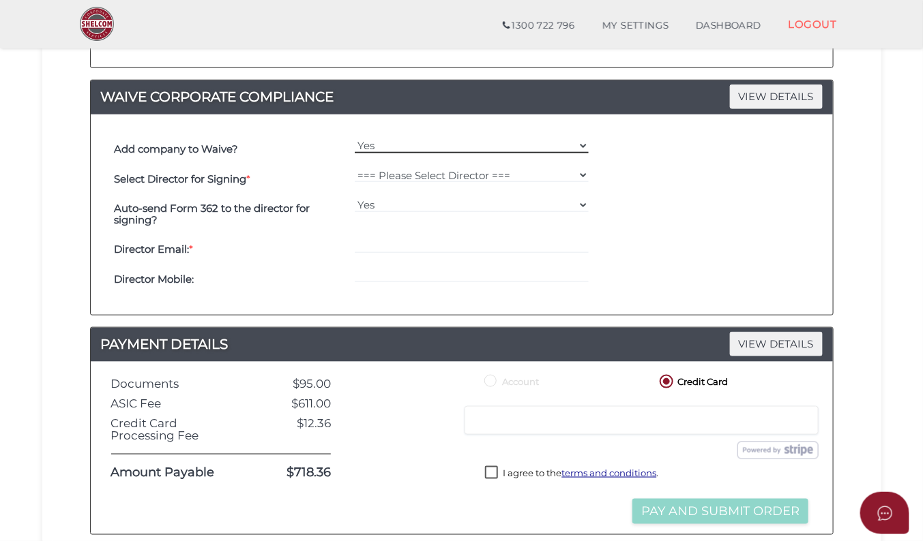
click at [582, 146] on select "Yes No" at bounding box center [472, 145] width 234 height 15
select select "No"
click at [355, 138] on select "Yes No" at bounding box center [472, 145] width 234 height 15
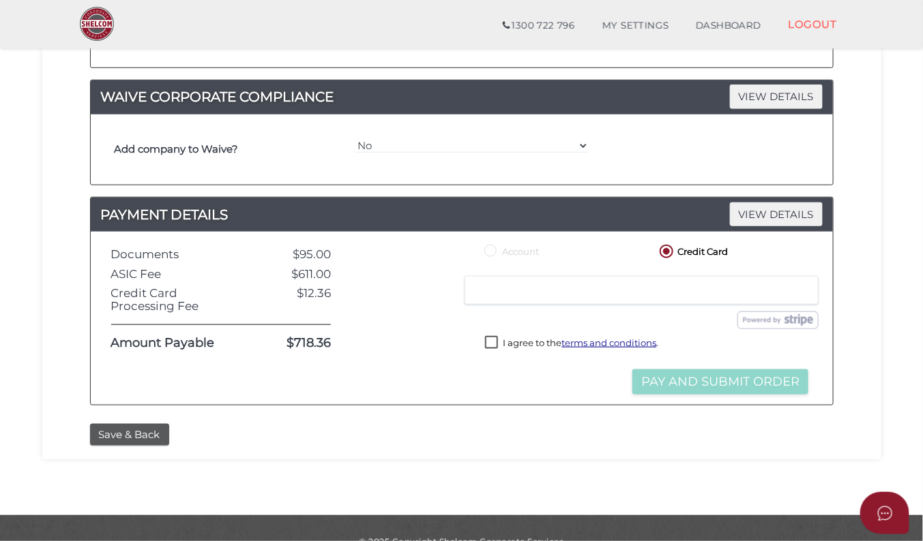
click at [493, 340] on label "I agree to the terms and conditions ." at bounding box center [571, 344] width 173 height 17
click at [758, 383] on button "Pay and Submit Order" at bounding box center [720, 382] width 176 height 25
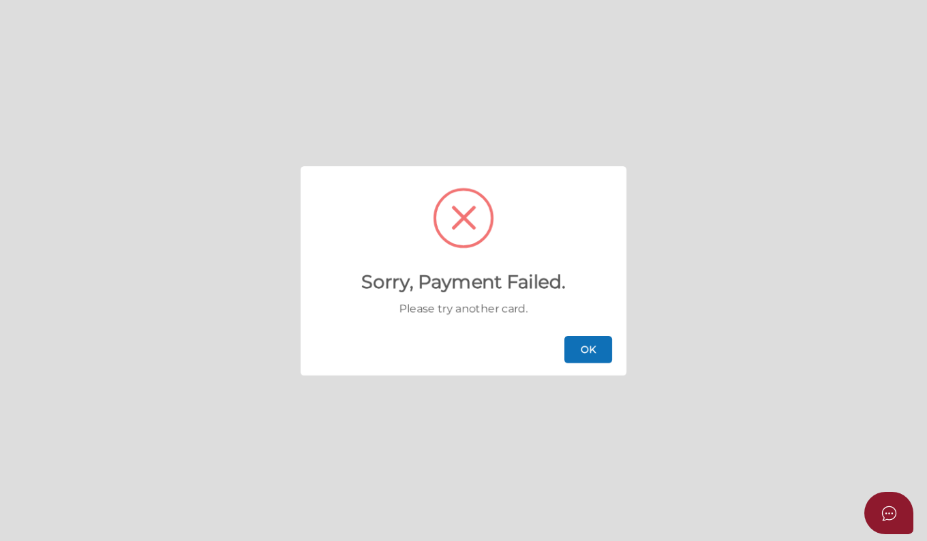
click at [587, 349] on button "OK" at bounding box center [589, 349] width 48 height 27
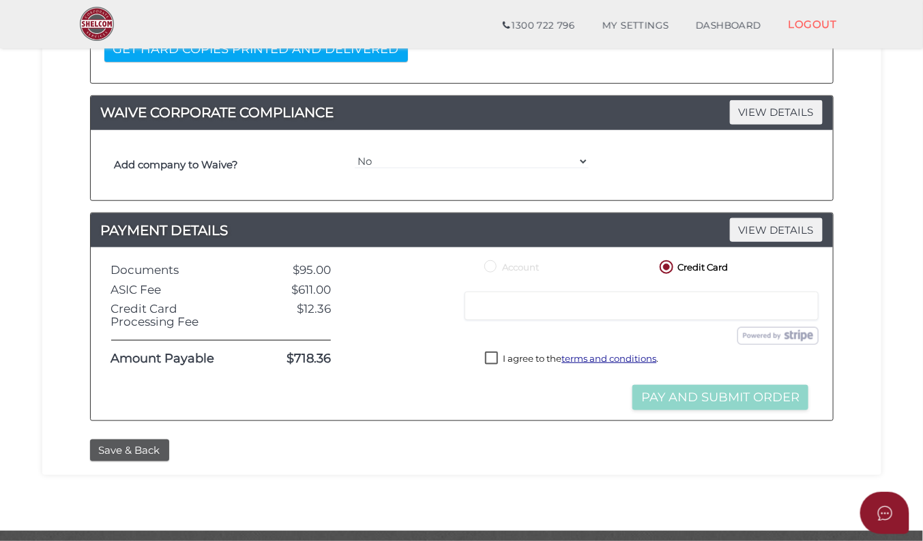
scroll to position [336, 0]
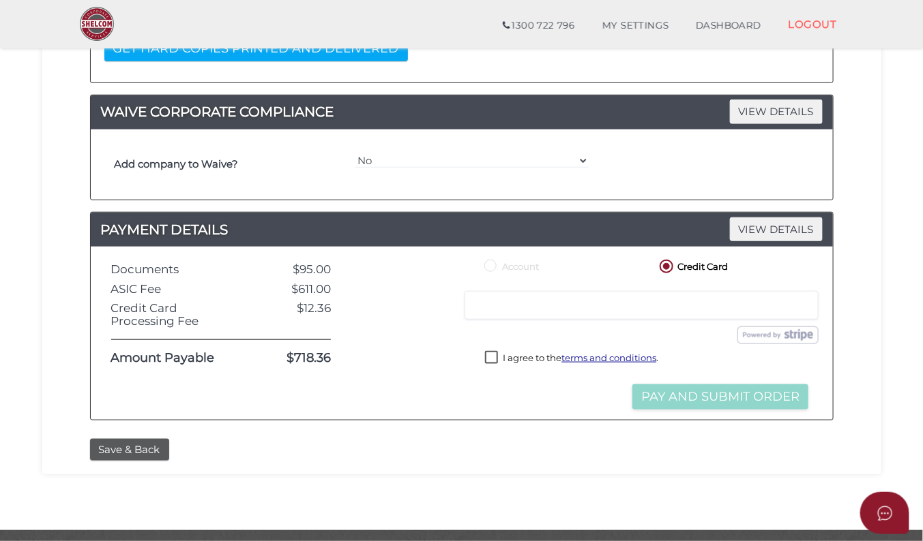
click at [492, 359] on label "I agree to the terms and conditions ." at bounding box center [571, 359] width 173 height 17
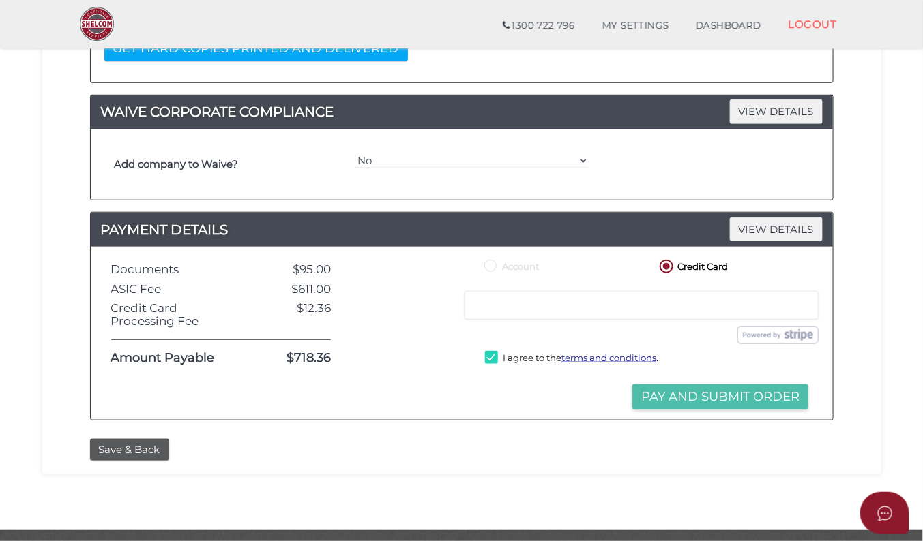
click at [719, 396] on button "Pay and Submit Order" at bounding box center [720, 397] width 176 height 25
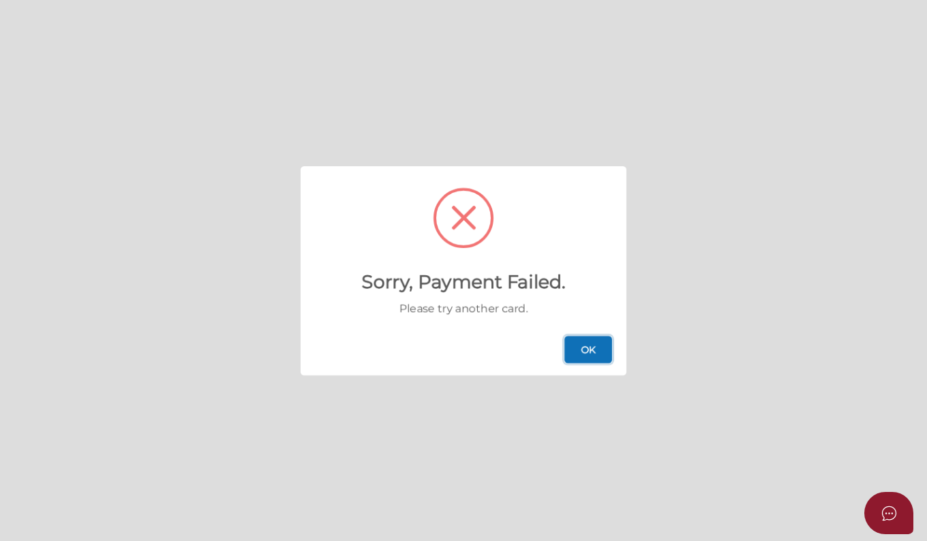
click at [584, 355] on button "OK" at bounding box center [589, 349] width 48 height 27
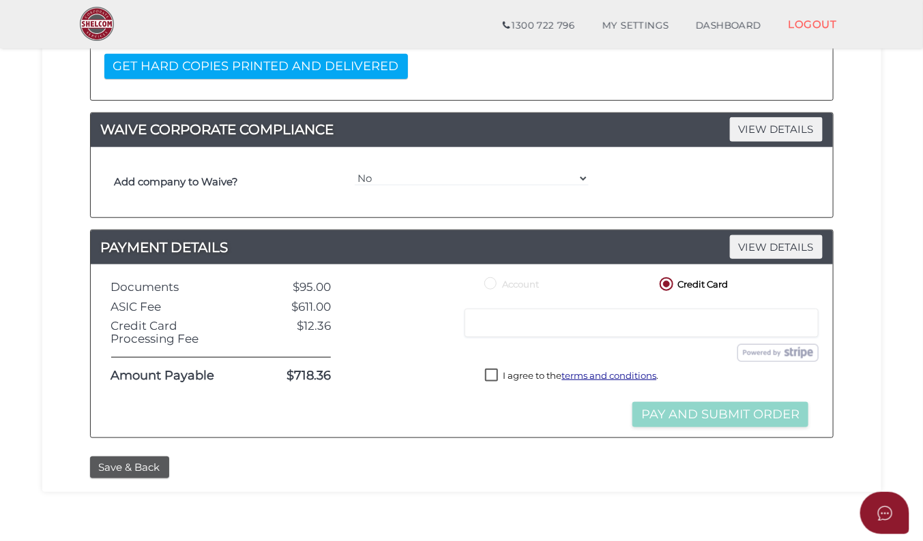
scroll to position [320, 0]
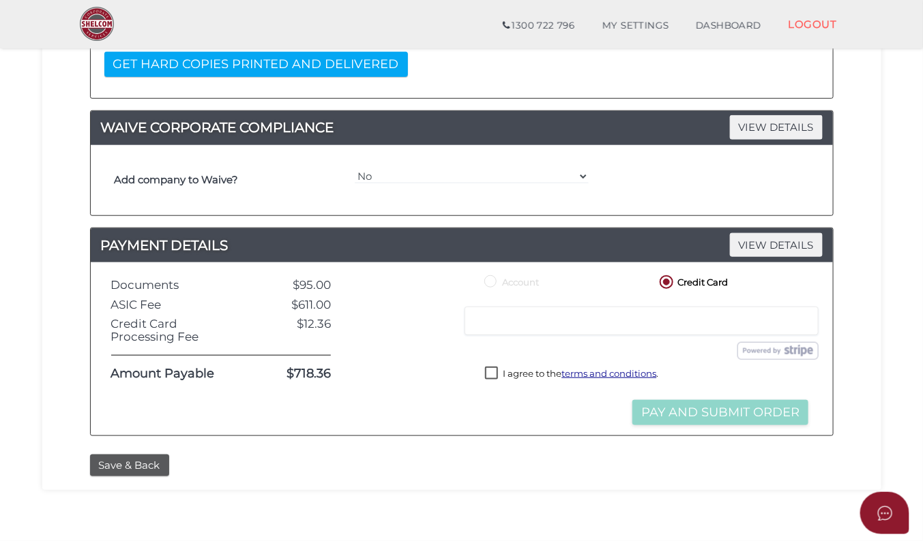
click at [492, 374] on label "I agree to the terms and conditions ." at bounding box center [571, 375] width 173 height 17
checkbox input "true"
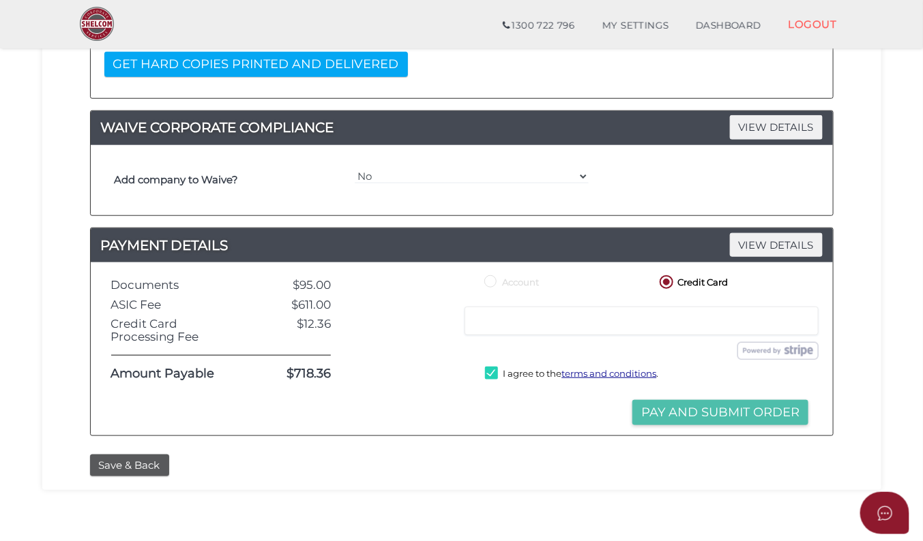
click at [716, 413] on button "Pay and Submit Order" at bounding box center [720, 412] width 176 height 25
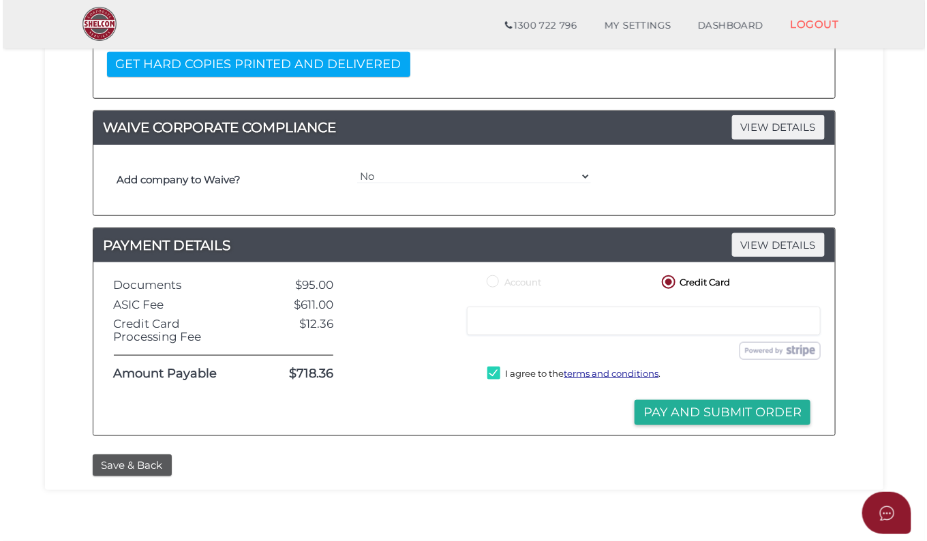
scroll to position [0, 0]
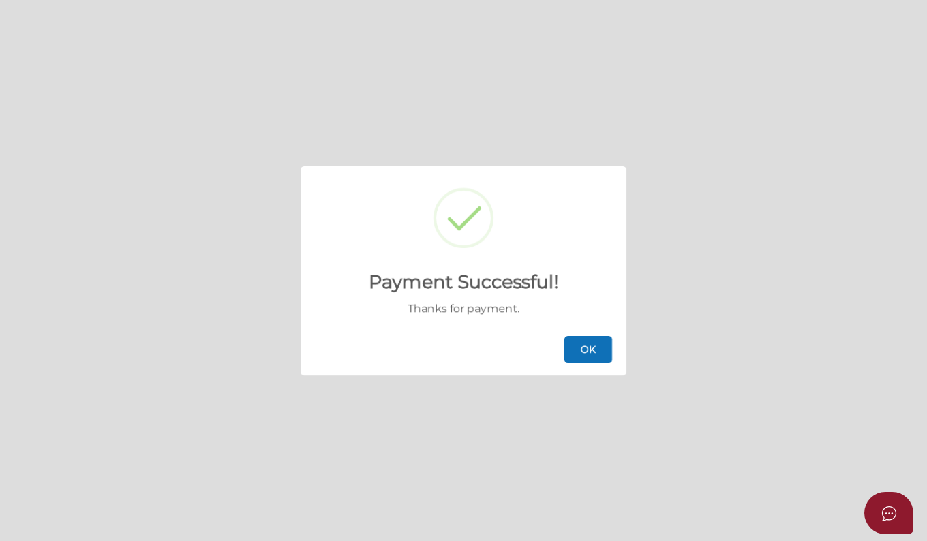
click at [591, 340] on button "OK" at bounding box center [589, 349] width 48 height 27
